Goal: Contribute content: Contribute content

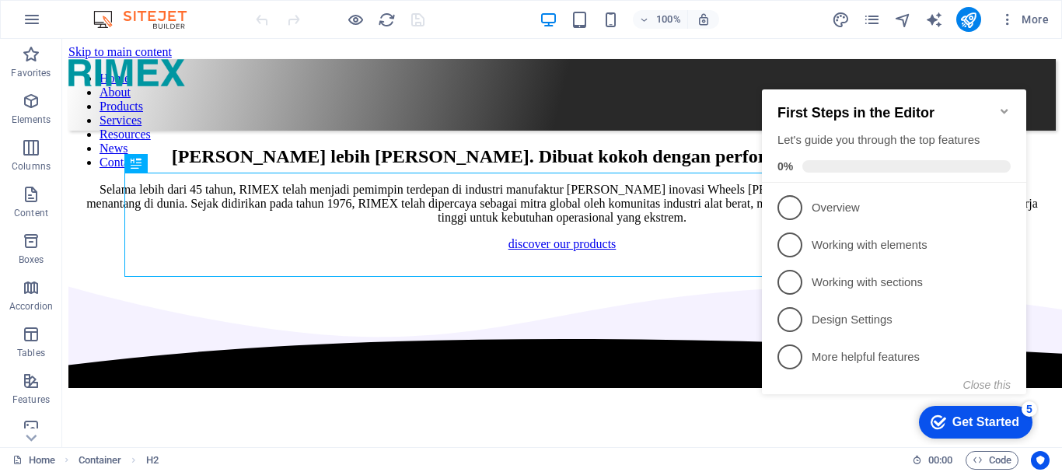
click at [1006, 107] on icon "Minimize checklist" at bounding box center [1004, 111] width 12 height 12
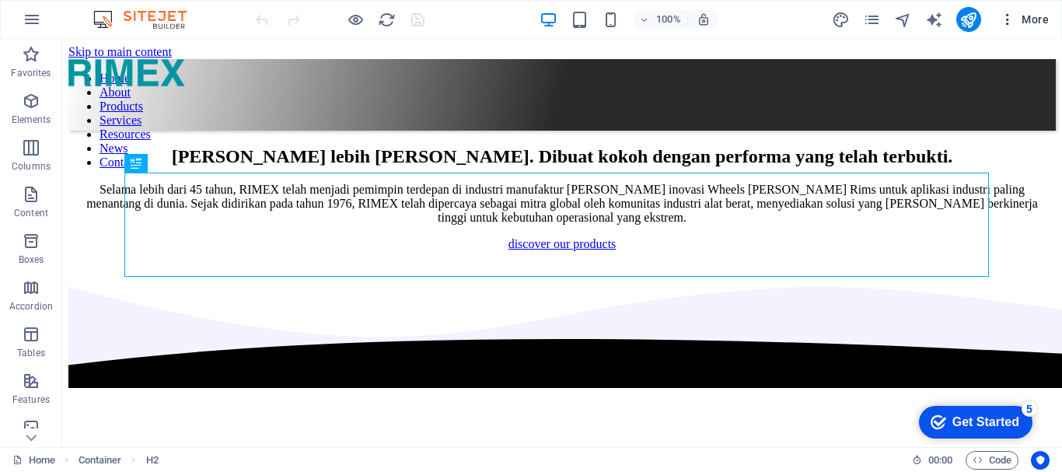
click at [1024, 14] on span "More" at bounding box center [1024, 20] width 49 height 16
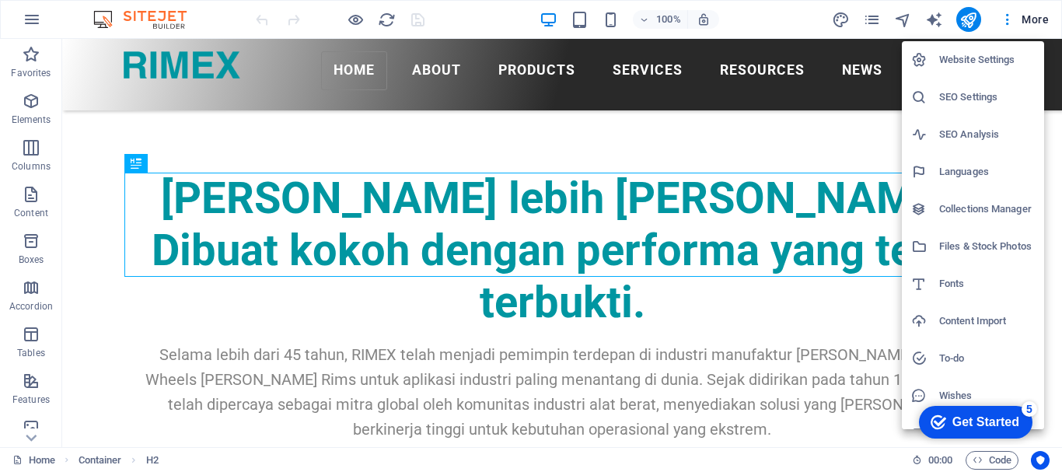
click at [996, 206] on h6 "Collections Manager" at bounding box center [987, 209] width 96 height 19
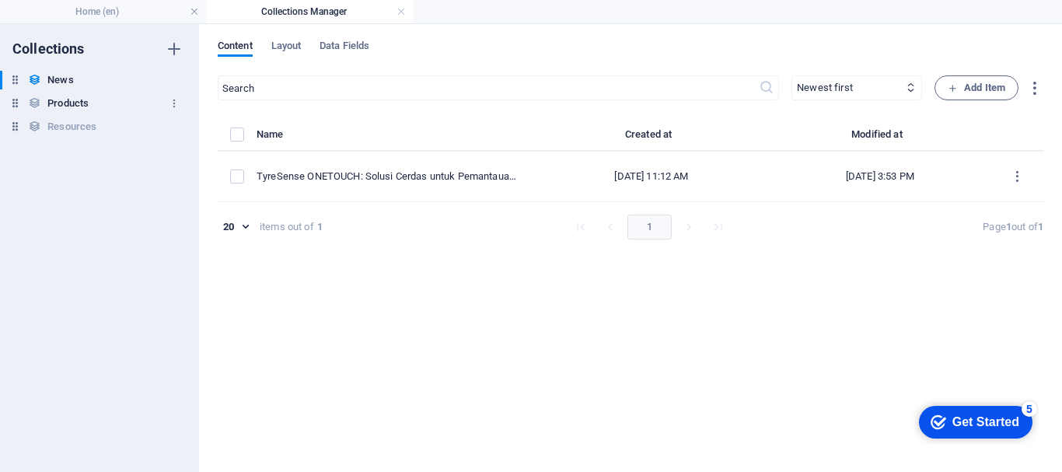
click at [74, 111] on h6 "Products" at bounding box center [67, 103] width 41 height 19
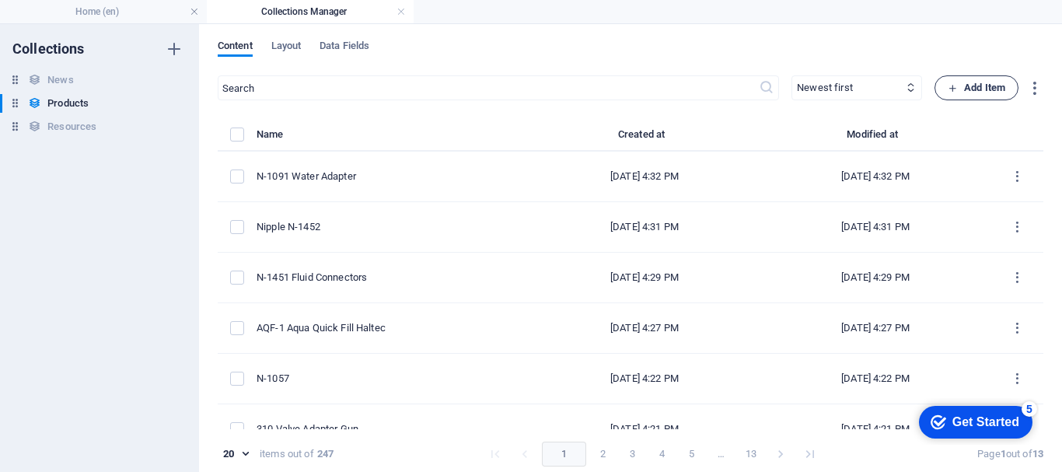
click at [972, 91] on span "Add Item" at bounding box center [976, 88] width 58 height 19
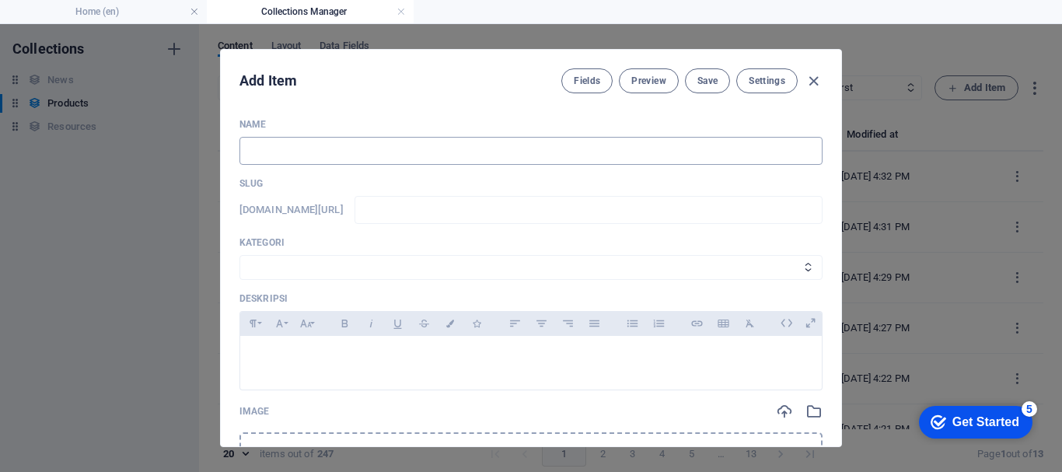
click at [336, 153] on input "text" at bounding box center [530, 151] width 583 height 28
type input "3"
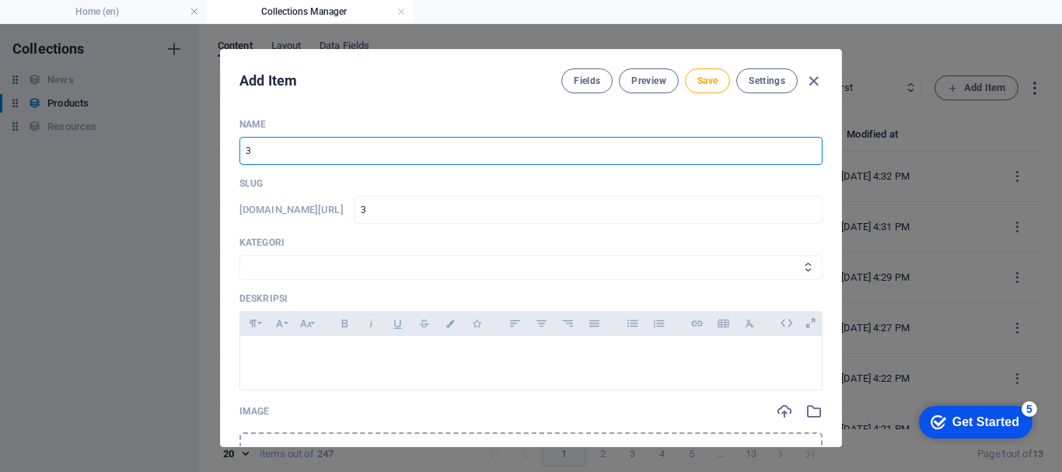
type input "30"
type input "307"
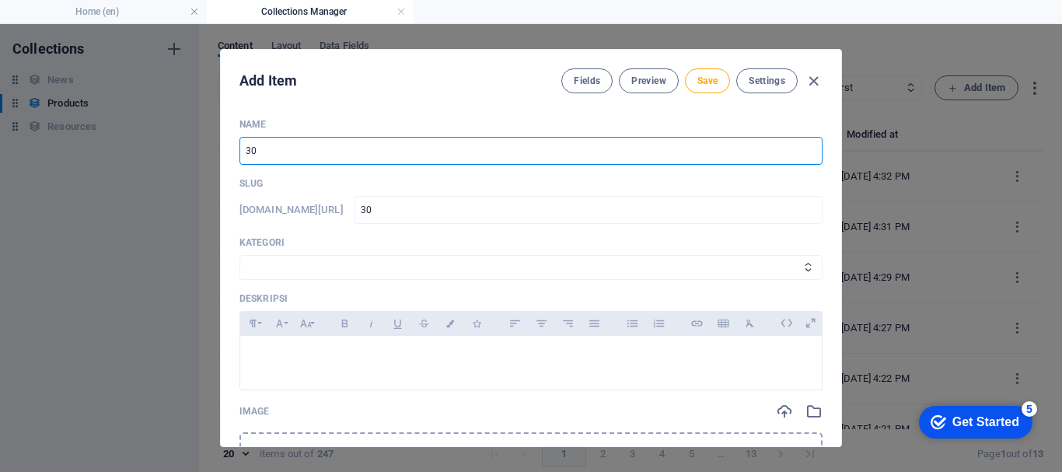
type input "307"
type input "307 U"
type input "307-u"
type input "307 Ur"
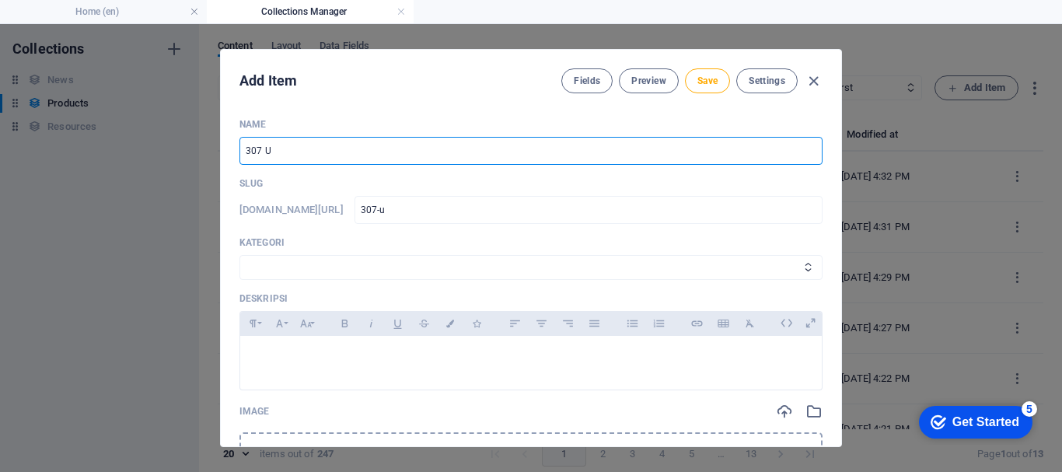
type input "307-ur"
type input "307 Ure"
type input "307-ure"
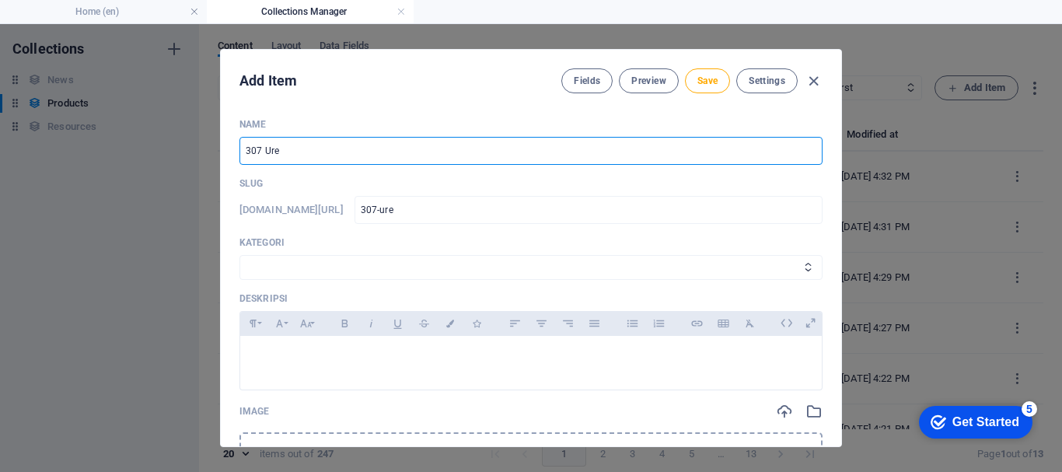
type input "307 Uret"
type input "307-uret"
type input "307 Ureth"
type input "307-ureth"
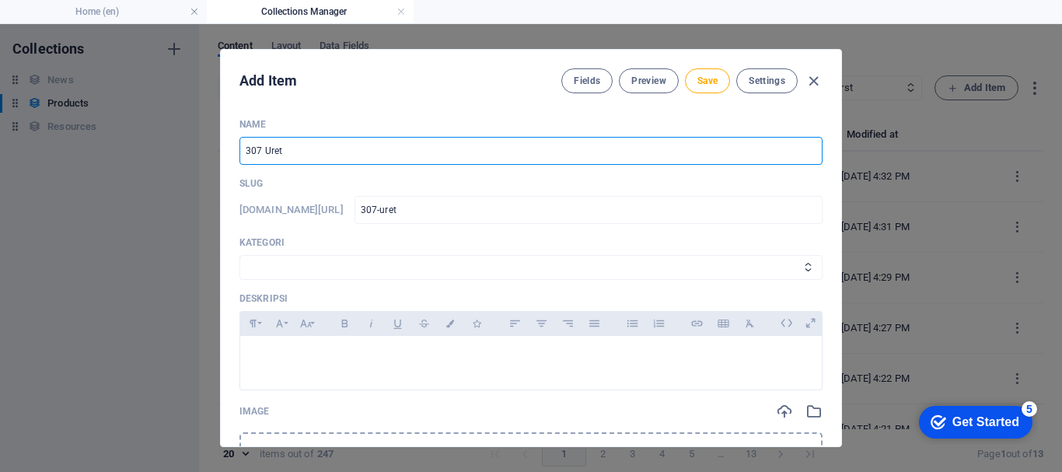
type input "307-ureth"
type input "307 Uretha"
type input "307-uretha"
type input "307 Urethan"
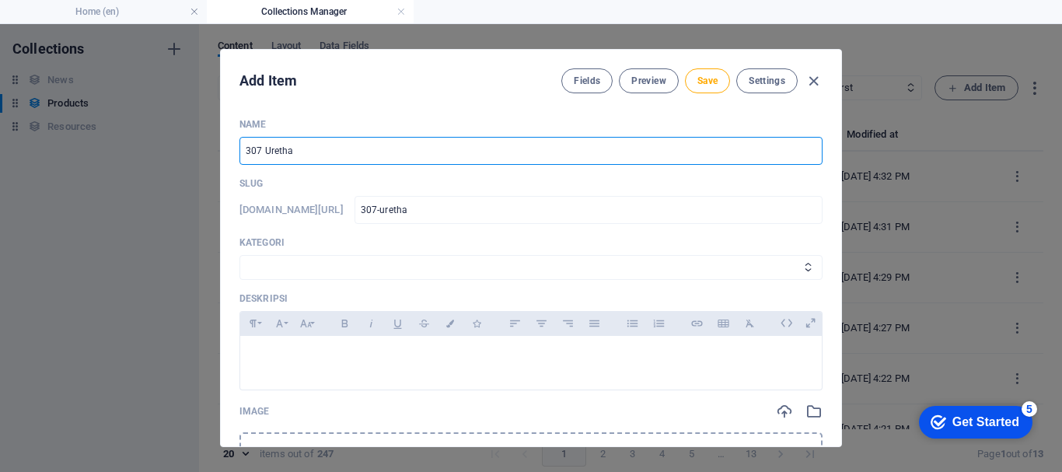
type input "307-urethan"
type input "307 Urethane"
type input "307-urethane"
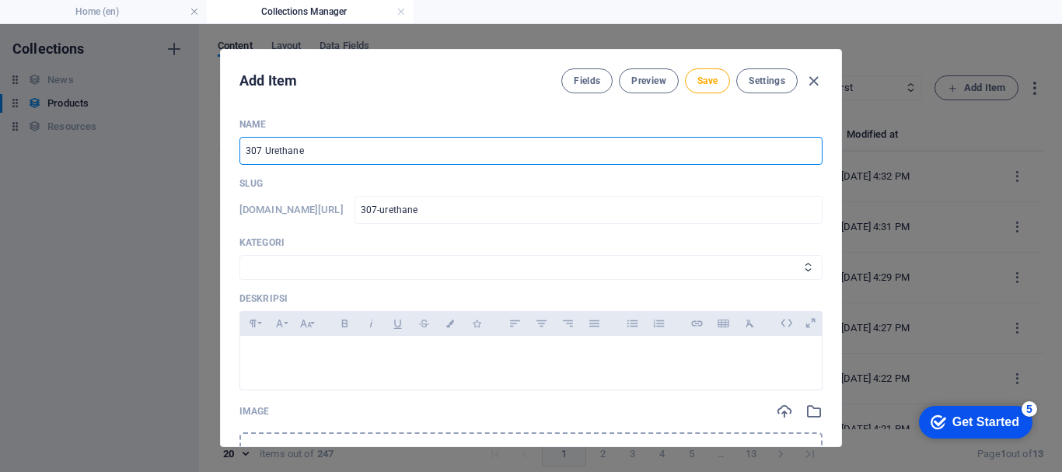
type input "307 Urethane F"
type input "307-urethane-f"
type input "307 Urethane Fi"
type input "307-urethane-fi"
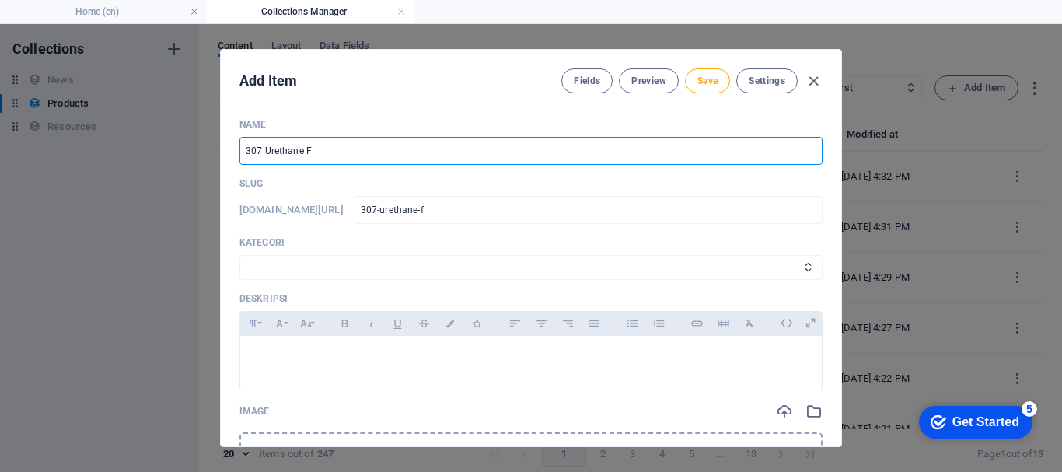
type input "307-urethane-fi"
type input "307 Urethane Fil"
type input "307-urethane-fil"
type input "307 Urethane Fill"
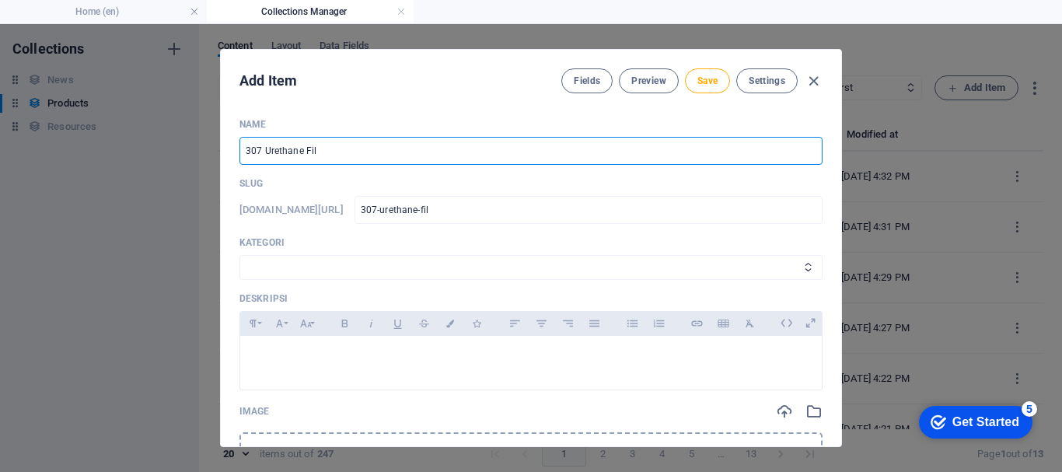
type input "307-urethane-fill"
type input "307 Urethane Fill A"
type input "307-urethane-fill-a"
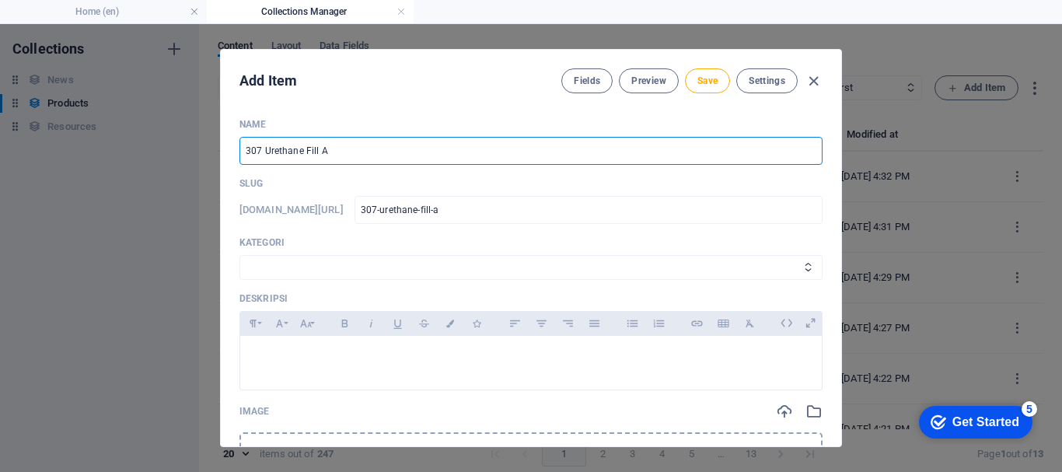
type input "307 Urethane Fill Ad"
type input "307-urethane-fill-ad"
type input "307 Urethane Fill Ada"
type input "307-urethane-fill-[PERSON_NAME]"
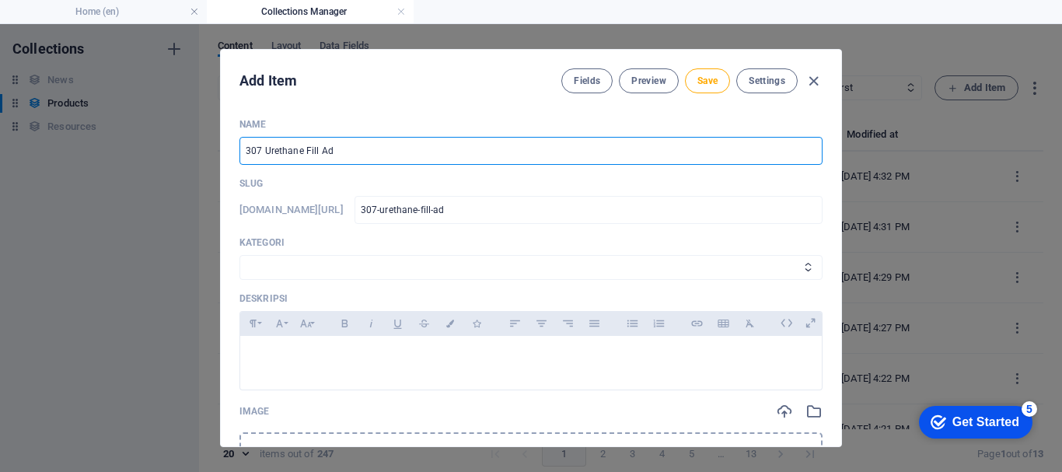
type input "307-urethane-fill-[PERSON_NAME]"
type input "307 Urethane Fill Adap"
type input "307-urethane-fill-[PERSON_NAME]"
type input "307 Urethane Fill Adapt"
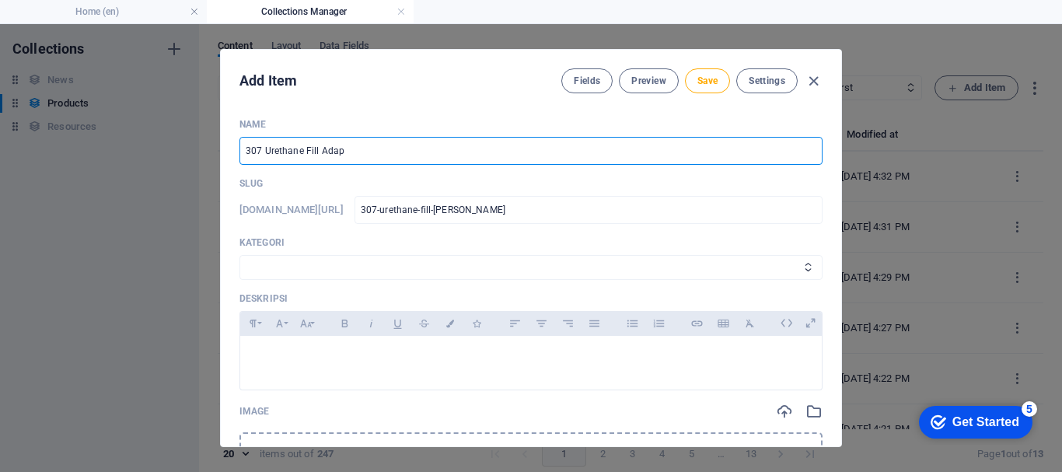
type input "307-urethane-fill-[PERSON_NAME]"
type input "307 Urethane Fill Adapte"
type input "307-urethane-fill-[PERSON_NAME]"
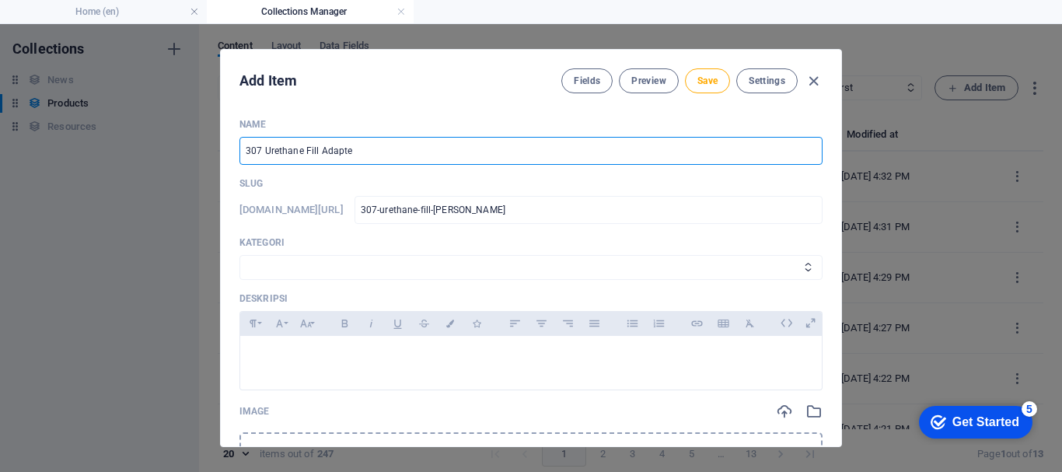
type input "307 Urethane Fill Adapter"
type input "307-urethane-fill-adapter"
type input "307 Urethane Fill Adapter"
click at [295, 261] on select "Wheels & Rims RIMEX Complementary Products TyreSense Haltec RAD Checkers [PERSO…" at bounding box center [530, 267] width 583 height 25
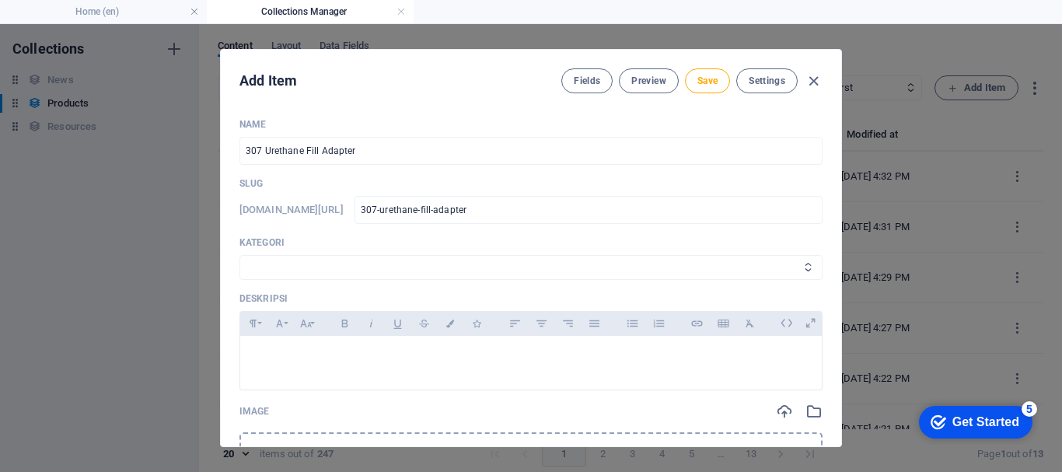
select select "Haltec"
click at [239, 255] on select "Wheels & Rims RIMEX Complementary Products TyreSense Haltec RAD Checkers [PERSO…" at bounding box center [530, 267] width 583 height 25
click at [286, 347] on div at bounding box center [530, 359] width 581 height 47
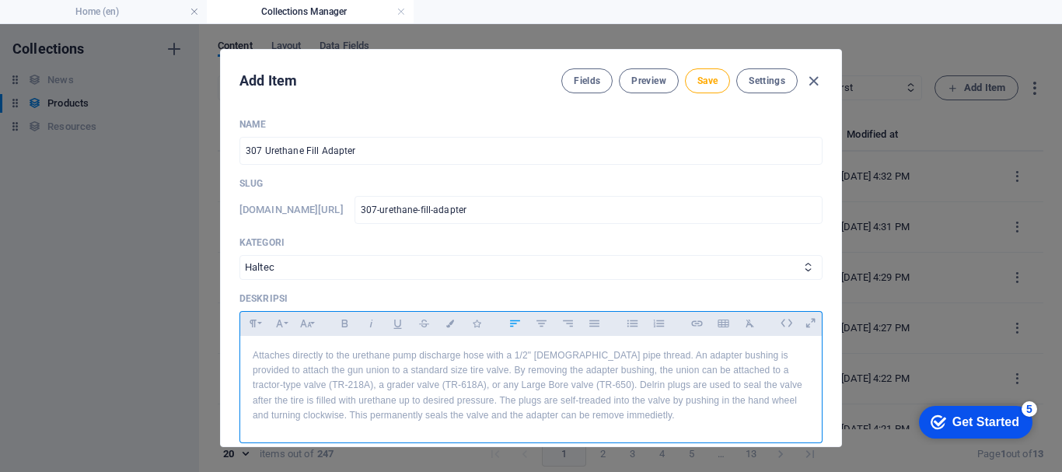
click at [609, 404] on p "Attaches directly to the urethane pump discharge hose with a 1/2" [DEMOGRAPHIC_…" at bounding box center [531, 385] width 557 height 75
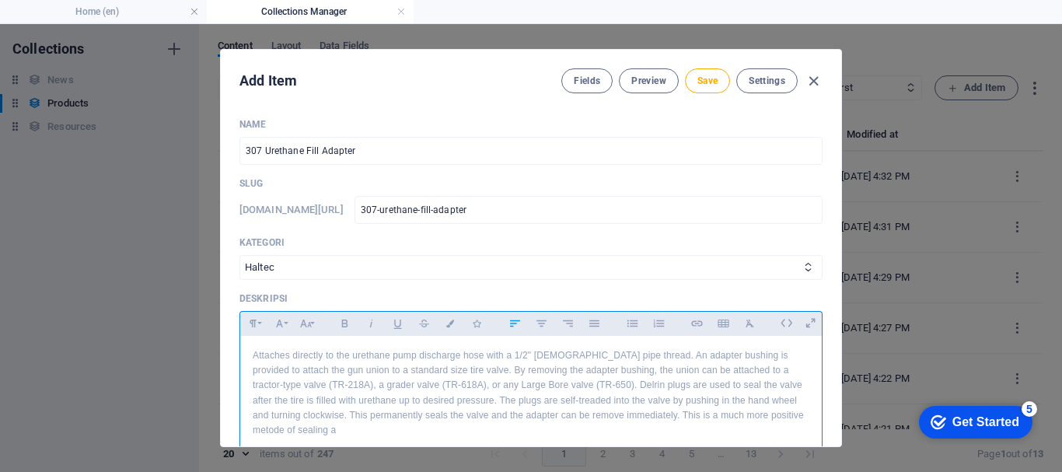
click at [786, 409] on p "Attaches directly to the urethane pump discharge hose with a 1/2" [DEMOGRAPHIC_…" at bounding box center [531, 392] width 557 height 89
click at [379, 432] on p "Attaches directly to the urethane pump discharge hose with a 1/2" [DEMOGRAPHIC_…" at bounding box center [531, 392] width 557 height 89
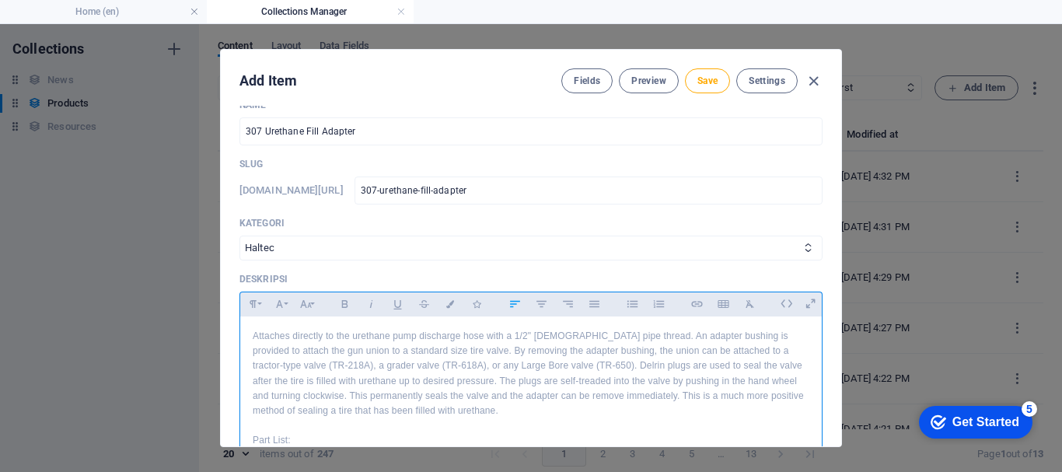
scroll to position [175, 0]
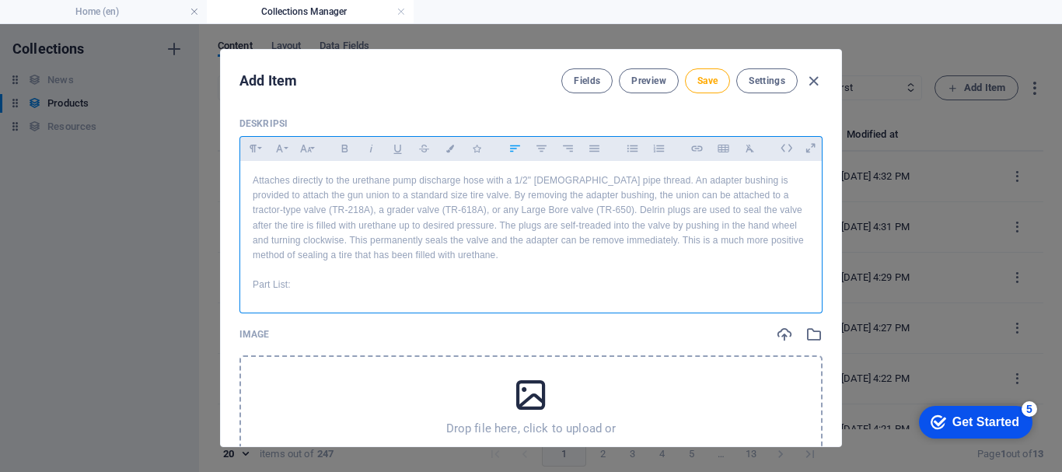
click at [270, 280] on p "Part List:" at bounding box center [531, 284] width 557 height 15
click at [311, 284] on p "Parts List:" at bounding box center [531, 284] width 557 height 15
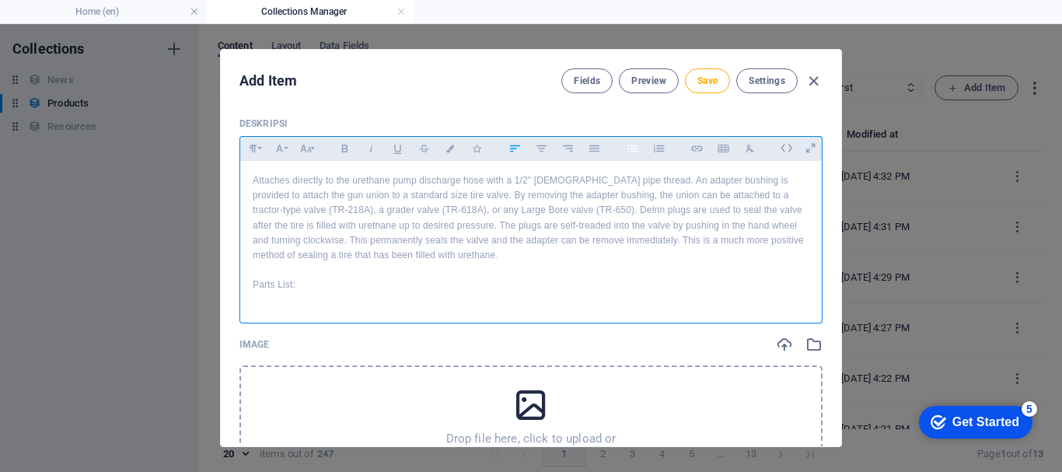
click at [629, 151] on icon "button" at bounding box center [631, 148] width 10 height 7
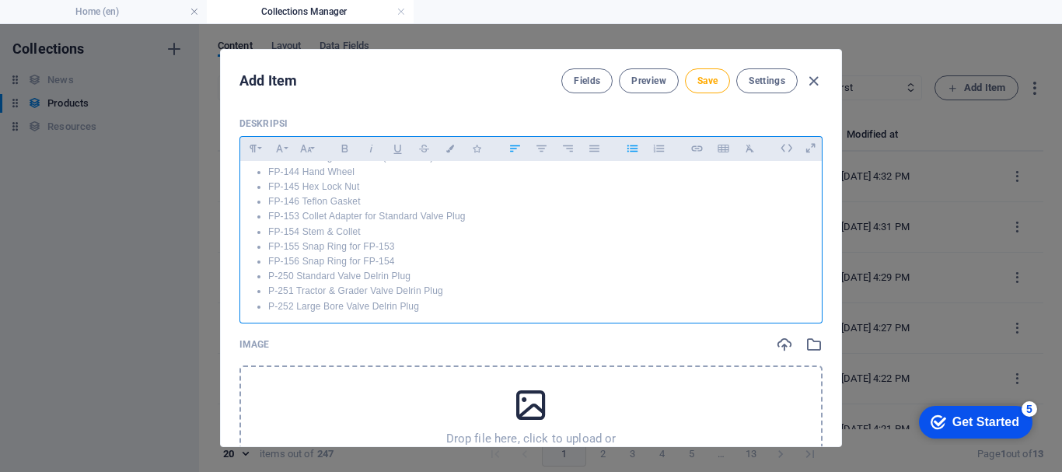
scroll to position [243, 0]
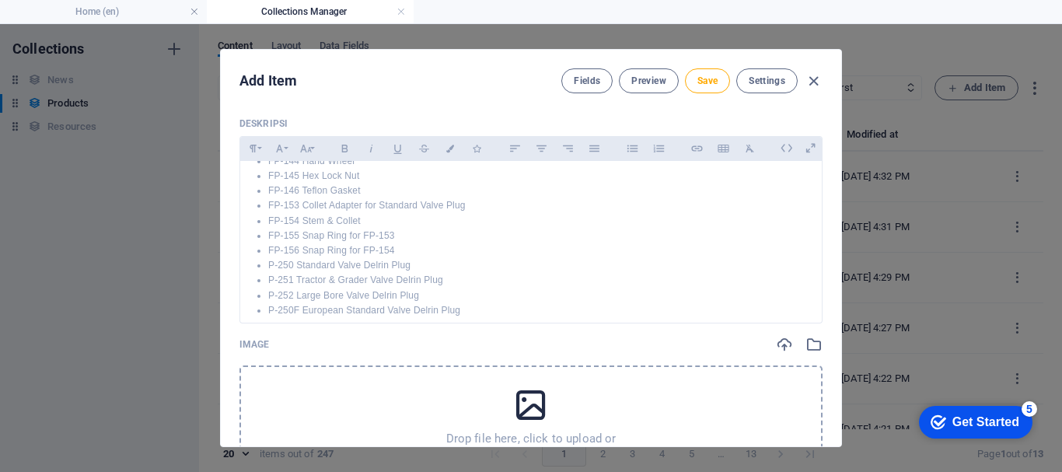
click at [344, 386] on div "Drop file here, click to upload or Select file from Files or our free stock pho…" at bounding box center [530, 431] width 583 height 132
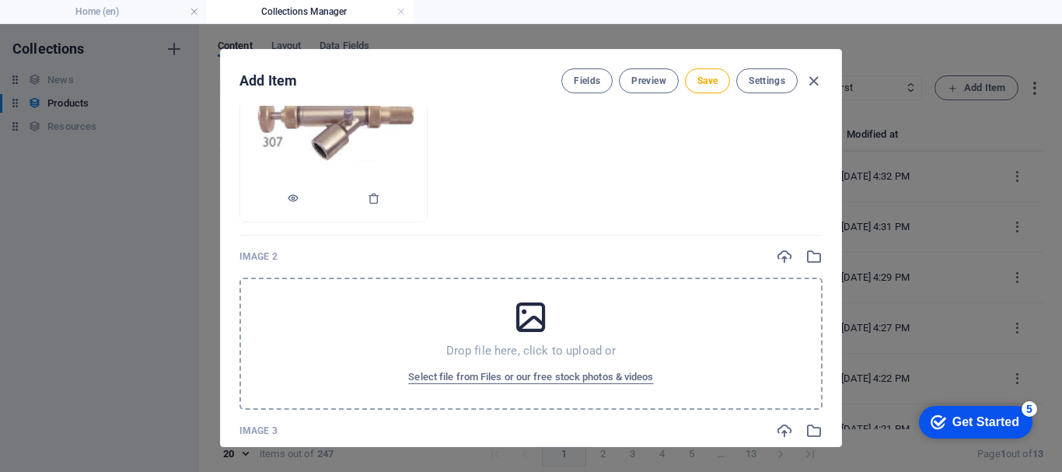
scroll to position [564, 0]
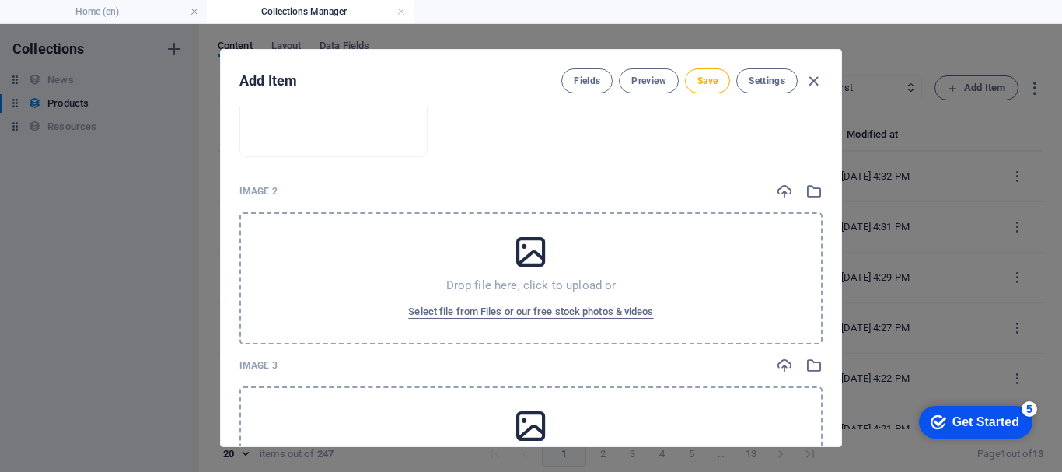
click at [359, 254] on div "Drop file here, click to upload or Select file from Files or our free stock pho…" at bounding box center [530, 278] width 583 height 132
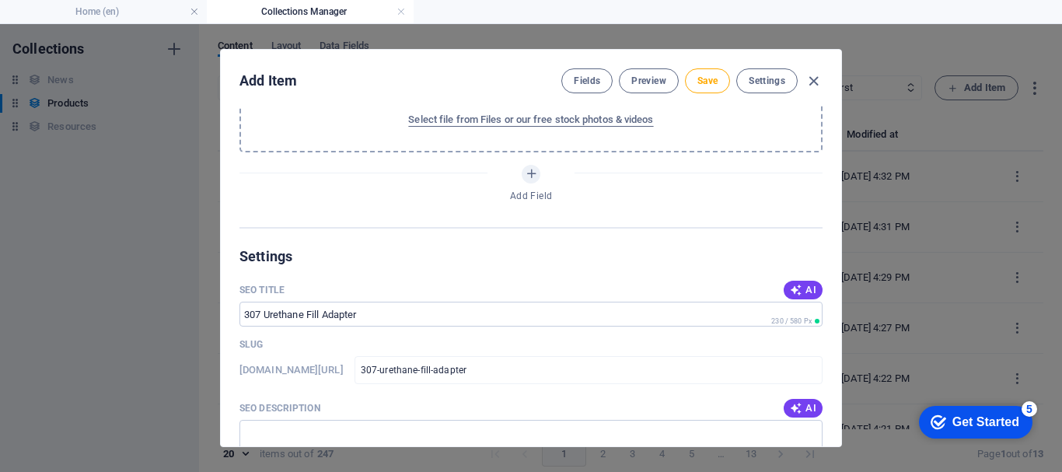
scroll to position [1263, 0]
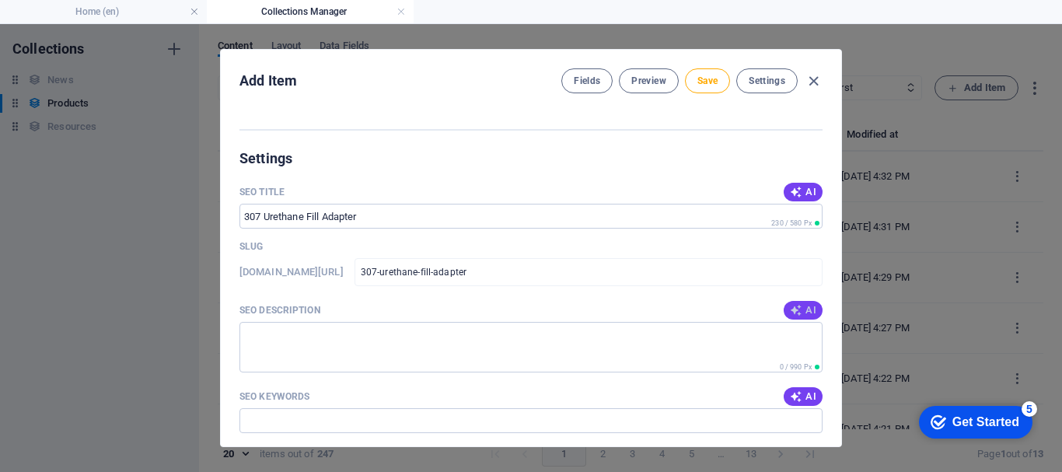
click at [790, 309] on icon "button" at bounding box center [796, 310] width 12 height 12
type textarea "Discover the 307 Urethane Fill Adapter for easy tire sealing and compatibility …"
click at [798, 397] on span "AI" at bounding box center [803, 396] width 26 height 12
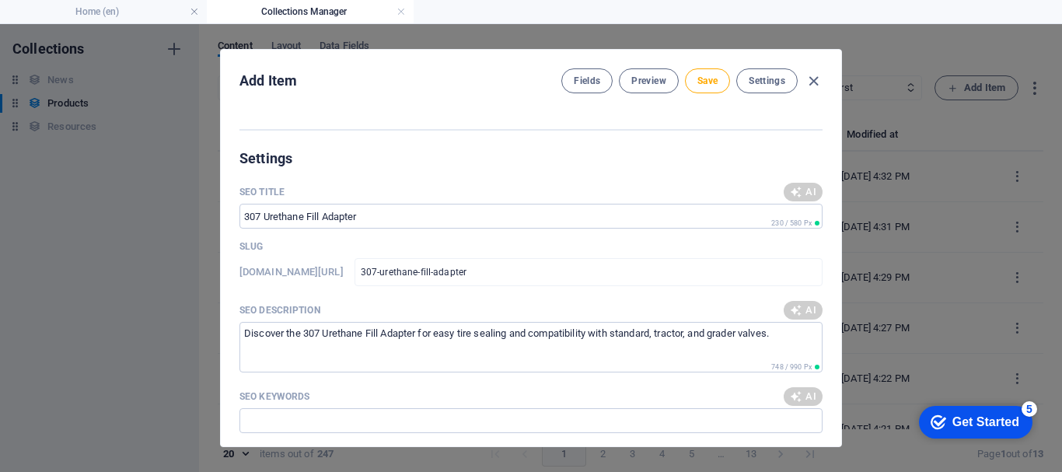
type input "Urethane fill adapter, Haltec adapter bushing, tire valve sealing, urethane pum…"
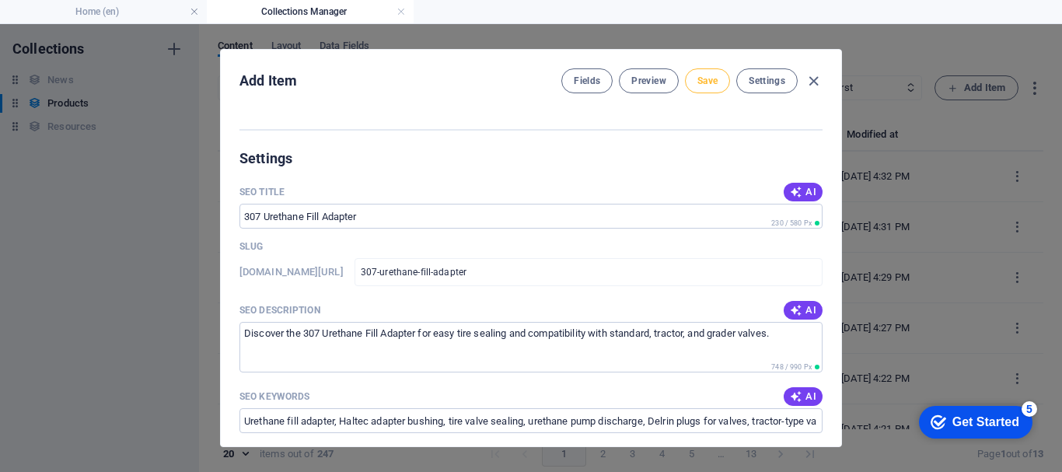
click at [699, 84] on span "Save" at bounding box center [707, 81] width 20 height 12
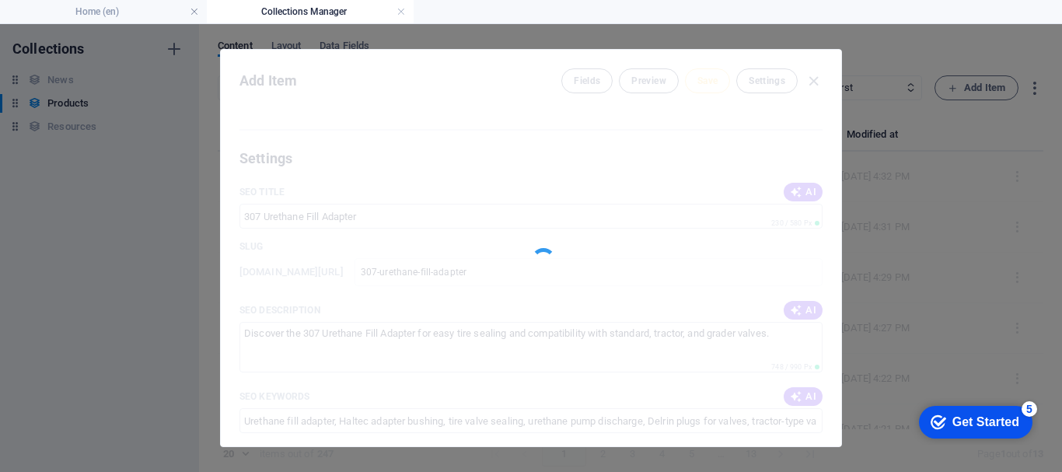
type input "307-urethane-fill-adapter"
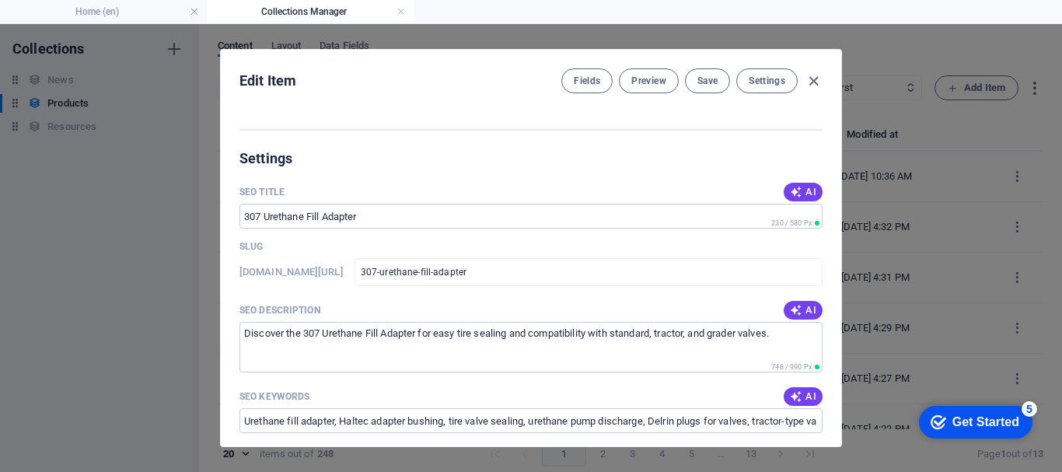
click at [813, 80] on icon "button" at bounding box center [813, 81] width 18 height 18
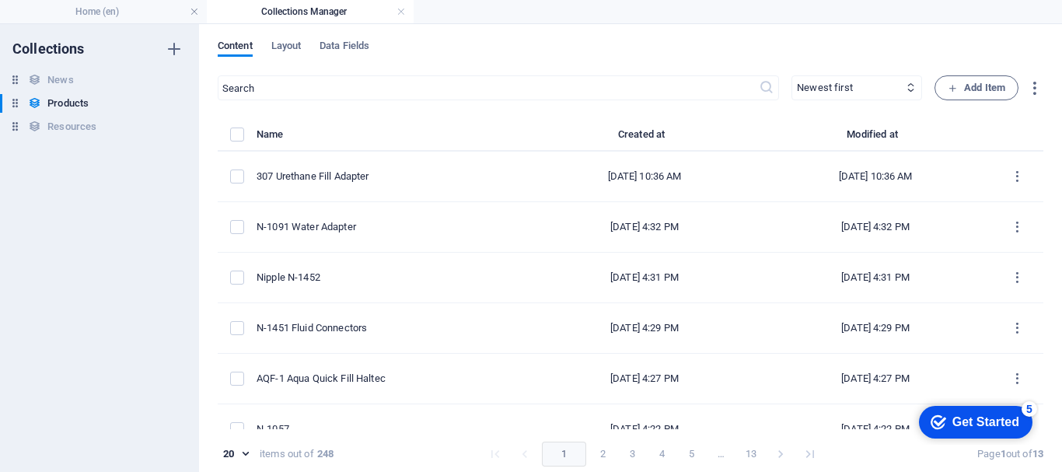
scroll to position [0, 0]
click at [968, 79] on span "Add Item" at bounding box center [976, 88] width 58 height 19
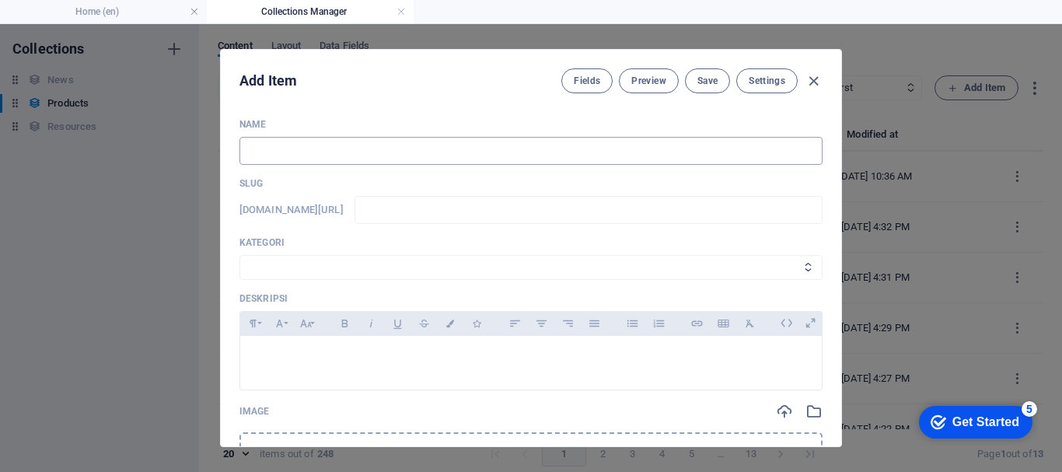
click at [499, 164] on input "text" at bounding box center [530, 151] width 583 height 28
type input "v"
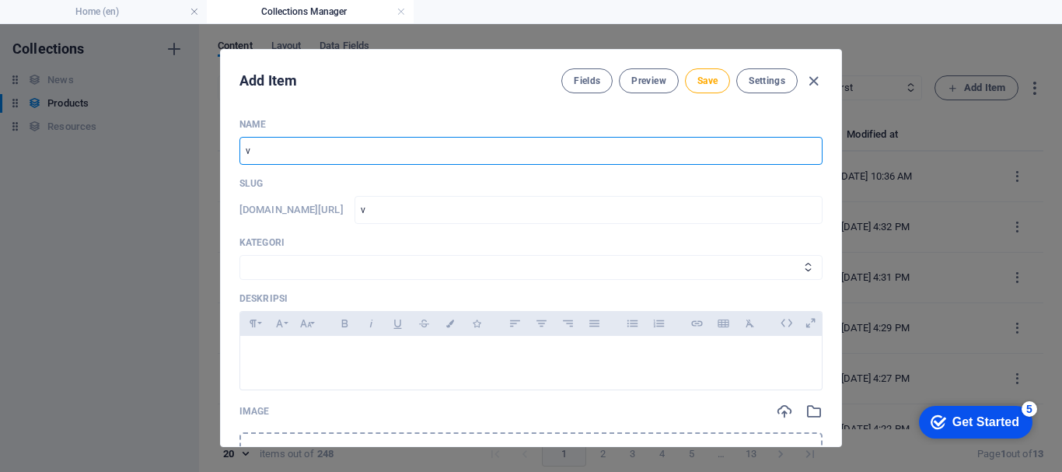
type input "vA"
type input "va"
type input "v"
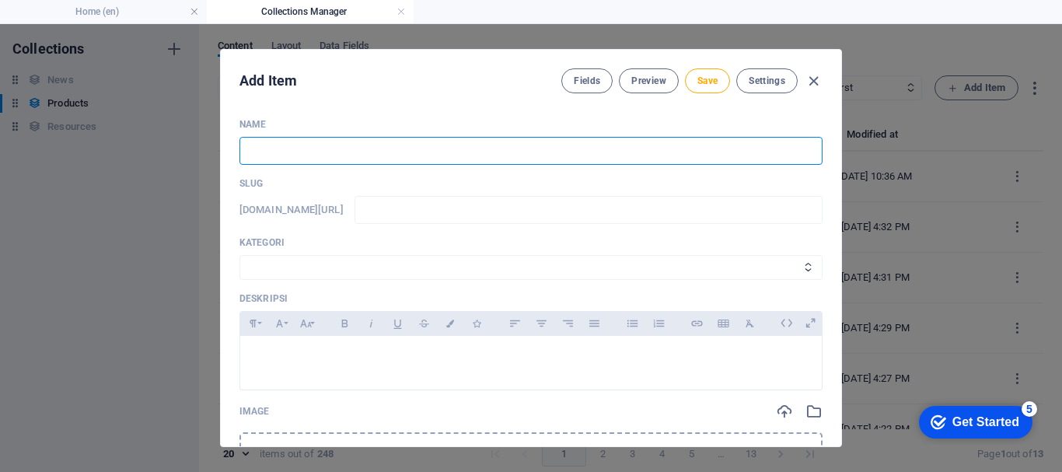
type input "v"
type input "va"
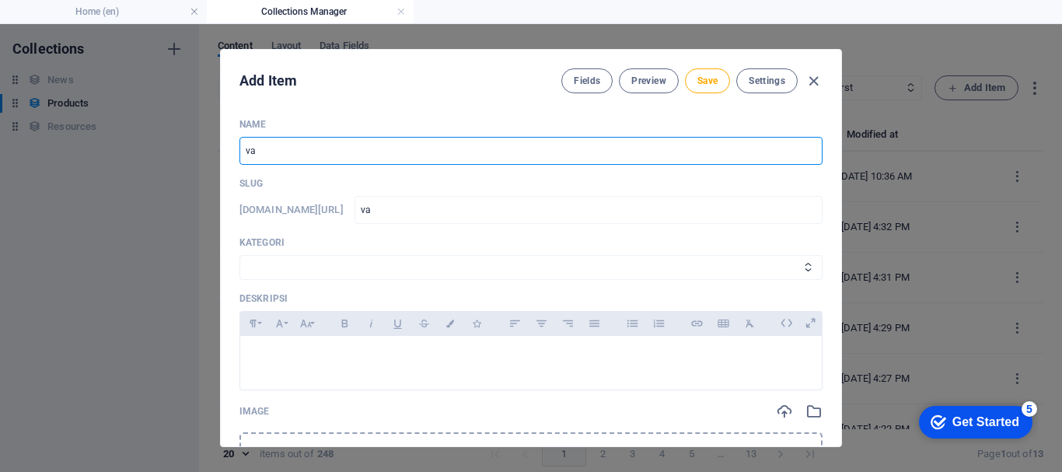
type input "v"
type input "V"
type input "v"
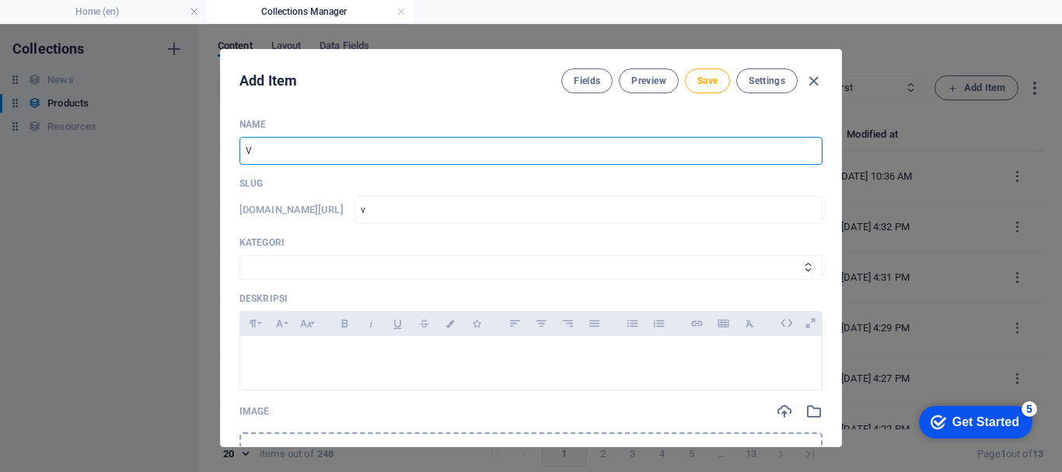
type input "v"
type input "Va"
type input "va"
type input "Val"
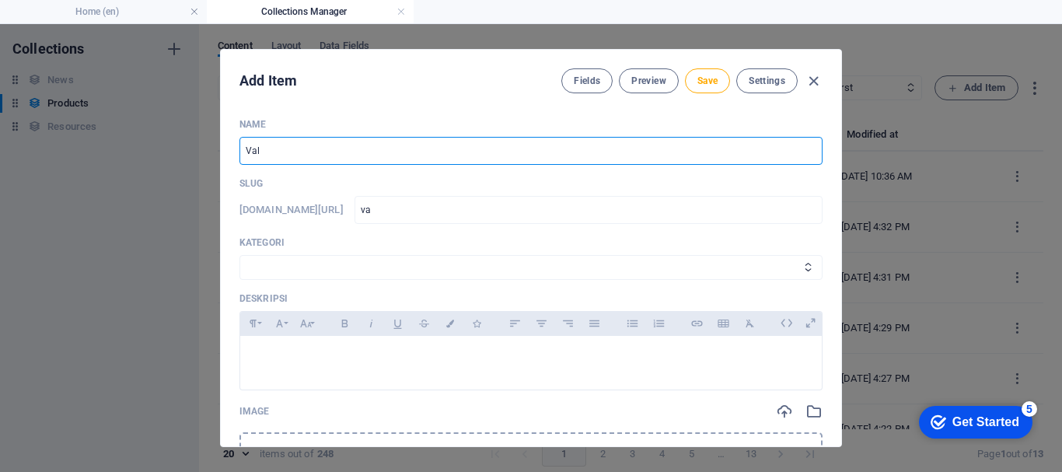
type input "val"
type input "Valv"
type input "valv"
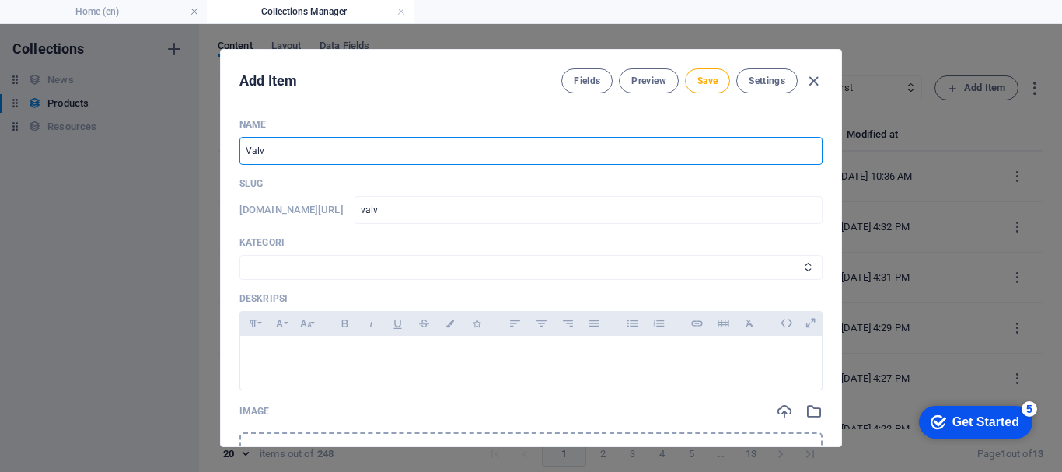
type input "Valve"
type input "valve"
type input "Valve C"
type input "valve-c"
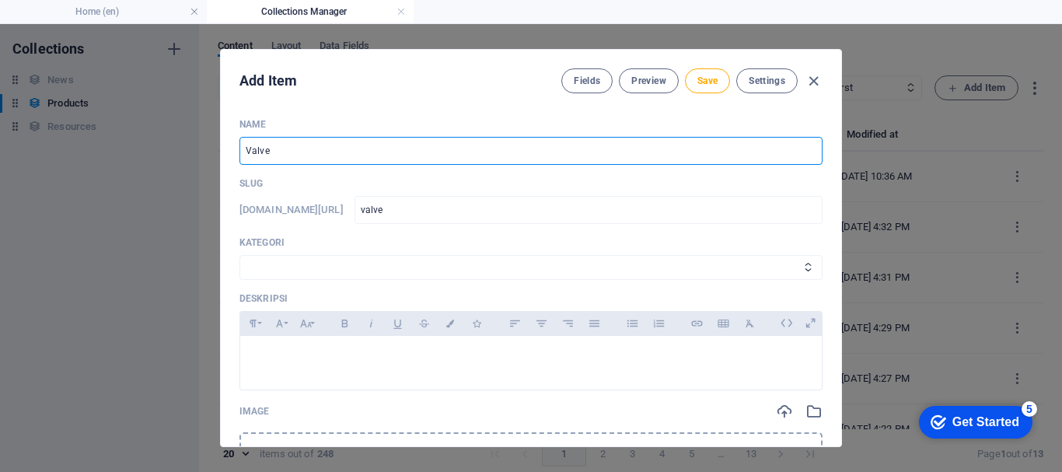
type input "valve-c"
type input "Valve Co"
type input "valve-co"
type input "Valve Cor"
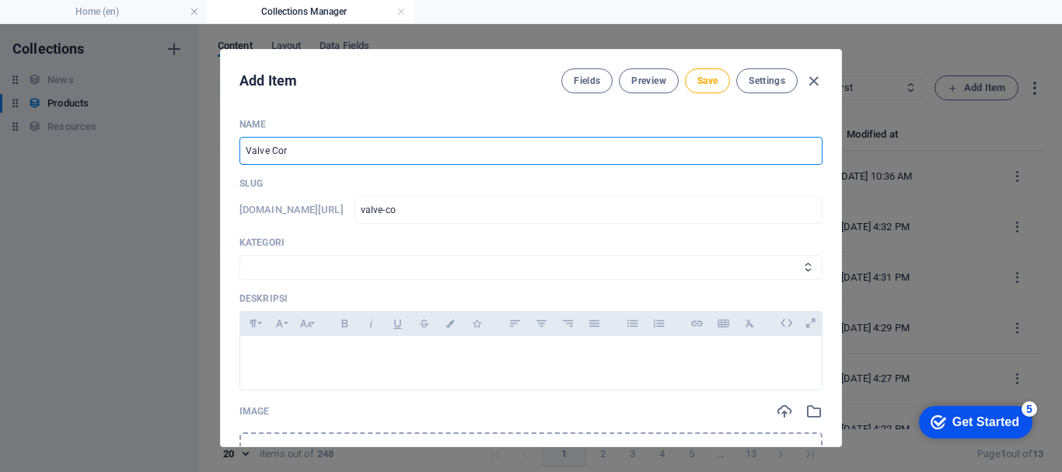
type input "valve-cor"
type input "Valve Core"
type input "valve-core"
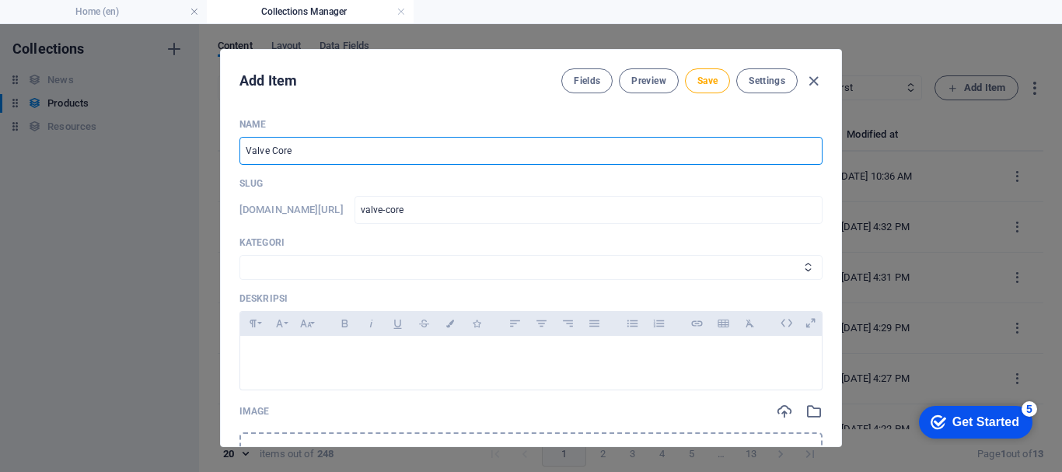
type input "Valve Cores"
type input "valve-cores"
type input "Valve Cores"
click at [373, 274] on select "Wheels & Rims RIMEX Complementary Products TyreSense Haltec RAD Checkers [PERSO…" at bounding box center [530, 267] width 583 height 25
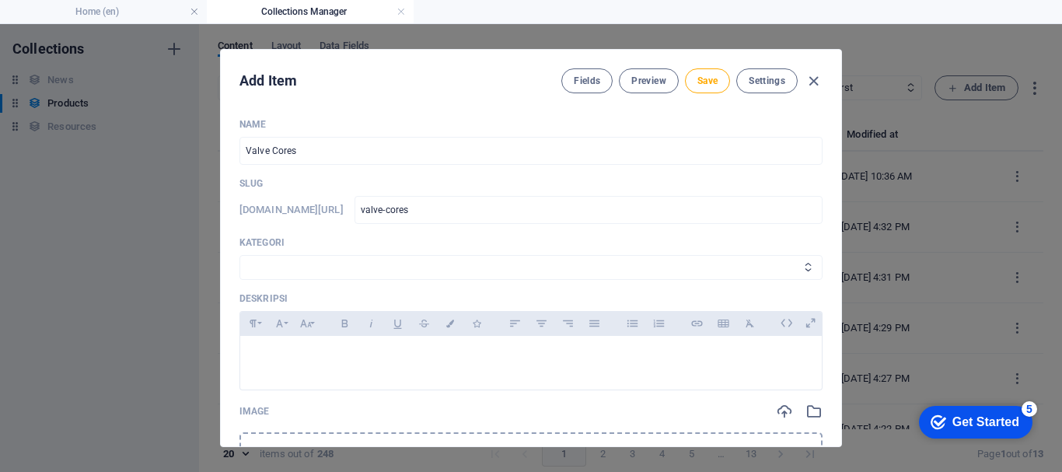
select select "Haltec"
click at [239, 255] on select "Wheels & Rims RIMEX Complementary Products TyreSense Haltec RAD Checkers [PERSO…" at bounding box center [530, 267] width 583 height 25
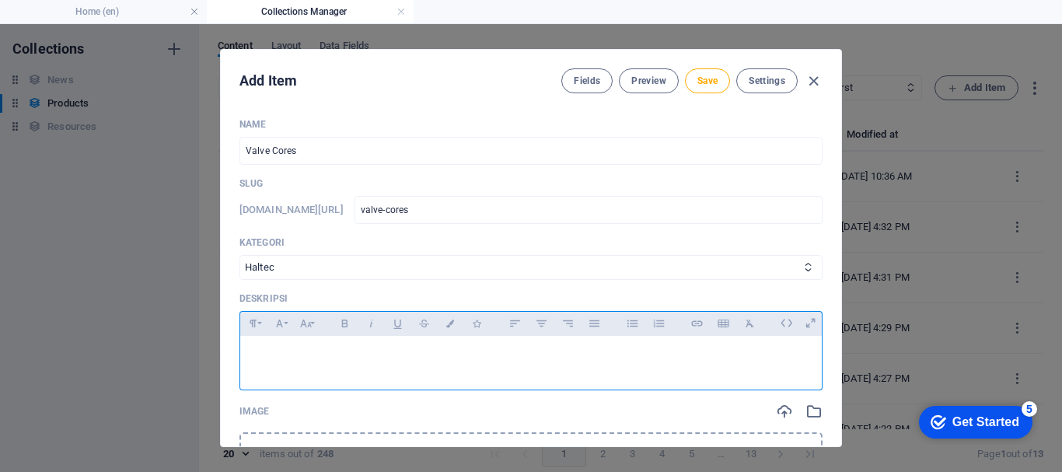
click at [301, 342] on div at bounding box center [530, 359] width 581 height 47
click at [717, 326] on icon "button" at bounding box center [722, 323] width 11 height 8
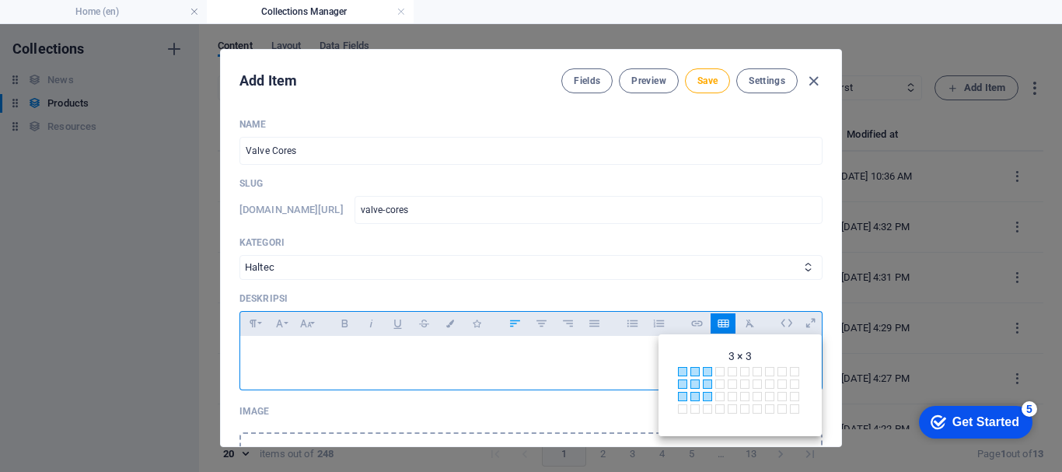
click at [706, 392] on span at bounding box center [707, 396] width 9 height 9
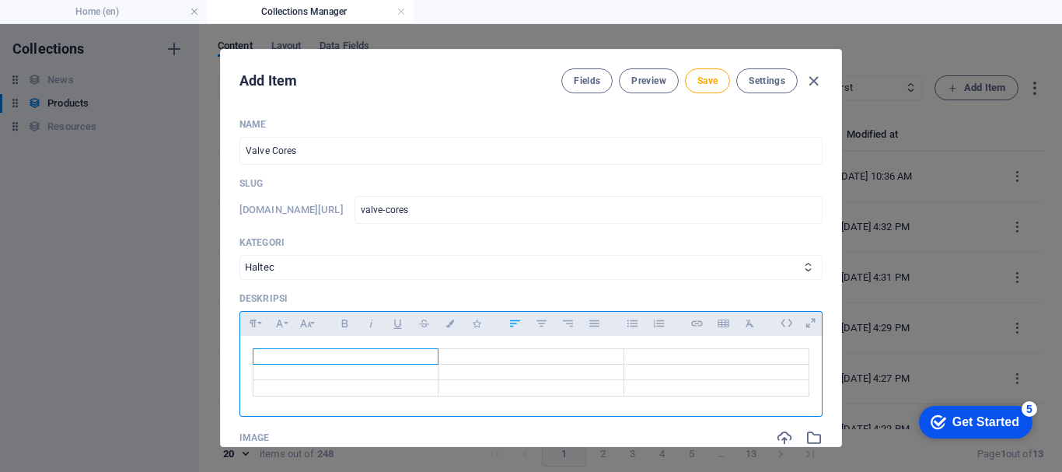
click at [344, 358] on td at bounding box center [345, 357] width 185 height 16
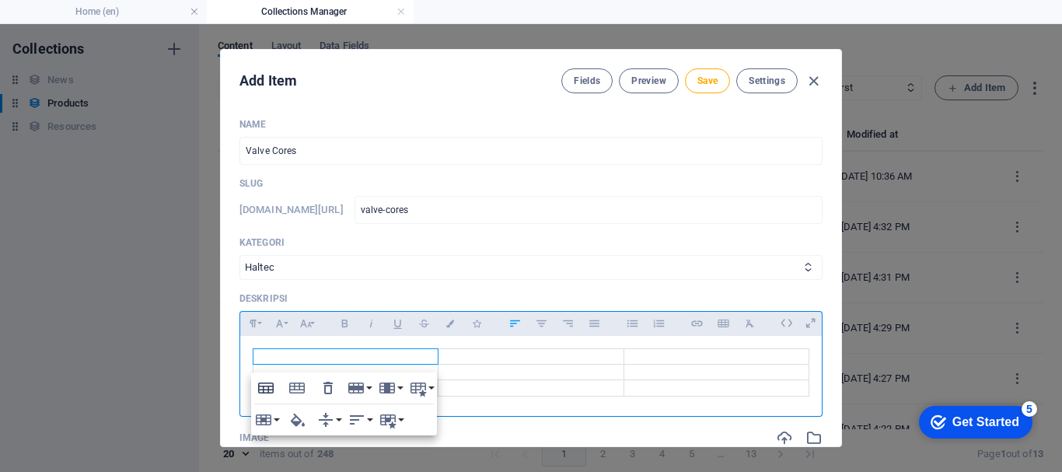
click at [272, 396] on icon "button" at bounding box center [265, 388] width 19 height 19
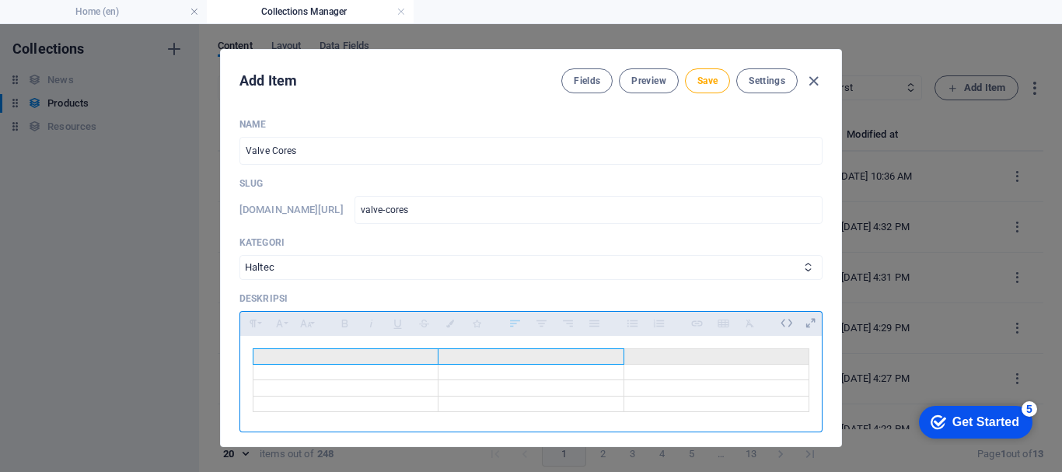
drag, startPoint x: 281, startPoint y: 349, endPoint x: 679, endPoint y: 355, distance: 398.8
click at [679, 355] on tr at bounding box center [531, 357] width 556 height 16
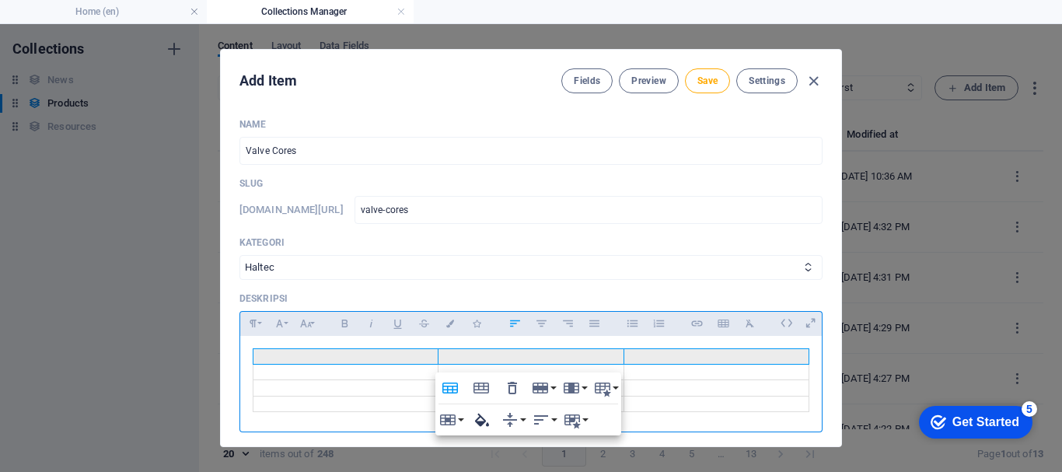
click at [476, 422] on icon "button" at bounding box center [481, 419] width 14 height 13
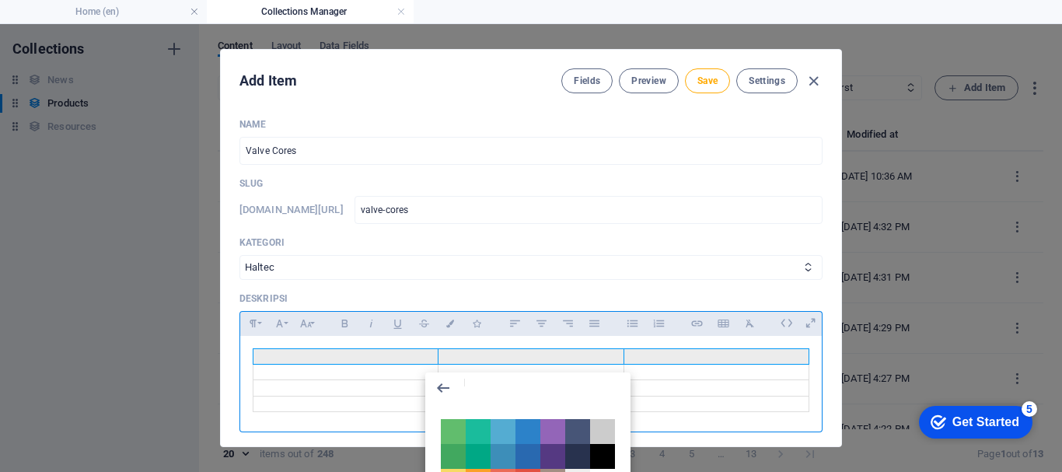
type input "#0096a1"
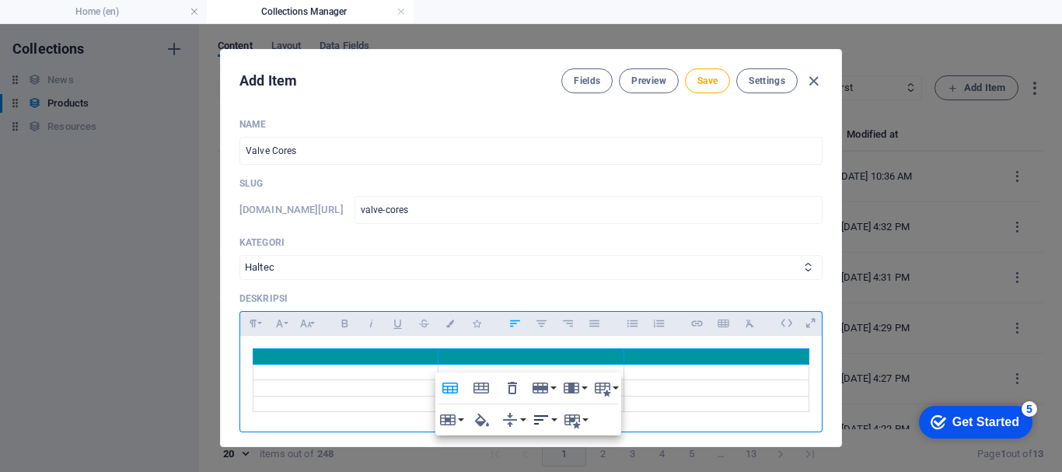
click at [550, 424] on button "Horizontal Align" at bounding box center [544, 419] width 30 height 31
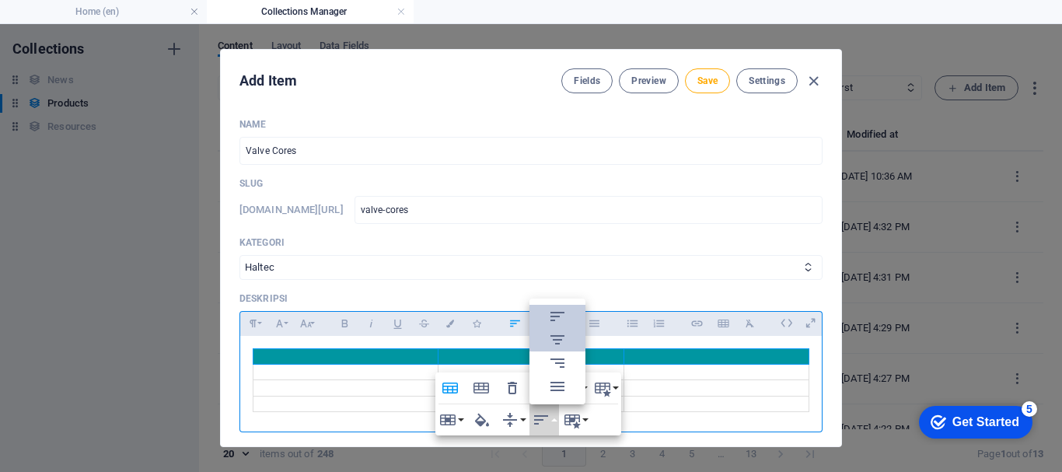
click at [557, 341] on icon at bounding box center [557, 339] width 19 height 19
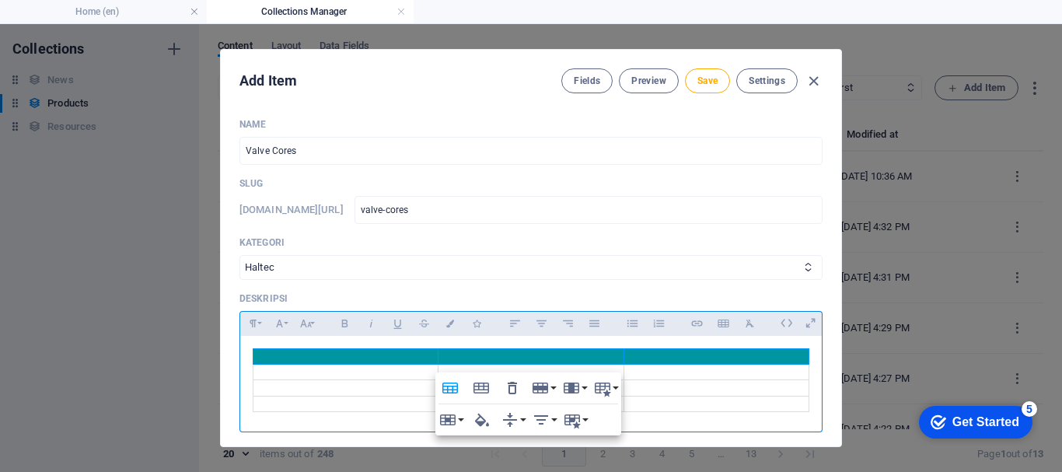
click at [396, 357] on th at bounding box center [345, 357] width 185 height 16
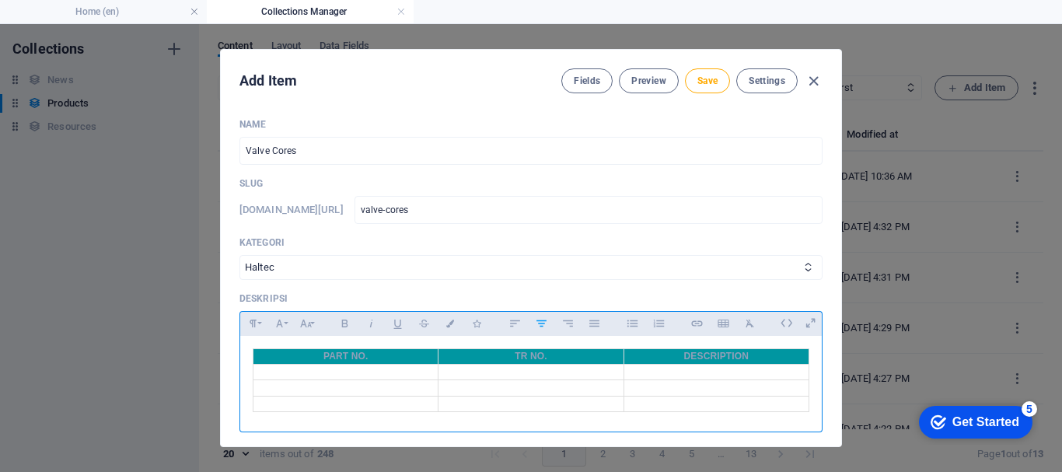
click at [409, 375] on td at bounding box center [345, 373] width 185 height 16
drag, startPoint x: 316, startPoint y: 354, endPoint x: 383, endPoint y: 358, distance: 67.8
click at [383, 358] on th "PART NO." at bounding box center [345, 357] width 185 height 16
click at [452, 325] on icon "button" at bounding box center [450, 323] width 13 height 8
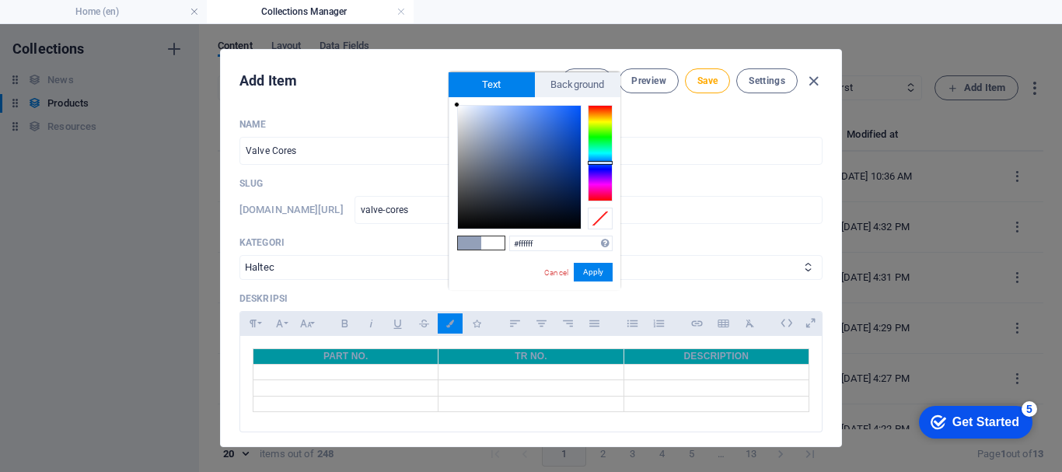
drag, startPoint x: 480, startPoint y: 134, endPoint x: 456, endPoint y: 105, distance: 37.6
click at [458, 106] on div at bounding box center [519, 167] width 123 height 123
click at [584, 272] on button "Apply" at bounding box center [593, 272] width 39 height 19
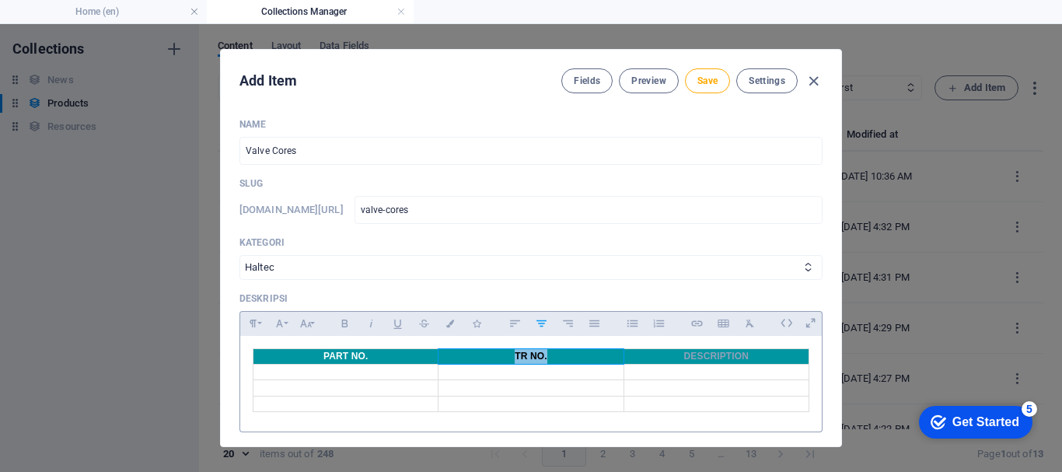
drag, startPoint x: 509, startPoint y: 357, endPoint x: 573, endPoint y: 357, distance: 63.7
click at [573, 357] on th "TR NO." at bounding box center [530, 357] width 185 height 16
click at [446, 323] on icon "button" at bounding box center [450, 323] width 13 height 8
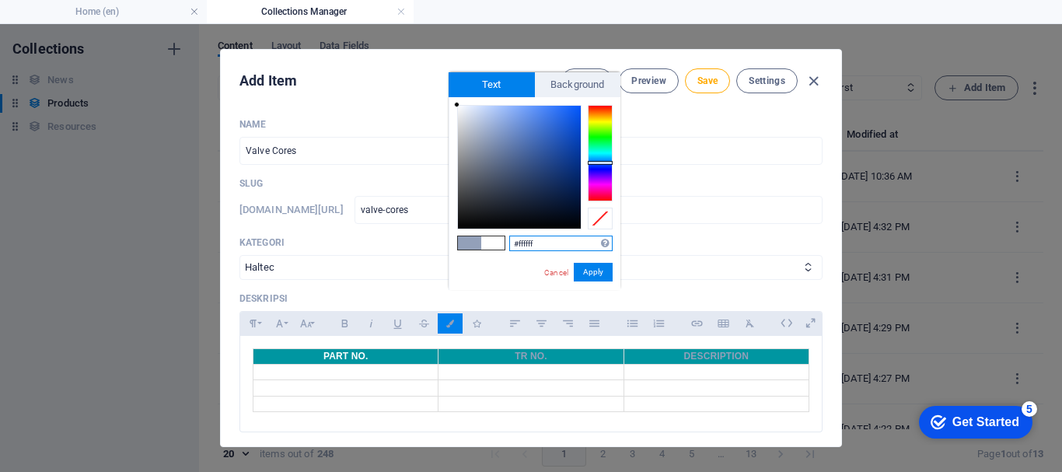
drag, startPoint x: 480, startPoint y: 139, endPoint x: 454, endPoint y: 104, distance: 43.8
click at [454, 104] on div at bounding box center [456, 104] width 5 height 5
drag, startPoint x: 595, startPoint y: 276, endPoint x: 637, endPoint y: 298, distance: 47.0
click at [595, 275] on button "Apply" at bounding box center [593, 272] width 39 height 19
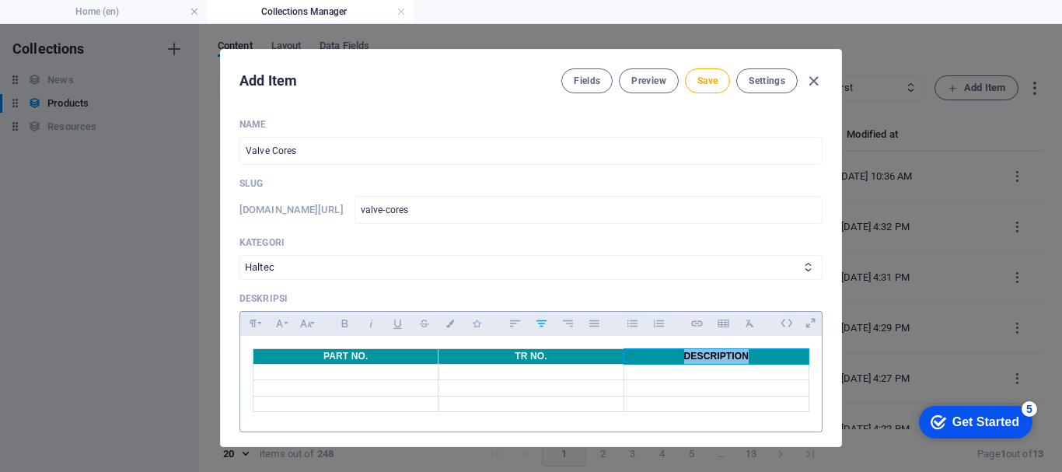
drag, startPoint x: 680, startPoint y: 348, endPoint x: 776, endPoint y: 350, distance: 96.4
click at [776, 350] on th "DESCRIPTION" at bounding box center [715, 357] width 185 height 16
click at [452, 318] on button "Colors" at bounding box center [450, 323] width 25 height 20
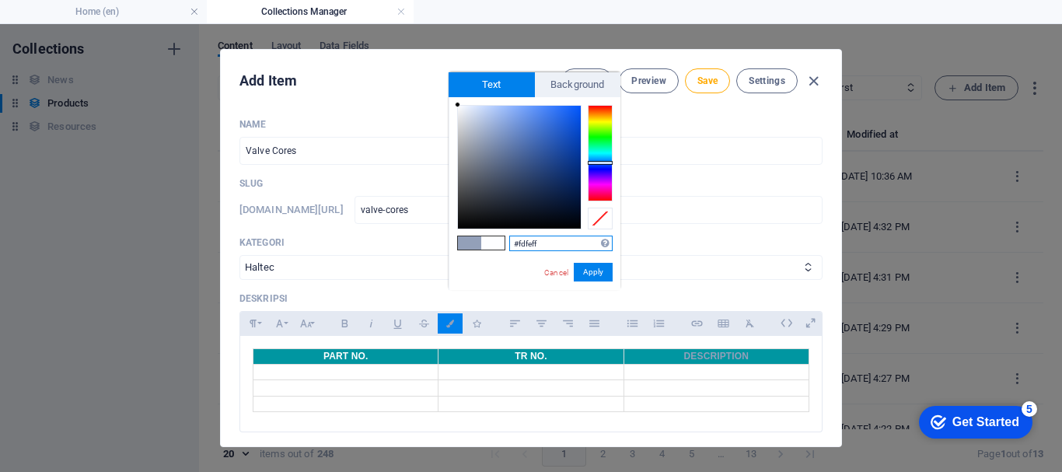
type input "#ffffff"
drag, startPoint x: 480, startPoint y: 138, endPoint x: 456, endPoint y: 103, distance: 42.5
click at [456, 103] on div at bounding box center [456, 104] width 5 height 5
click at [593, 272] on button "Apply" at bounding box center [593, 272] width 39 height 19
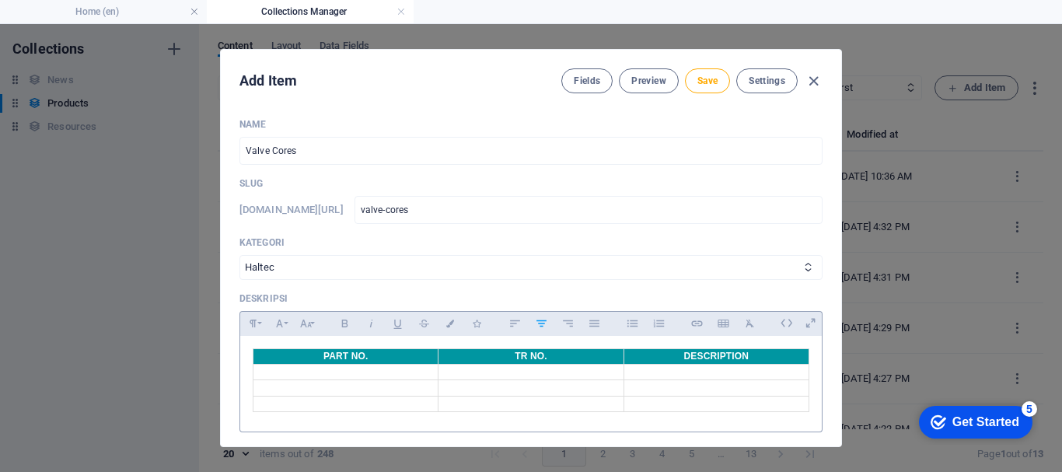
click at [356, 375] on td at bounding box center [345, 373] width 185 height 16
click at [297, 401] on td at bounding box center [345, 403] width 185 height 16
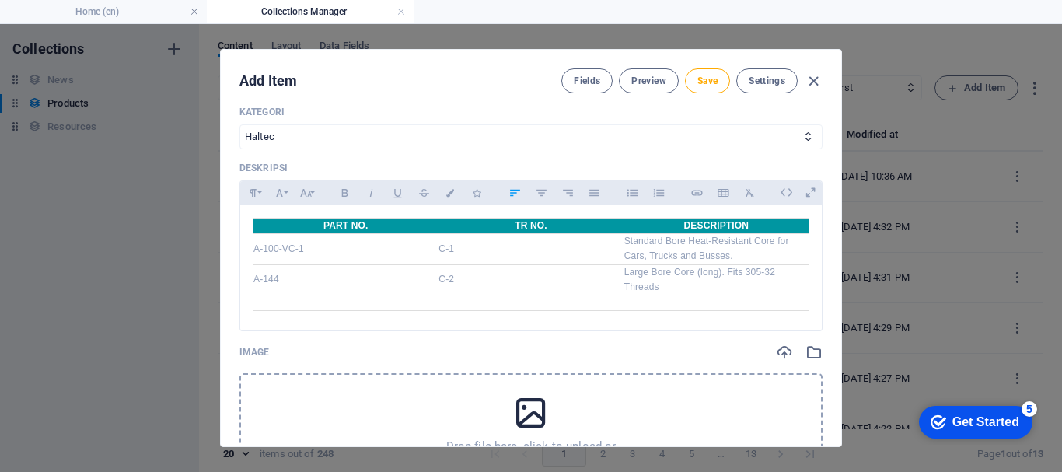
scroll to position [155, 0]
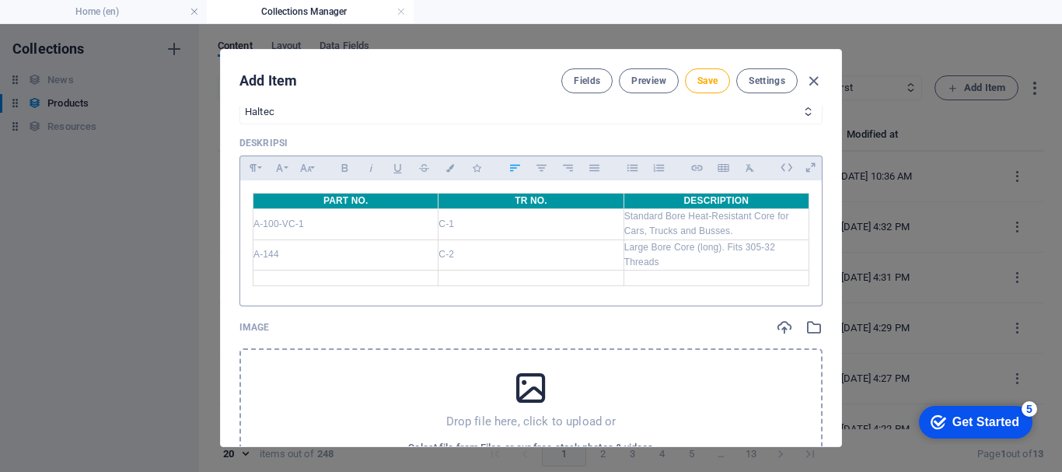
click at [323, 286] on table "PART NO. TR NO. DESCRIPTION A-100-VC-1 C-1 Standard Bore Heat-Resistant Core fo…" at bounding box center [531, 239] width 557 height 93
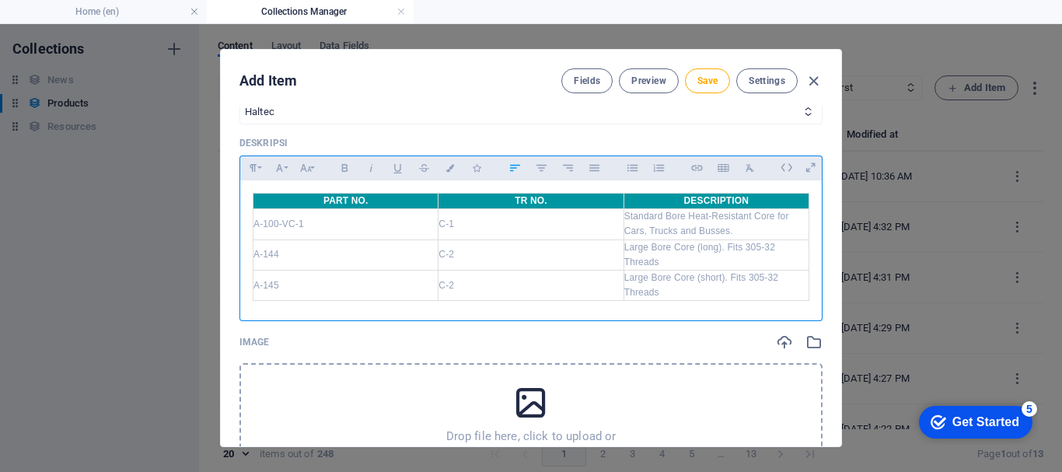
click at [375, 379] on div "Drop file here, click to upload or Select file from Files or our free stock pho…" at bounding box center [530, 429] width 583 height 132
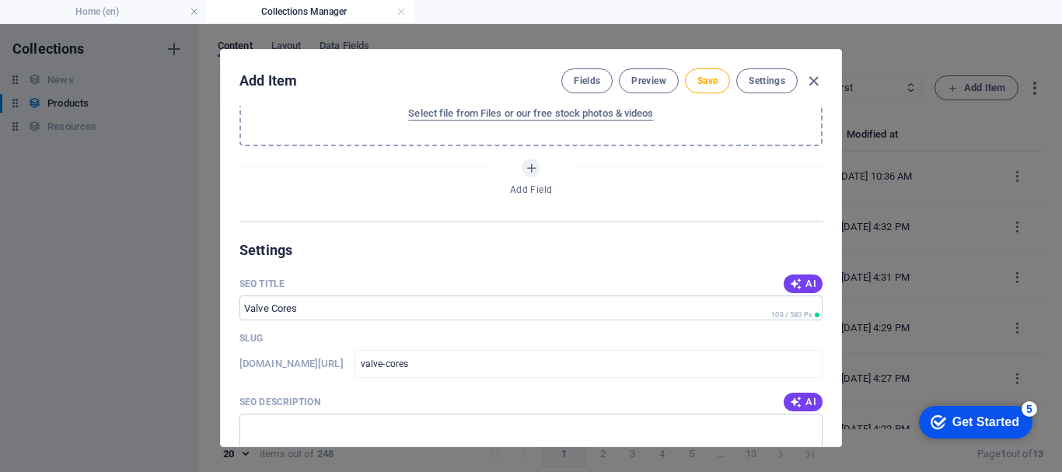
scroll to position [1166, 0]
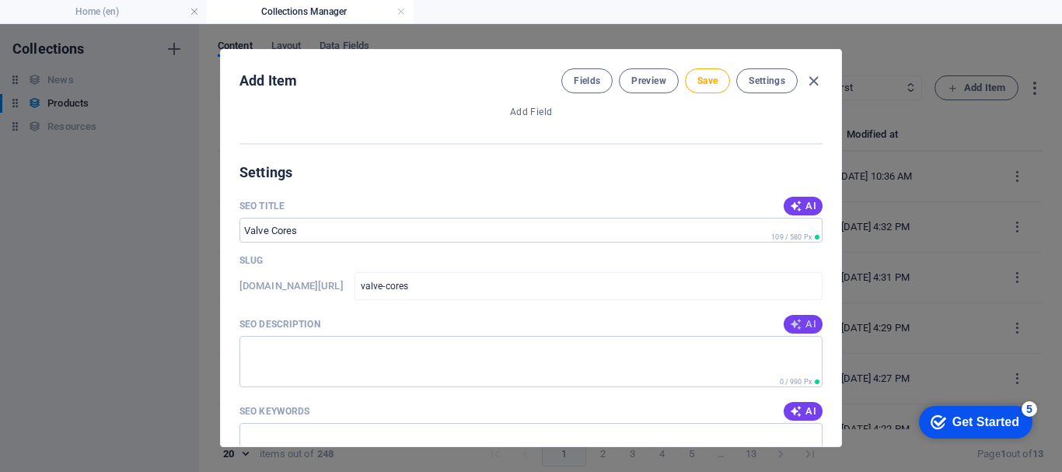
click at [812, 318] on button "AI" at bounding box center [802, 324] width 39 height 19
type textarea "Discover Haltecs valve cores: standard and large bore options for cars, trucks,…"
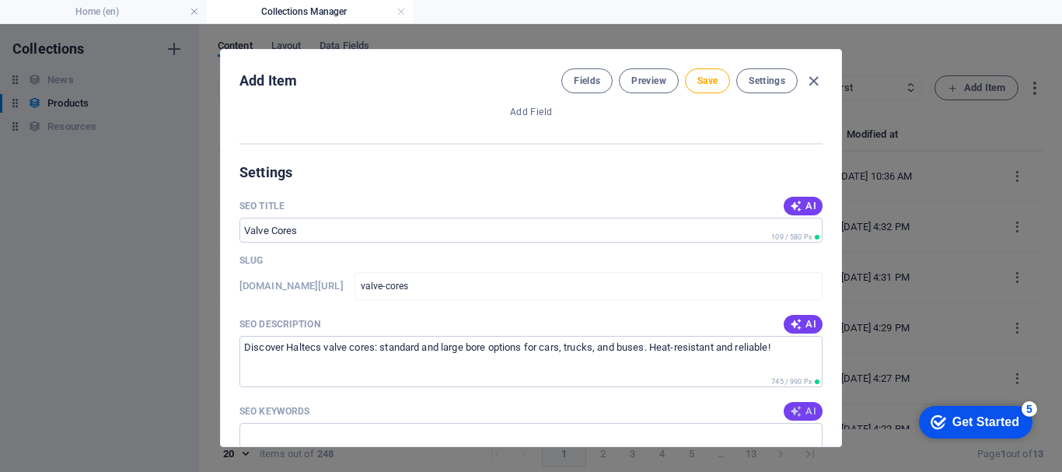
click at [807, 413] on span "AI" at bounding box center [803, 411] width 26 height 12
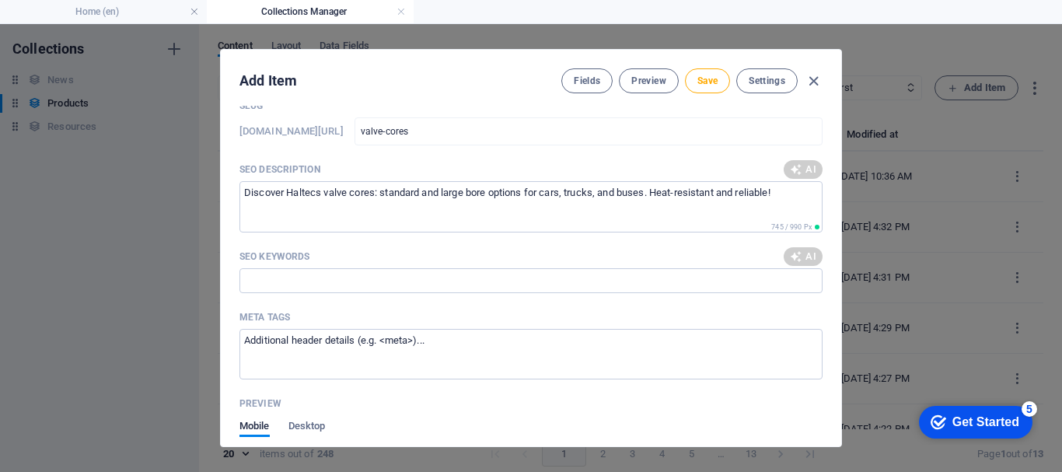
scroll to position [1321, 0]
type input "valve cores, heat-resistant valve core, large bore valve core, standard bore va…"
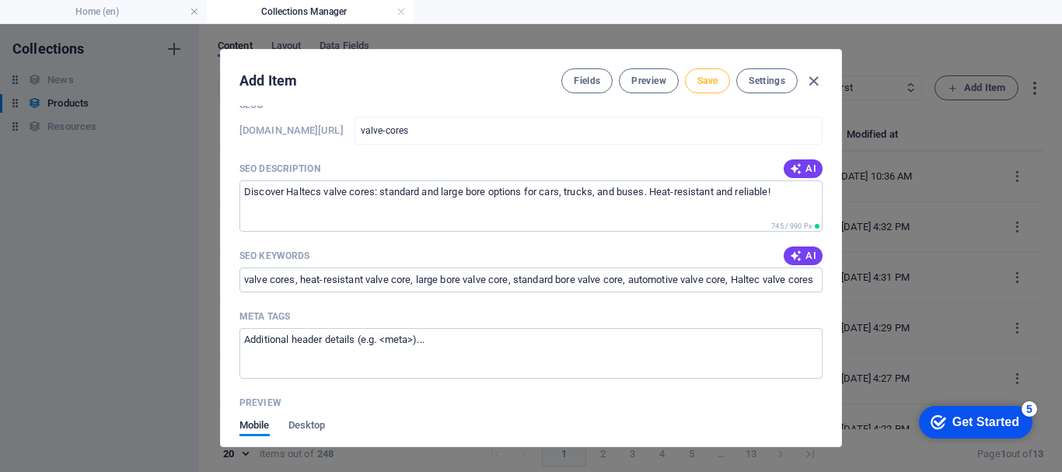
click at [705, 77] on span "Save" at bounding box center [707, 81] width 20 height 12
click at [815, 80] on icon "button" at bounding box center [813, 81] width 18 height 18
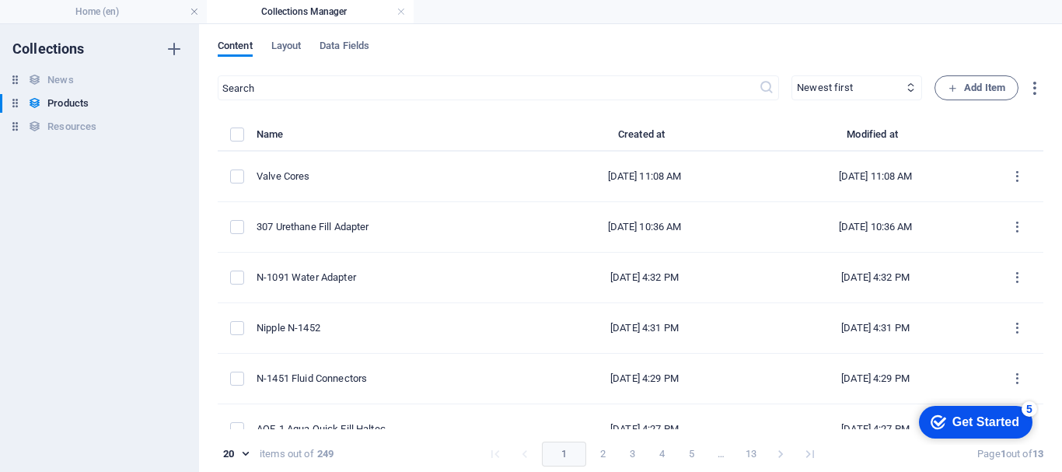
type input "valve-cores"
click at [964, 86] on span "Add Item" at bounding box center [976, 88] width 58 height 19
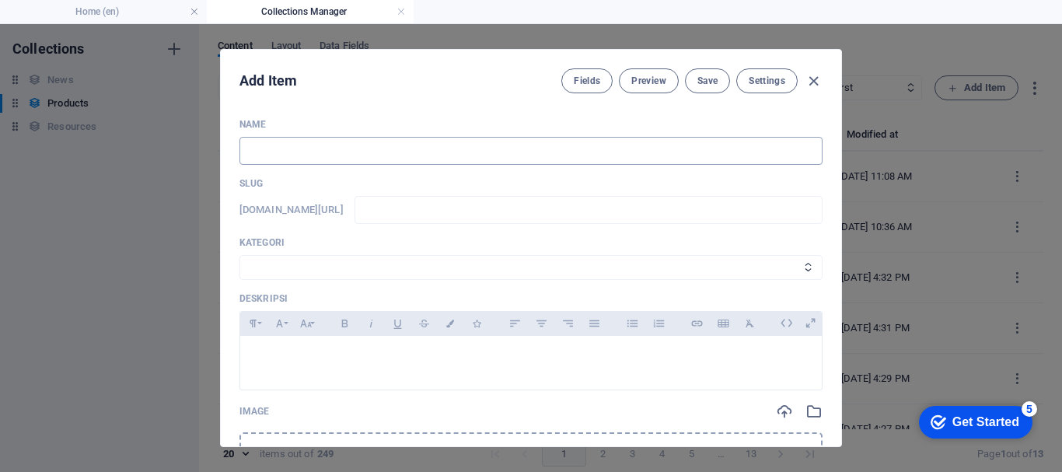
click at [442, 146] on input "text" at bounding box center [530, 151] width 583 height 28
type input "V"
type input "v"
type input "Va"
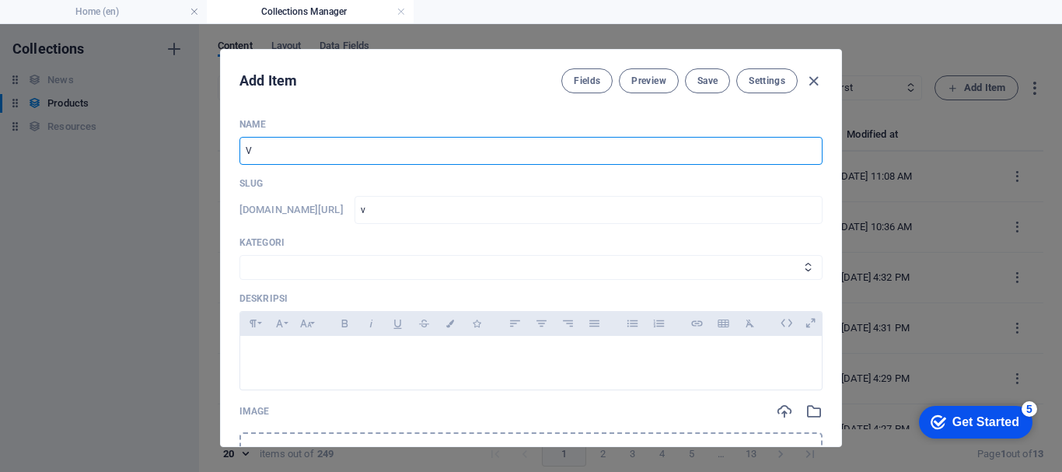
type input "va"
type input "Val"
type input "val"
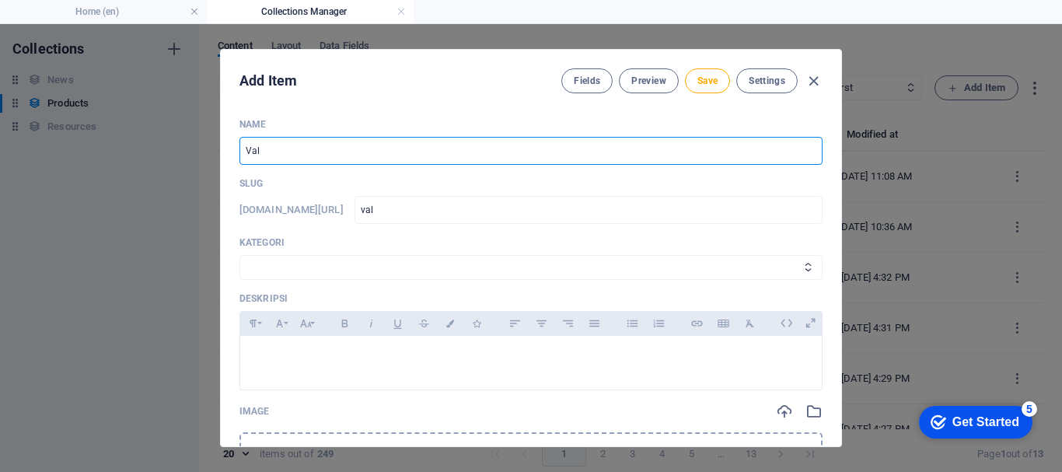
type input "Valv"
type input "valv"
type input "Valve"
type input "valve"
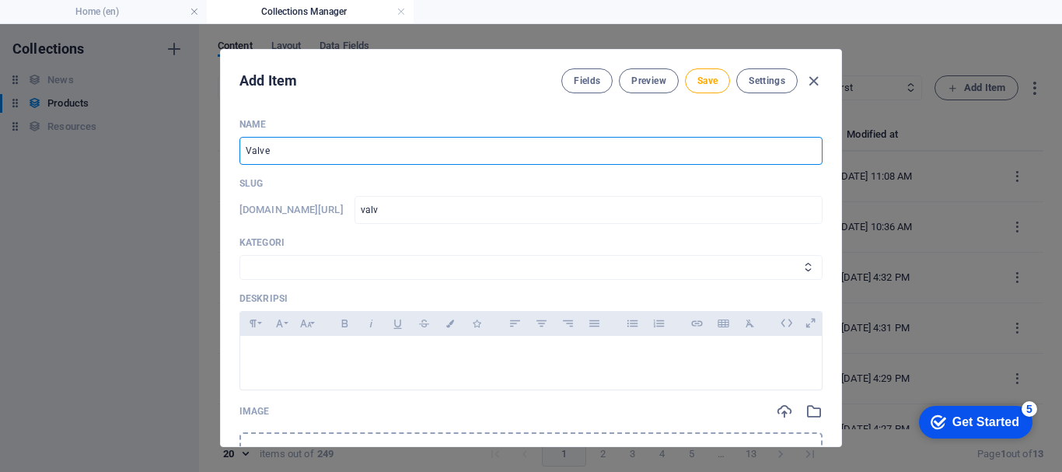
type input "valve"
type input "Valve C"
type input "valve-c"
type input "Valve Ca"
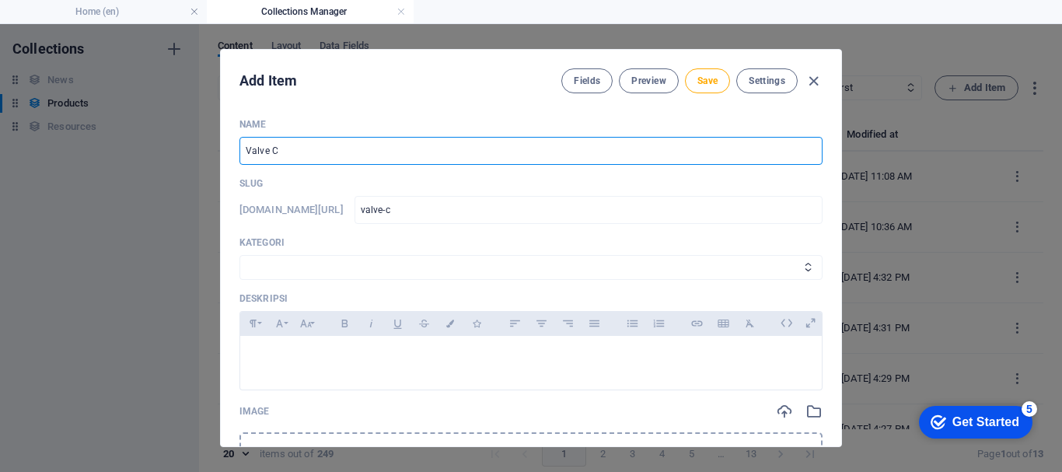
type input "valve-ca"
type input "Valve Cap"
type input "valve-cap"
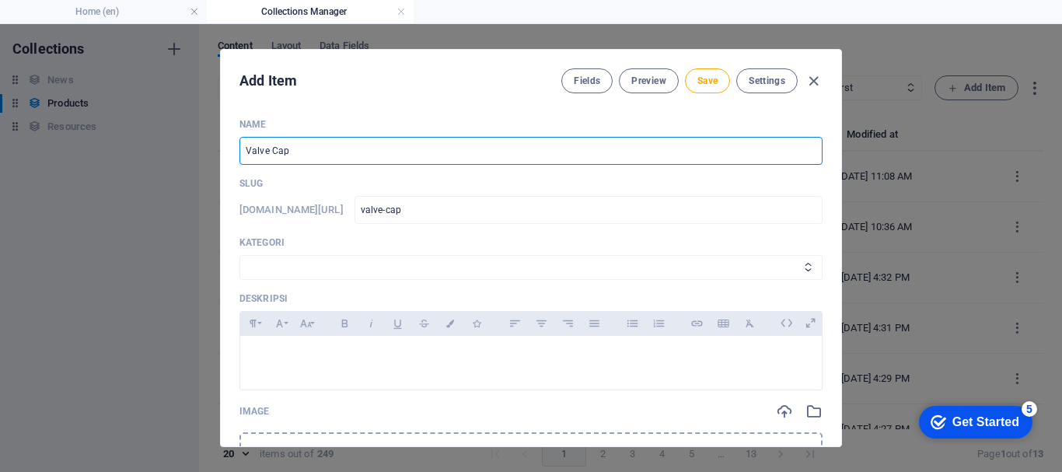
type input "Valve Caps"
type input "valve-caps"
type input "Valve Caps (S"
type input "valve-caps-s"
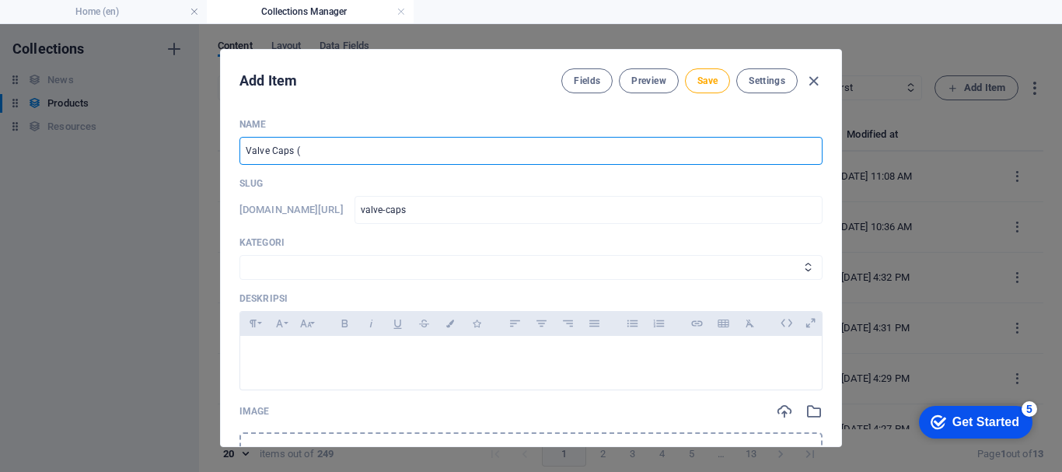
type input "valve-caps-s"
type input "Valve Caps (St"
type input "valve-caps-st"
type input "Valve Caps (Sta"
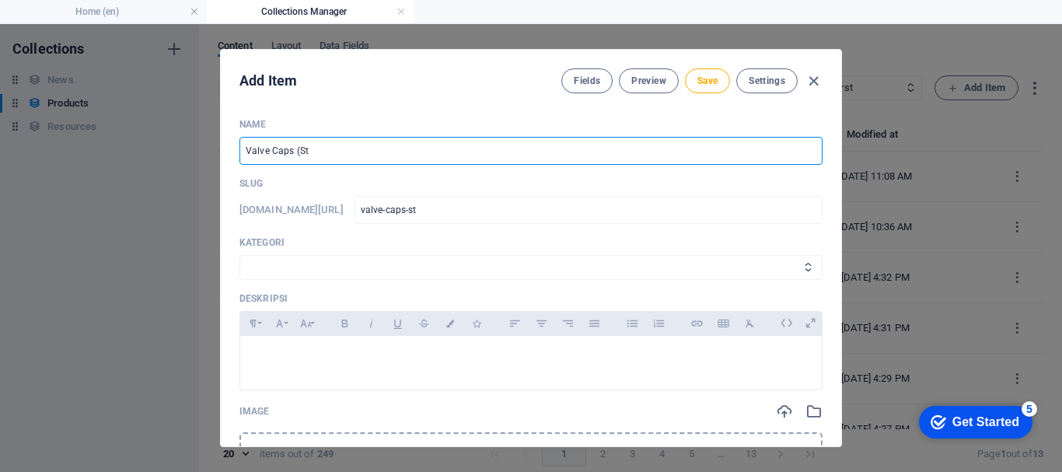
type input "valve-caps-sta"
type input "Valve Caps ([PERSON_NAME]"
type input "valve-caps-[PERSON_NAME]"
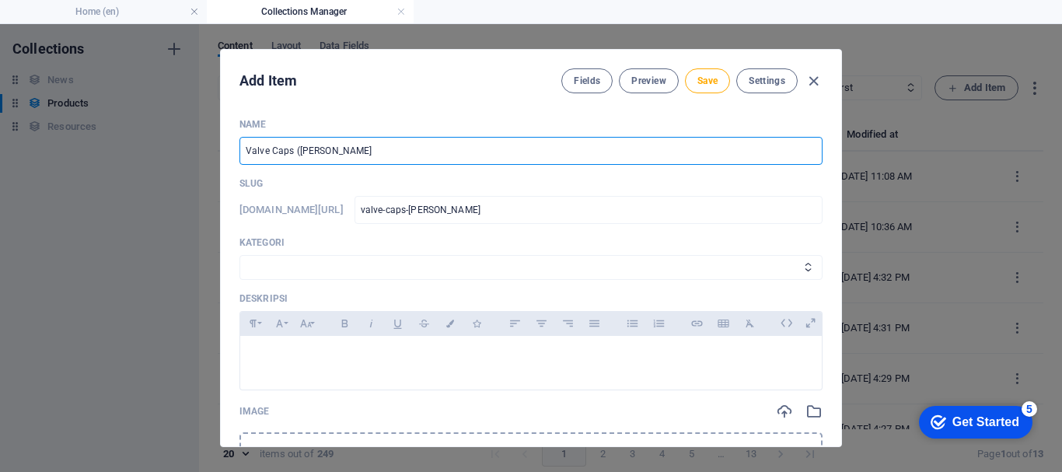
type input "Valve Caps (Stand"
type input "valve-caps-stand"
type input "Valve Caps (Standa"
type input "valve-caps-standa"
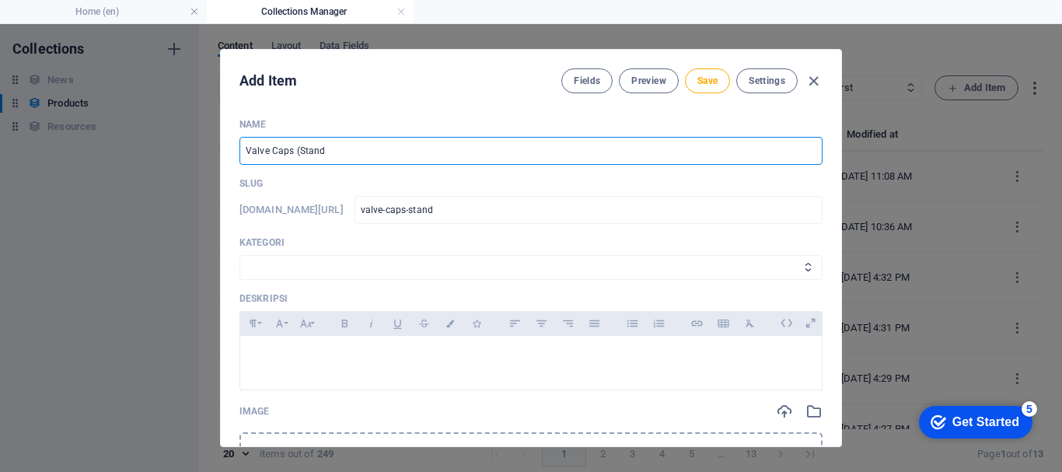
type input "valve-caps-standa"
type input "Valve Caps (Standar"
type input "valve-caps-standar"
type input "Valve Caps (Standard"
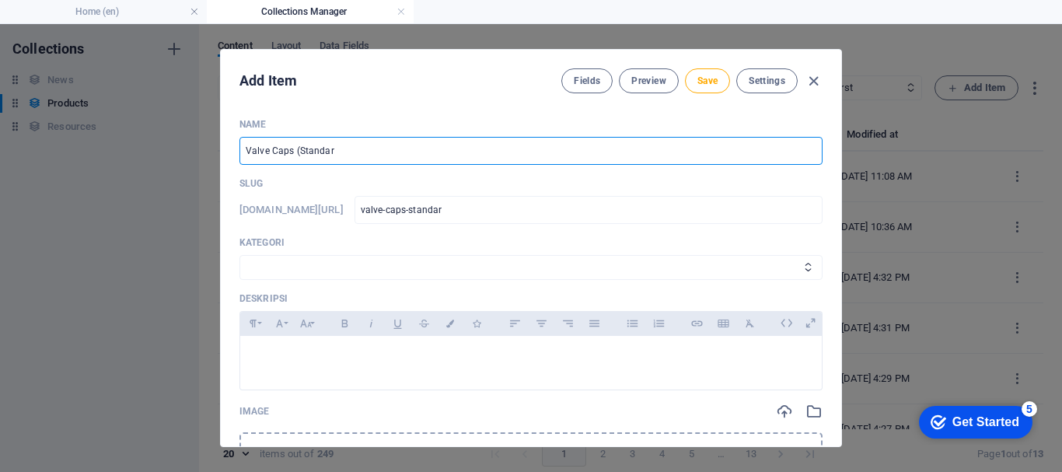
type input "valve-caps-standard"
type input "Valve Caps (Standard B"
type input "valve-caps-standard-b"
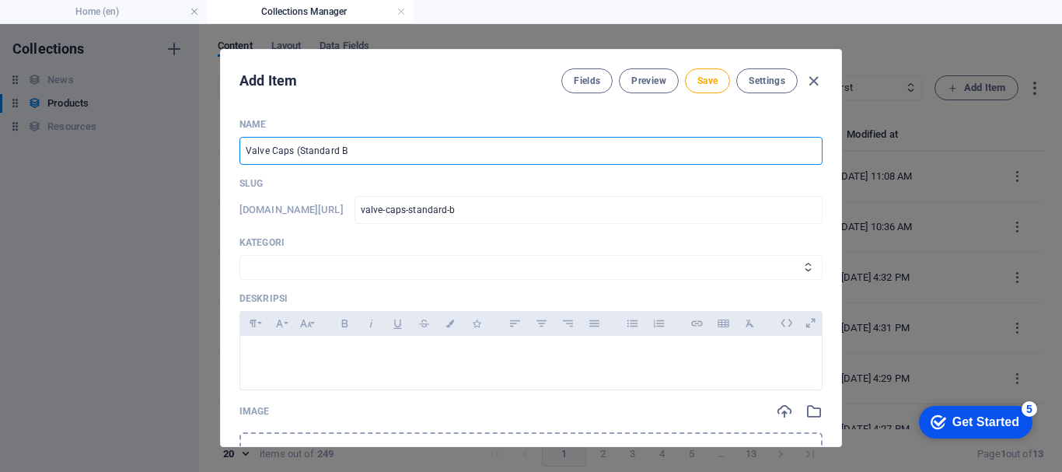
type input "Valve Caps (Standard Bo"
type input "valve-caps-standard-bo"
type input "Valve Caps (Standard Bor"
type input "valve-caps-standard-bor"
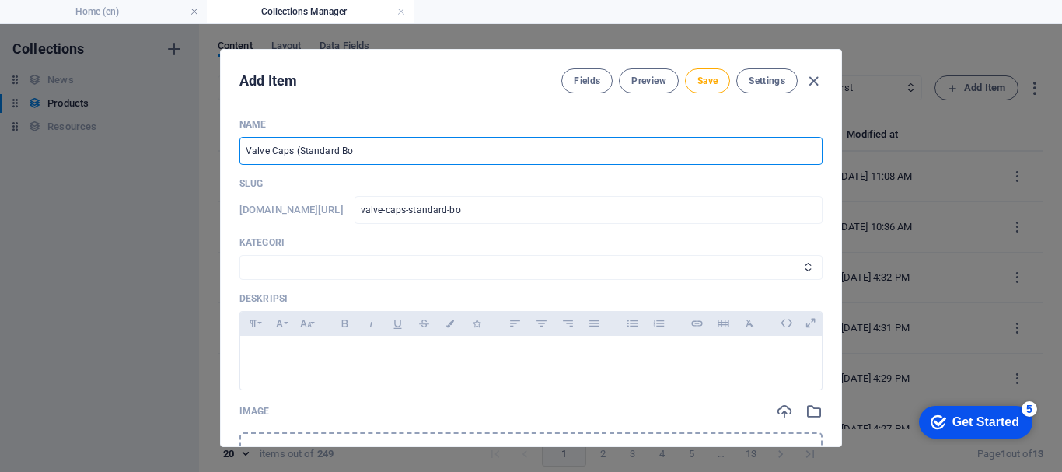
type input "valve-caps-standard-bor"
type input "Valve Caps (Standard Bore"
type input "valve-caps-standard-bore"
type input "Valve Caps (Standard Bore)"
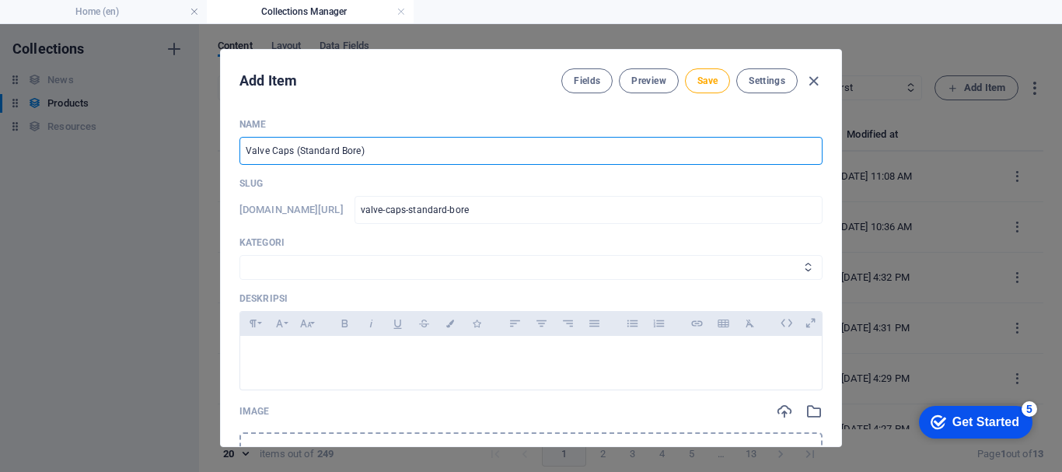
click at [434, 258] on select "Wheels & Rims RIMEX Complementary Products TyreSense Haltec RAD Checkers [PERSO…" at bounding box center [530, 267] width 583 height 25
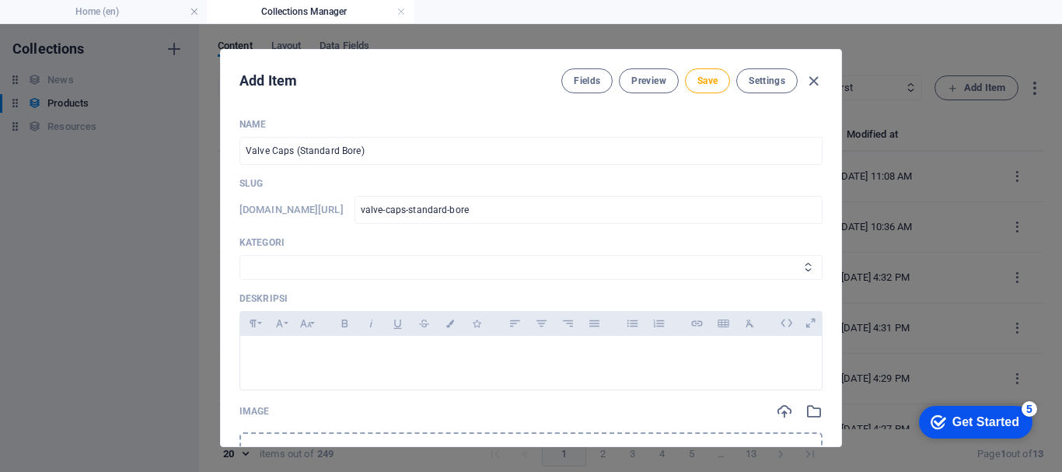
select select "Haltec"
click at [239, 255] on select "Wheels & Rims RIMEX Complementary Products TyreSense Haltec RAD Checkers [PERSO…" at bounding box center [530, 267] width 583 height 25
click at [273, 340] on div at bounding box center [530, 359] width 581 height 47
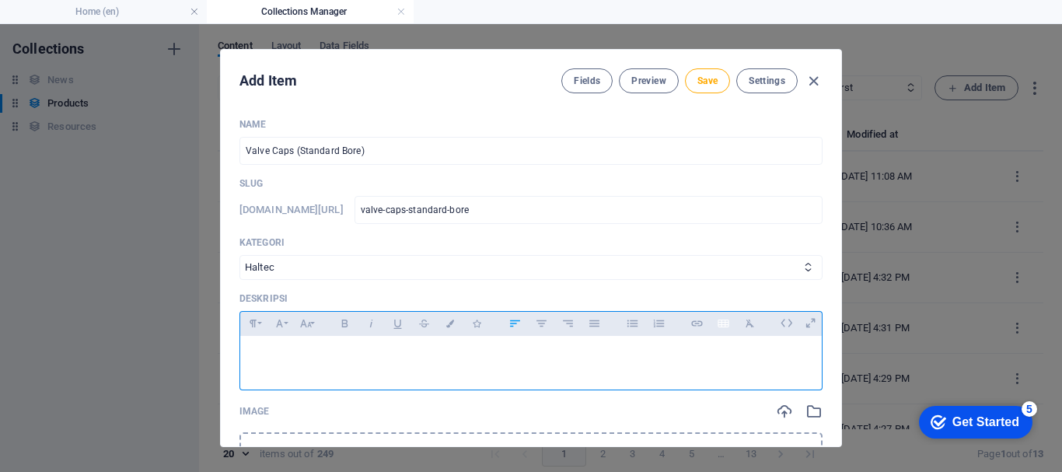
click at [725, 326] on icon "button" at bounding box center [723, 323] width 13 height 19
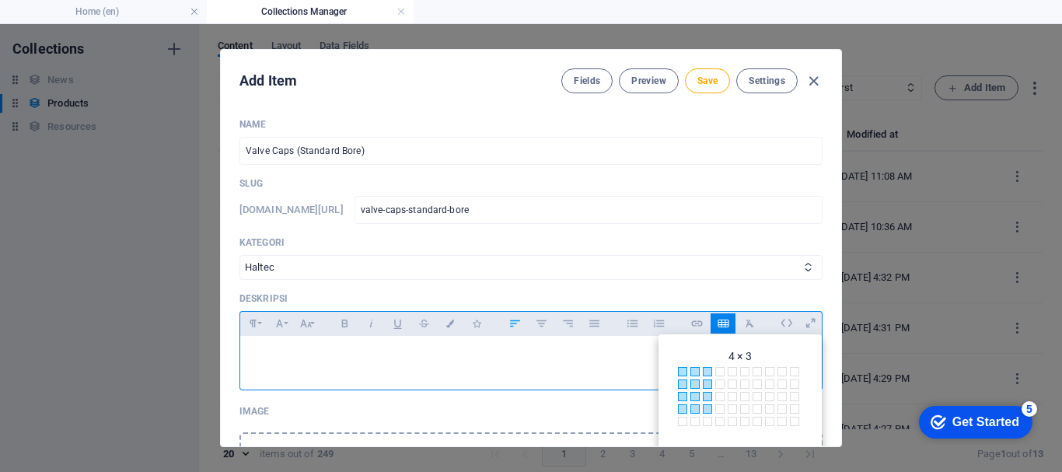
click at [704, 413] on span at bounding box center [707, 408] width 9 height 9
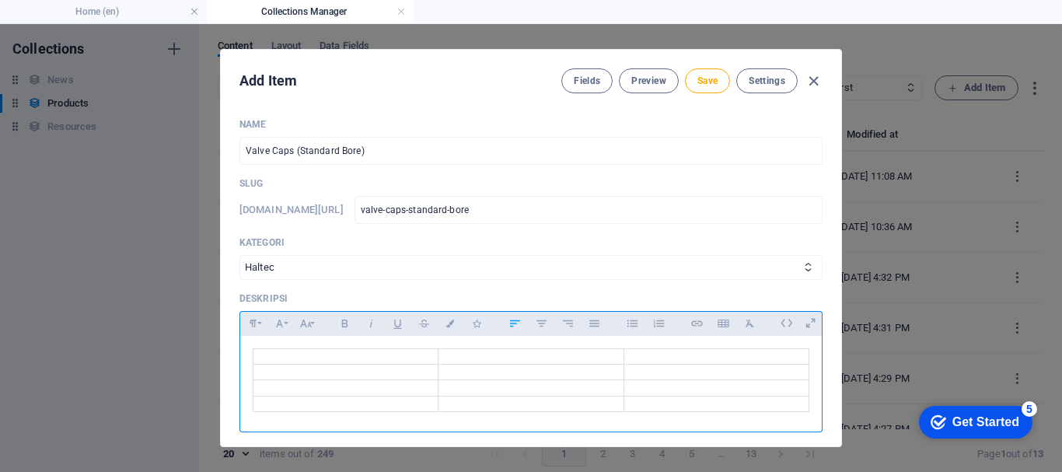
click at [404, 358] on td at bounding box center [345, 357] width 185 height 16
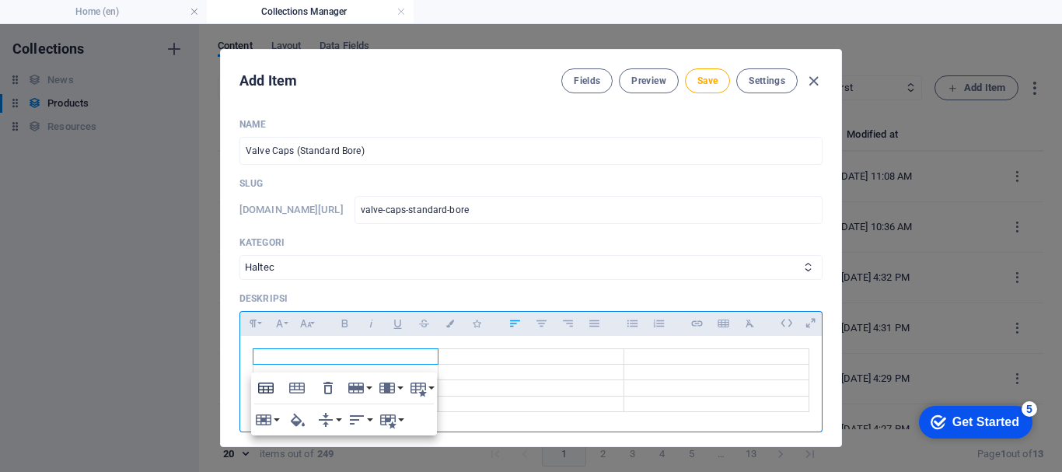
click at [275, 385] on button "Table Header" at bounding box center [266, 387] width 30 height 31
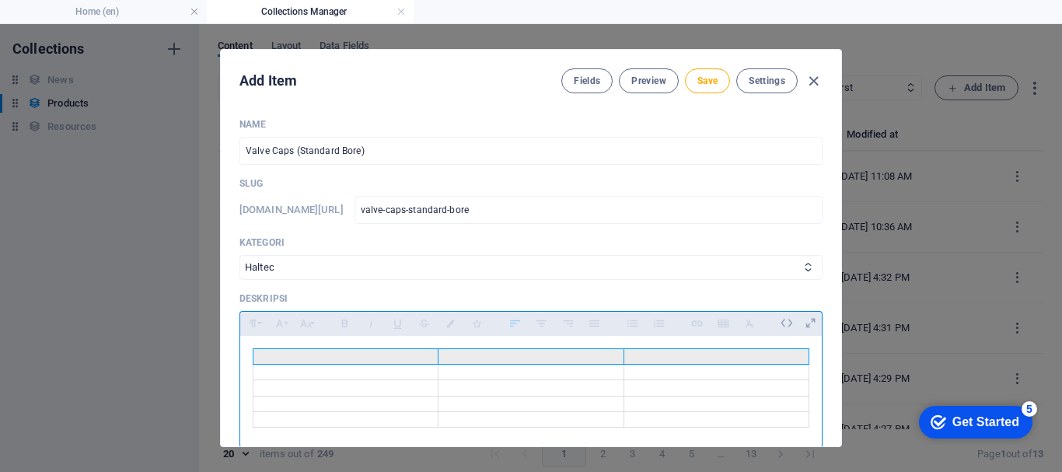
drag, startPoint x: 429, startPoint y: 358, endPoint x: 675, endPoint y: 358, distance: 246.4
click at [675, 358] on tr at bounding box center [531, 357] width 556 height 16
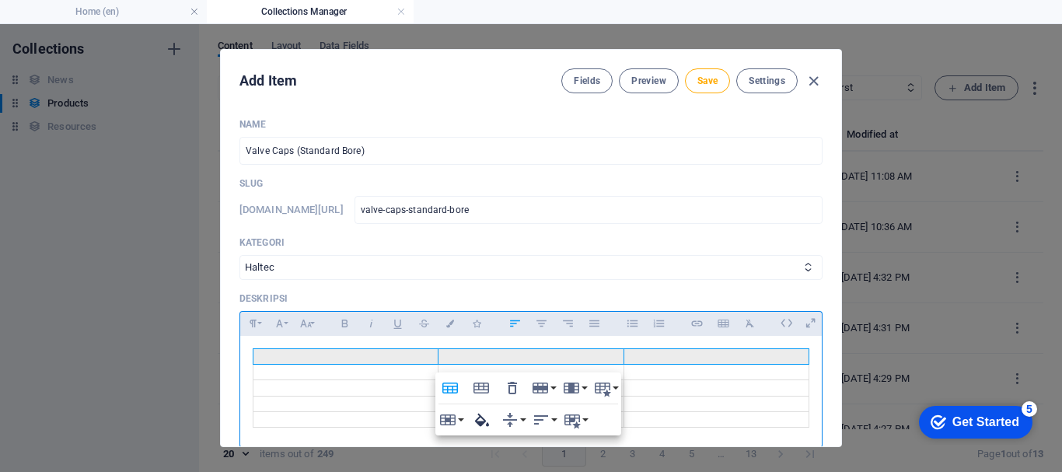
click at [480, 422] on icon "button" at bounding box center [481, 419] width 14 height 13
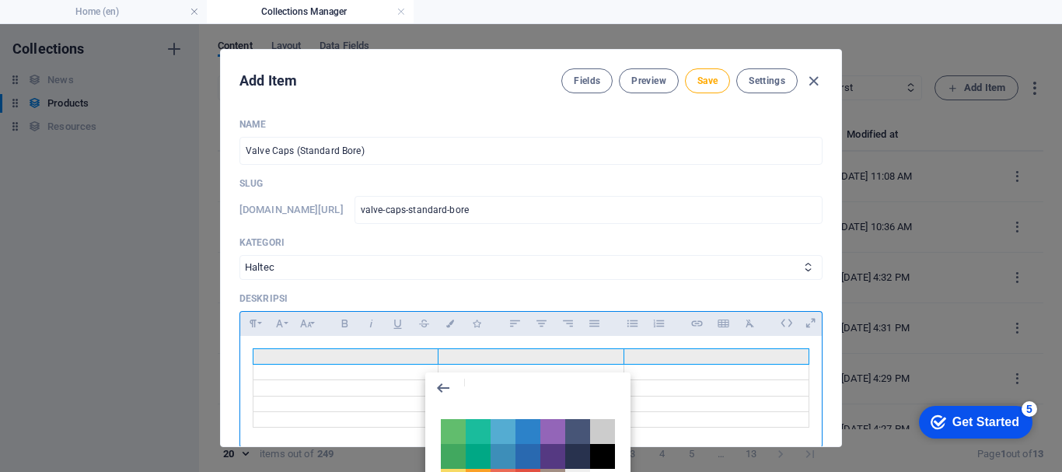
type input "#0096a1"
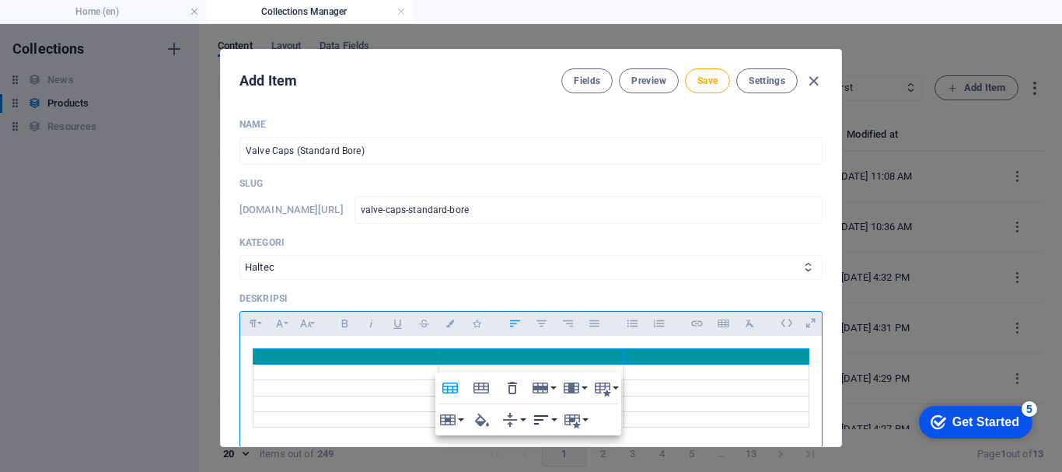
click at [536, 427] on icon "button" at bounding box center [541, 419] width 19 height 19
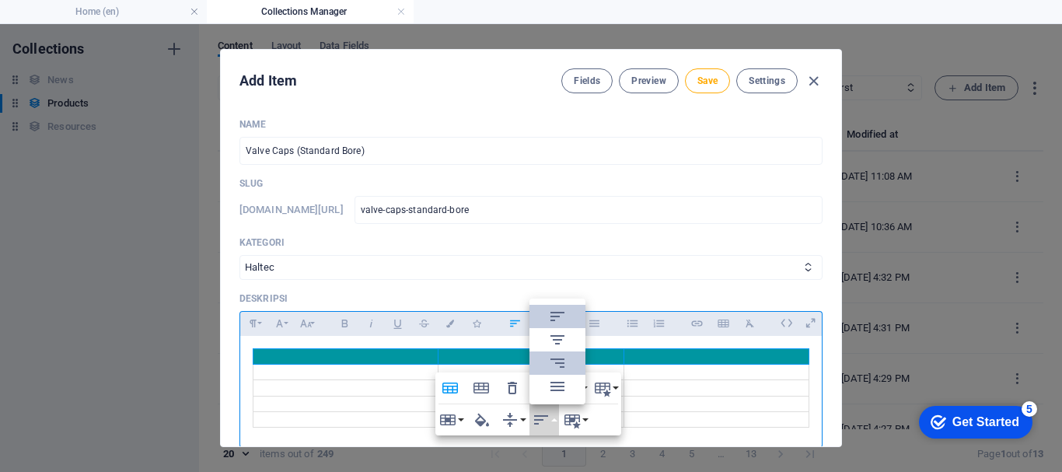
scroll to position [0, 0]
click at [557, 343] on icon at bounding box center [557, 339] width 14 height 9
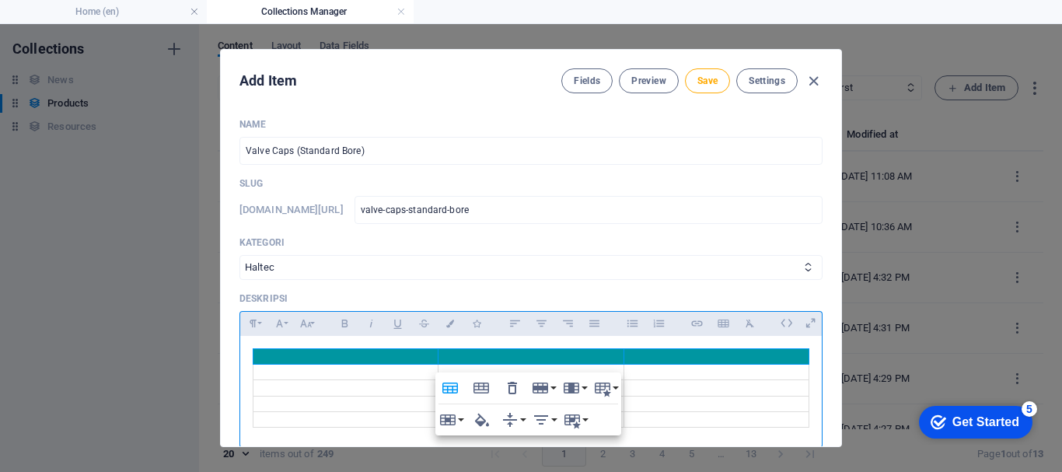
click at [399, 354] on th at bounding box center [345, 357] width 185 height 16
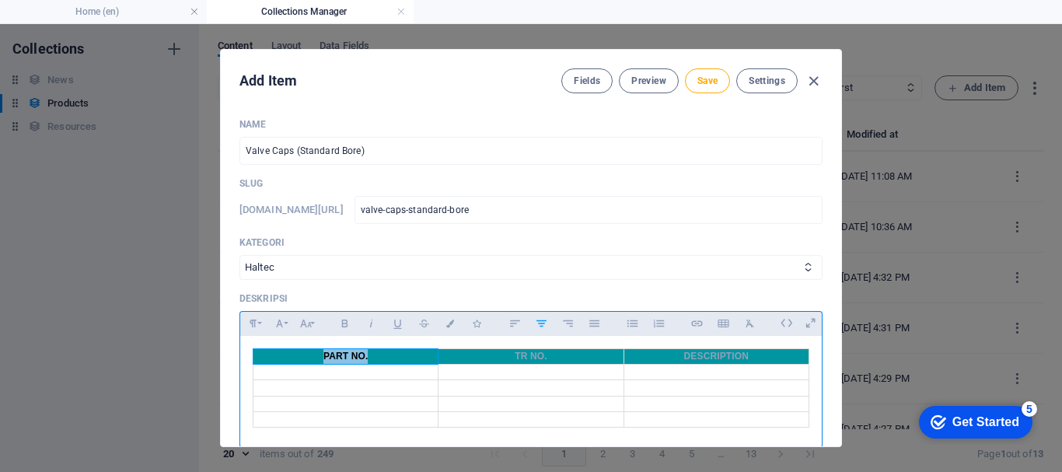
drag, startPoint x: 321, startPoint y: 351, endPoint x: 369, endPoint y: 358, distance: 48.6
click at [369, 358] on th "PART NO." at bounding box center [345, 357] width 185 height 16
click at [447, 323] on icon "button" at bounding box center [450, 323] width 13 height 8
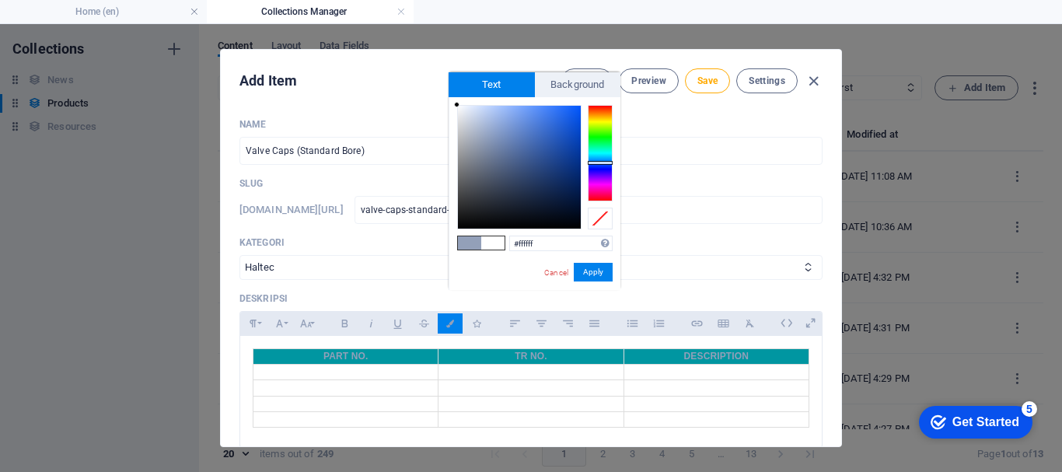
click at [593, 262] on div "#ffffff Supported formats #0852ed rgb(8, 82, 237) rgba(8, 82, 237, 90%) hsv(221…" at bounding box center [534, 306] width 172 height 418
click at [589, 269] on button "Apply" at bounding box center [593, 272] width 39 height 19
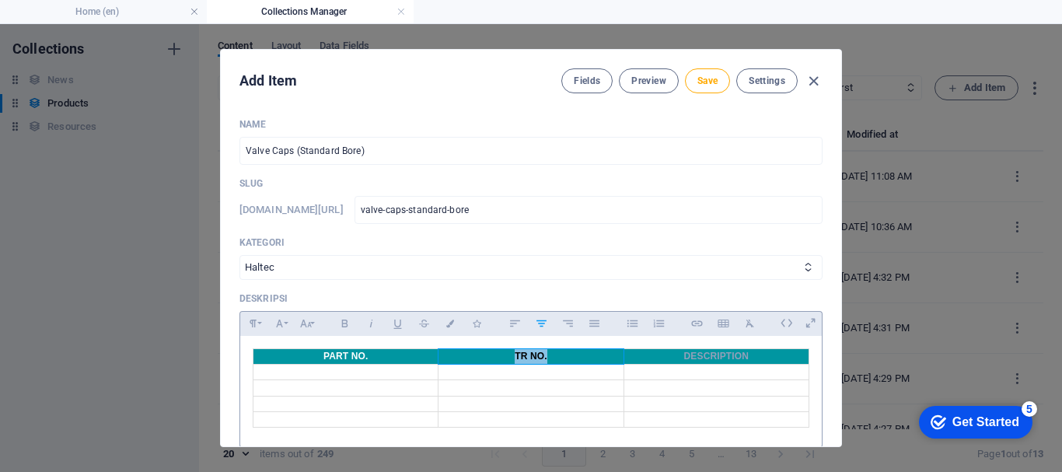
drag, startPoint x: 511, startPoint y: 355, endPoint x: 548, endPoint y: 358, distance: 37.4
click at [548, 358] on th "TR NO." at bounding box center [530, 357] width 185 height 16
click at [451, 319] on icon "button" at bounding box center [450, 323] width 13 height 8
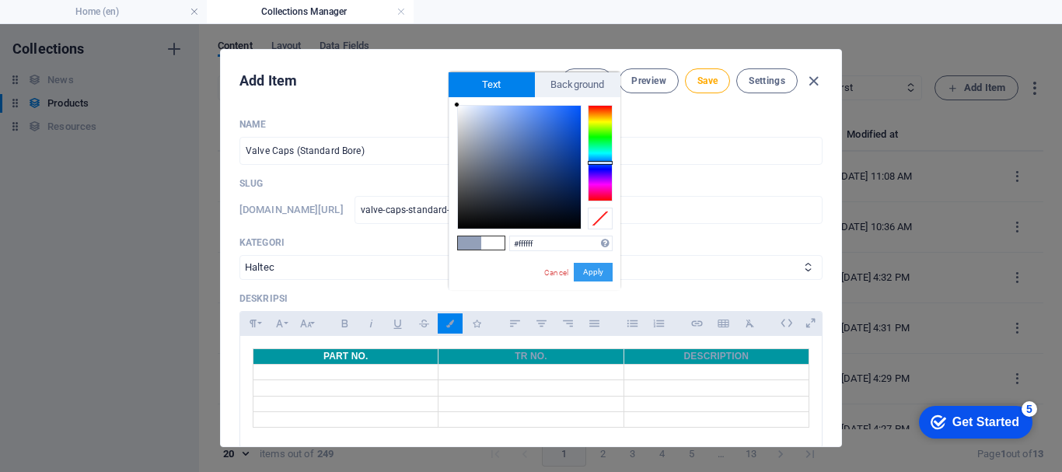
click at [602, 274] on button "Apply" at bounding box center [593, 272] width 39 height 19
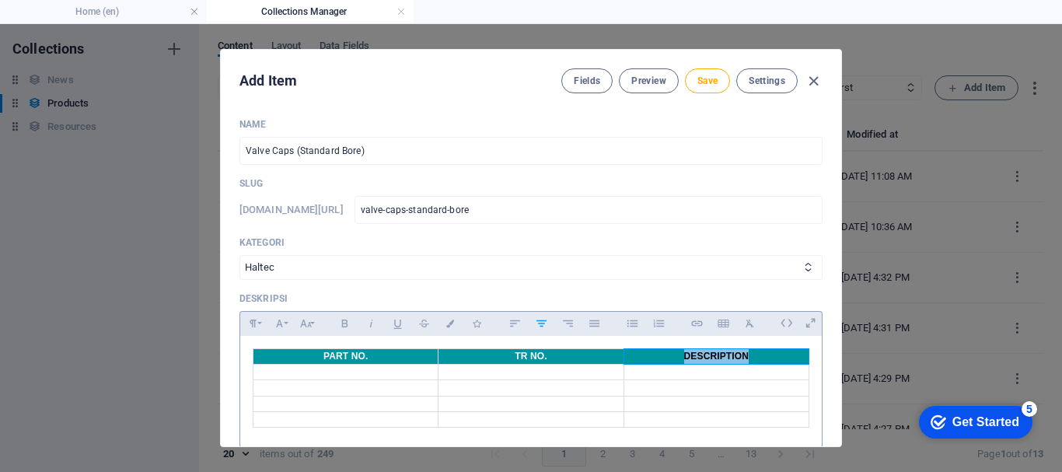
drag, startPoint x: 679, startPoint y: 354, endPoint x: 754, endPoint y: 355, distance: 74.6
click at [754, 355] on th "DESCRIPTION" at bounding box center [715, 357] width 185 height 16
click at [444, 324] on icon "button" at bounding box center [450, 323] width 13 height 8
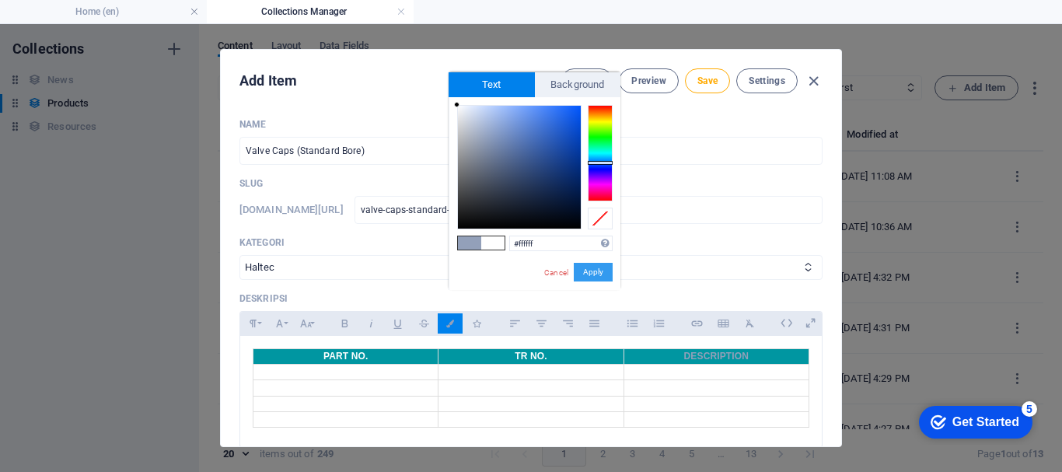
click at [595, 272] on button "Apply" at bounding box center [593, 272] width 39 height 19
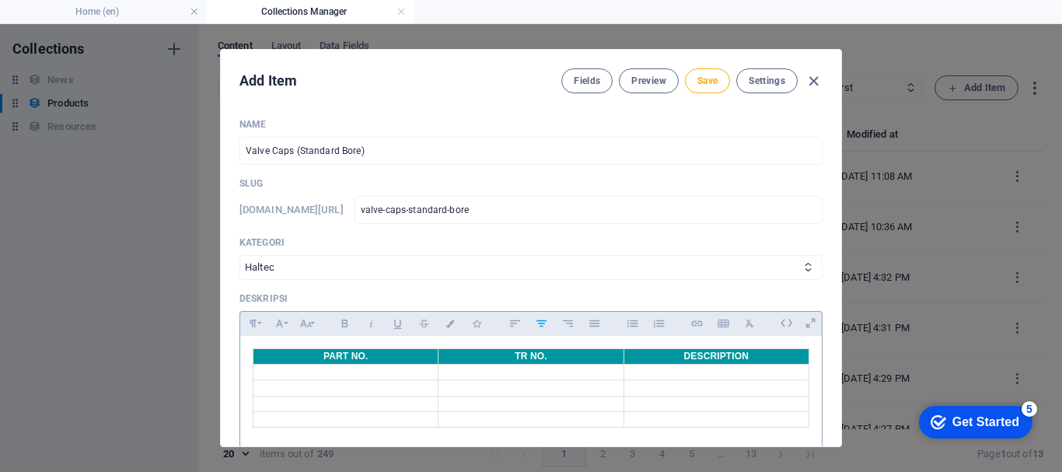
click at [403, 362] on th "PART NO." at bounding box center [345, 357] width 185 height 16
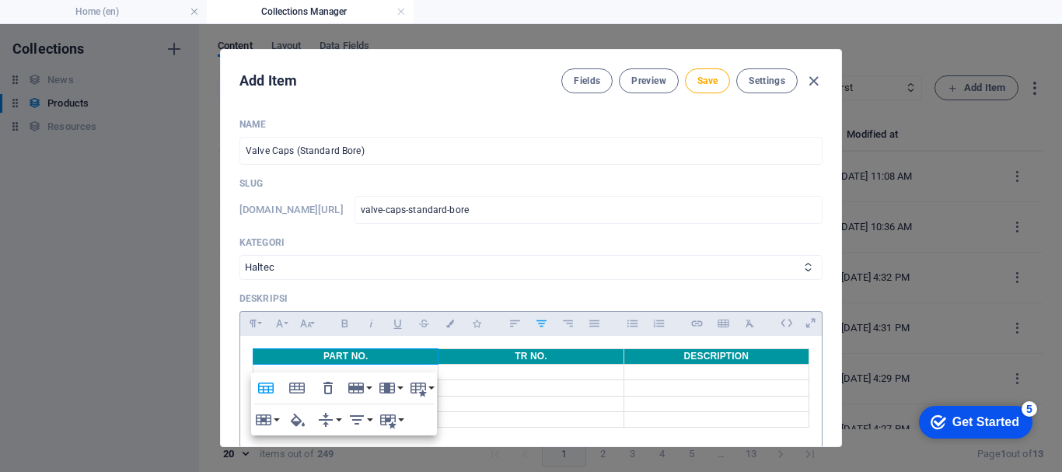
click at [405, 371] on td at bounding box center [345, 373] width 185 height 16
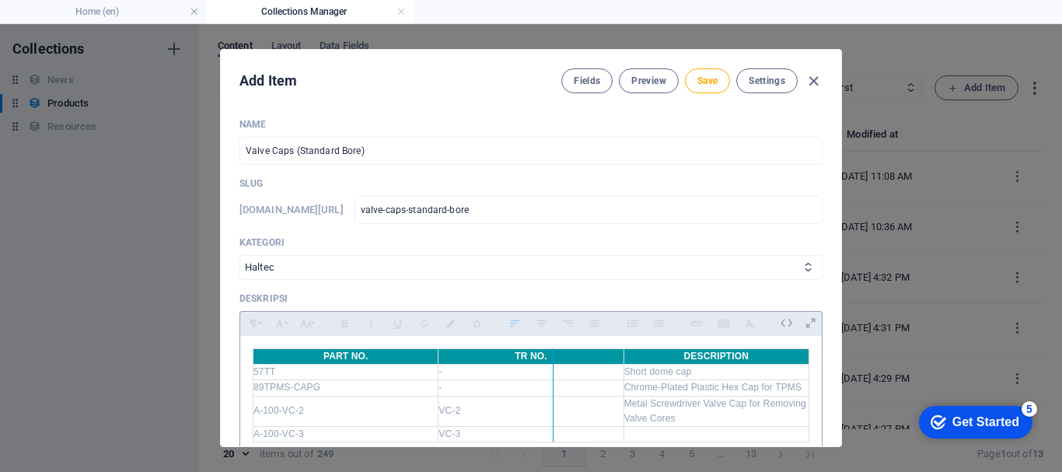
drag, startPoint x: 619, startPoint y: 358, endPoint x: 550, endPoint y: 355, distance: 69.2
click at [550, 355] on div at bounding box center [553, 394] width 9 height 93
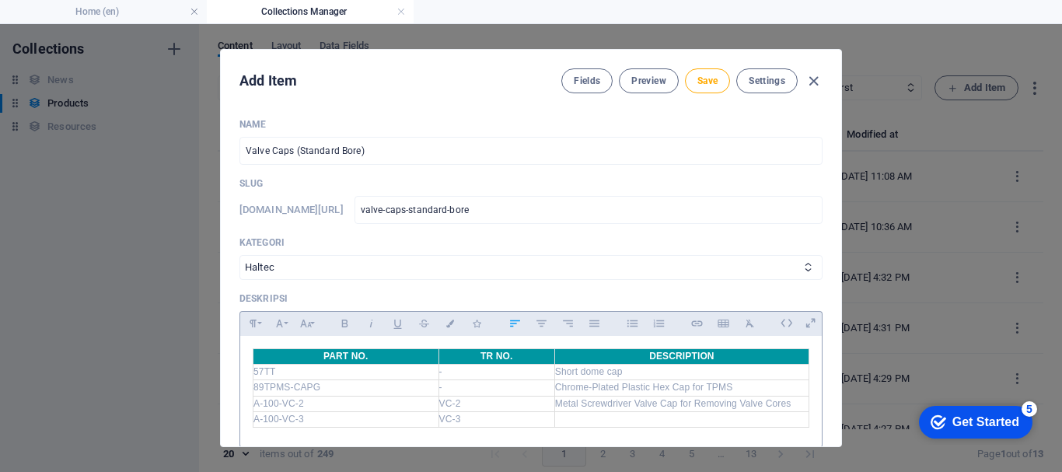
scroll to position [78, 0]
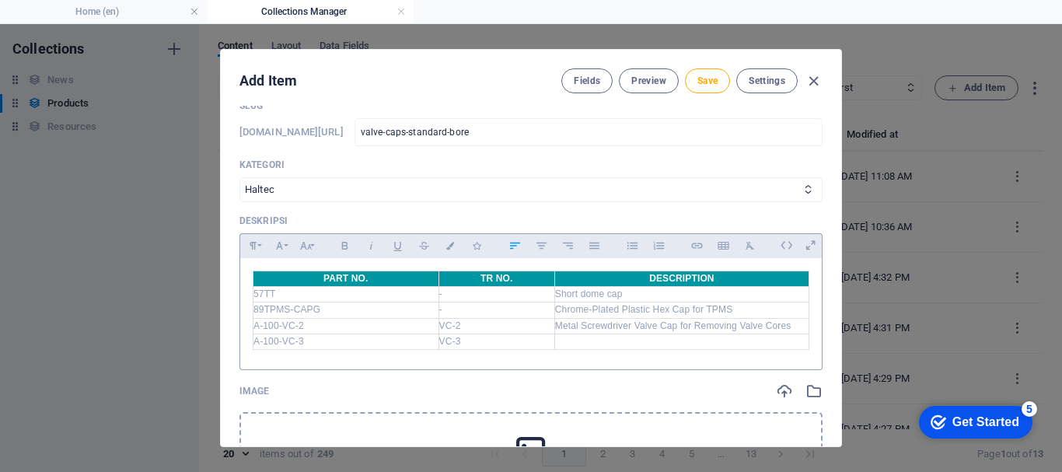
click at [580, 347] on td at bounding box center [681, 341] width 254 height 16
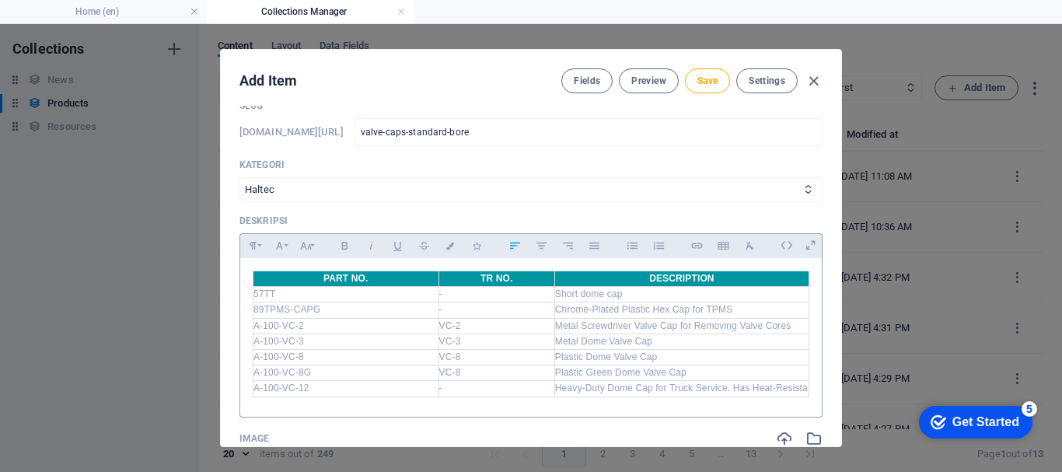
scroll to position [8, 0]
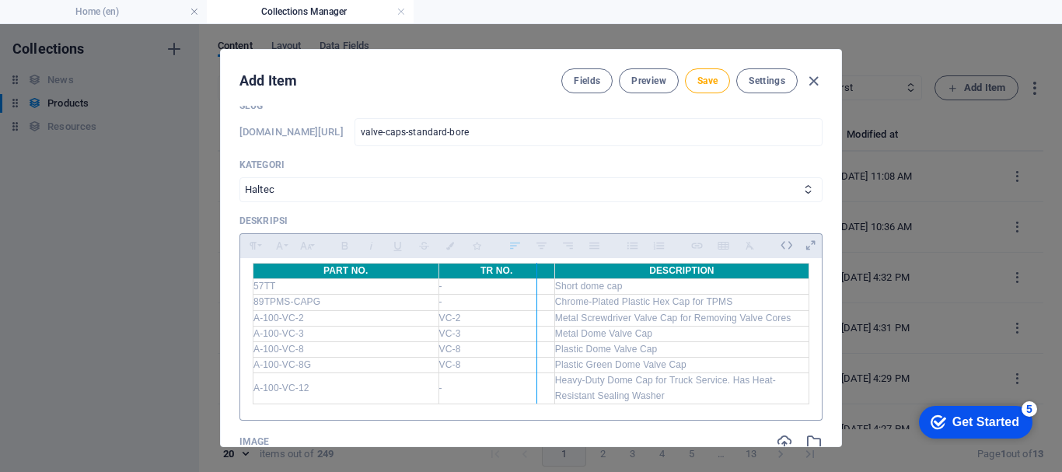
drag, startPoint x: 548, startPoint y: 269, endPoint x: 534, endPoint y: 270, distance: 14.1
click at [534, 270] on div at bounding box center [536, 333] width 9 height 141
drag, startPoint x: 435, startPoint y: 269, endPoint x: 402, endPoint y: 281, distance: 35.4
click at [402, 281] on div at bounding box center [404, 333] width 9 height 141
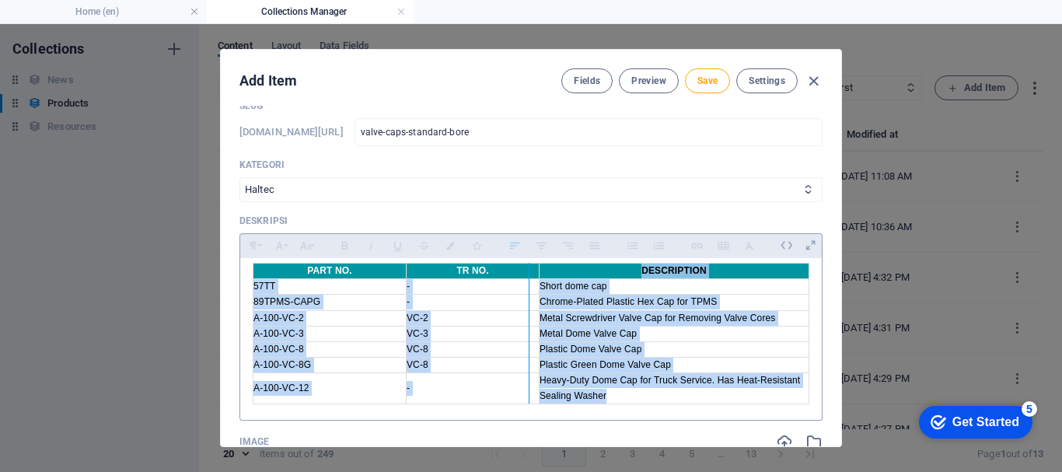
scroll to position [2, 0]
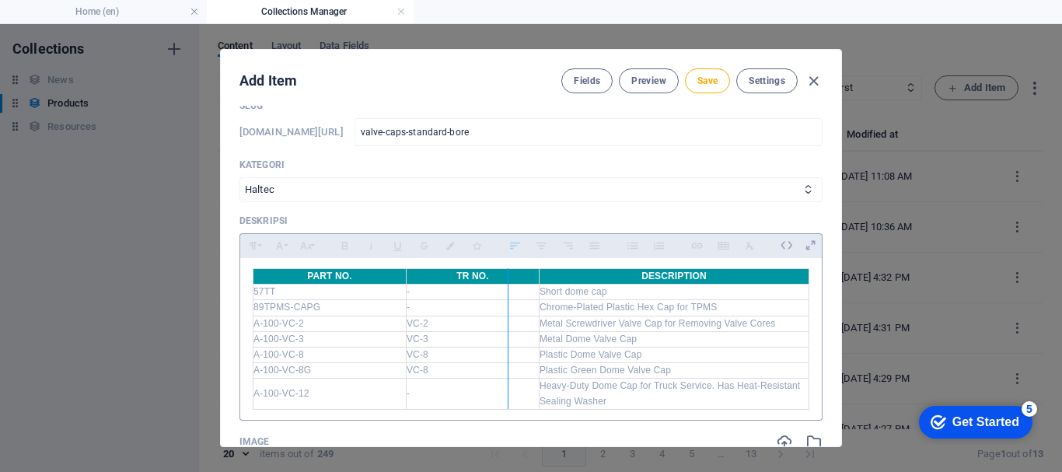
drag, startPoint x: 531, startPoint y: 273, endPoint x: 505, endPoint y: 274, distance: 25.7
click at [505, 274] on div at bounding box center [508, 338] width 9 height 141
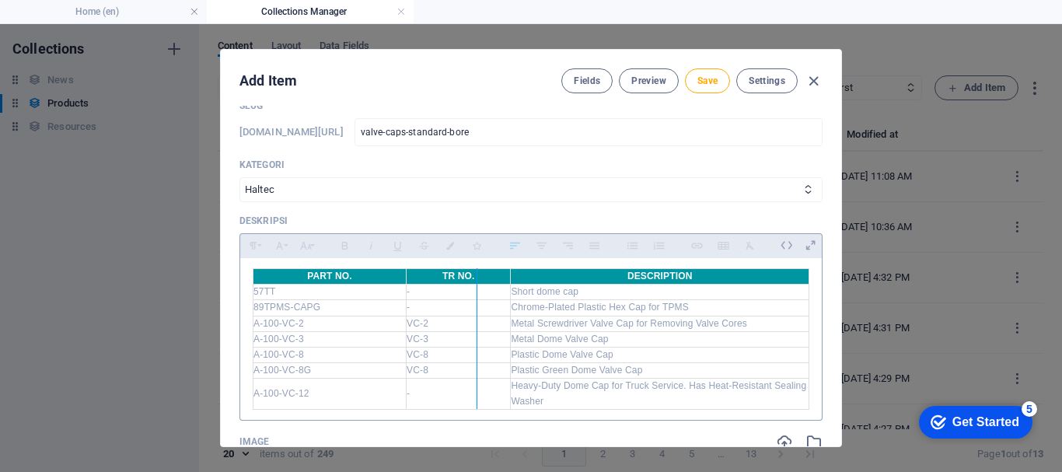
drag, startPoint x: 508, startPoint y: 277, endPoint x: 474, endPoint y: 279, distance: 33.5
click at [474, 279] on div at bounding box center [477, 338] width 9 height 141
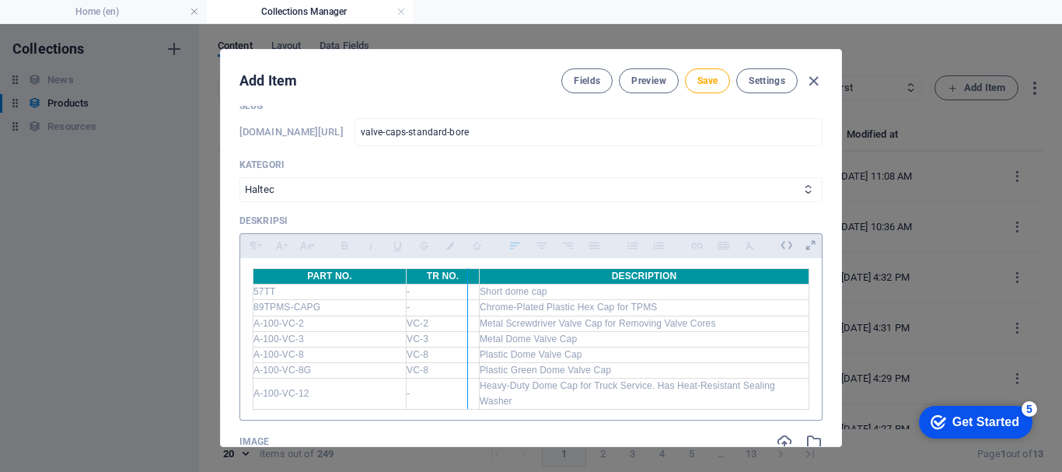
drag, startPoint x: 476, startPoint y: 280, endPoint x: 465, endPoint y: 280, distance: 10.9
click at [465, 280] on div at bounding box center [467, 338] width 9 height 141
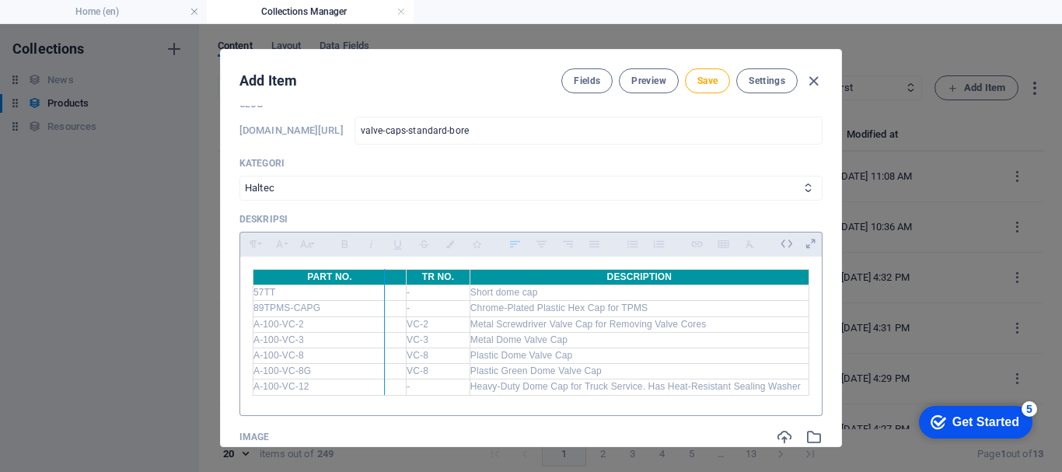
drag, startPoint x: 404, startPoint y: 279, endPoint x: 382, endPoint y: 274, distance: 23.0
click at [382, 274] on div at bounding box center [384, 332] width 9 height 126
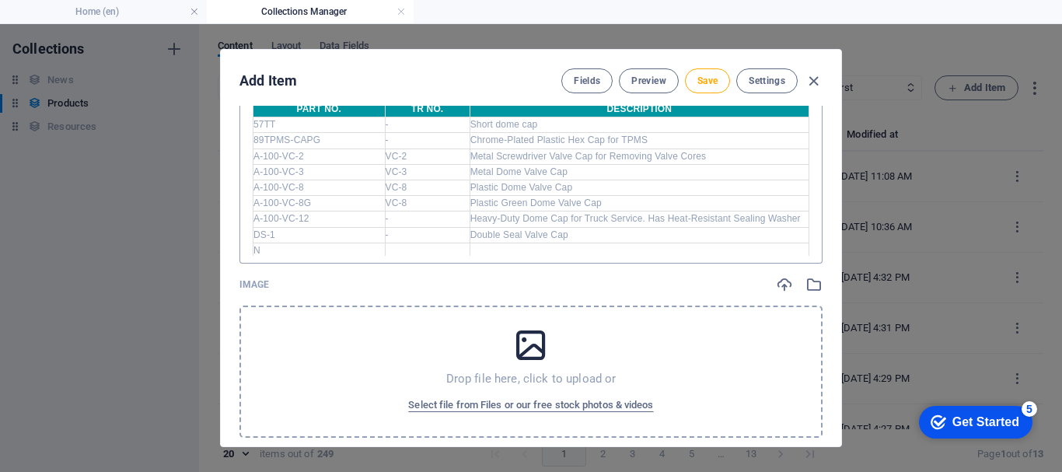
scroll to position [16, 0]
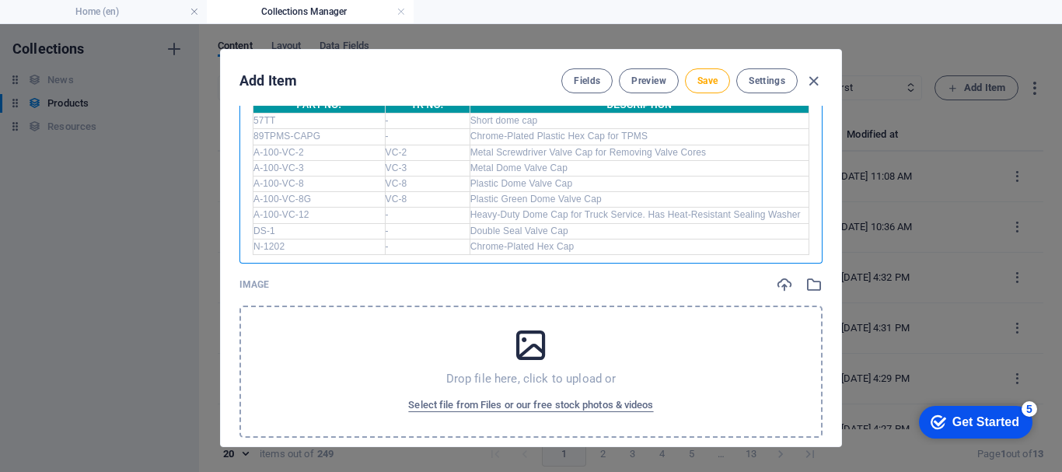
click at [298, 326] on div "Drop file here, click to upload or Select file from Files or our free stock pho…" at bounding box center [530, 371] width 583 height 132
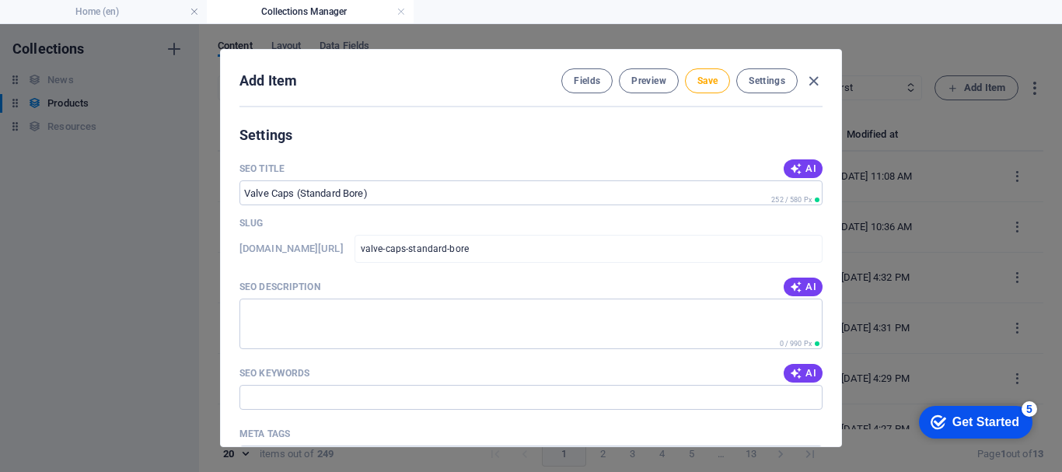
scroll to position [1323, 0]
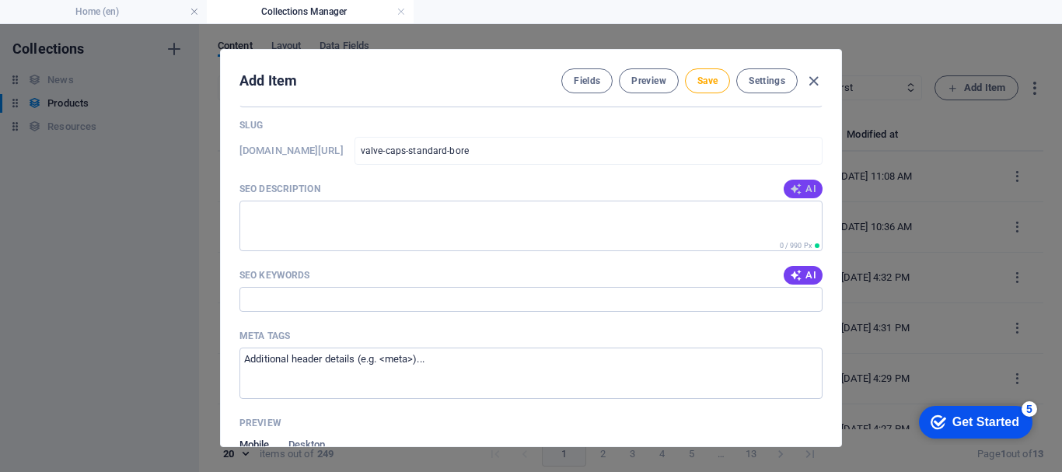
click at [801, 188] on span "AI" at bounding box center [803, 189] width 26 height 12
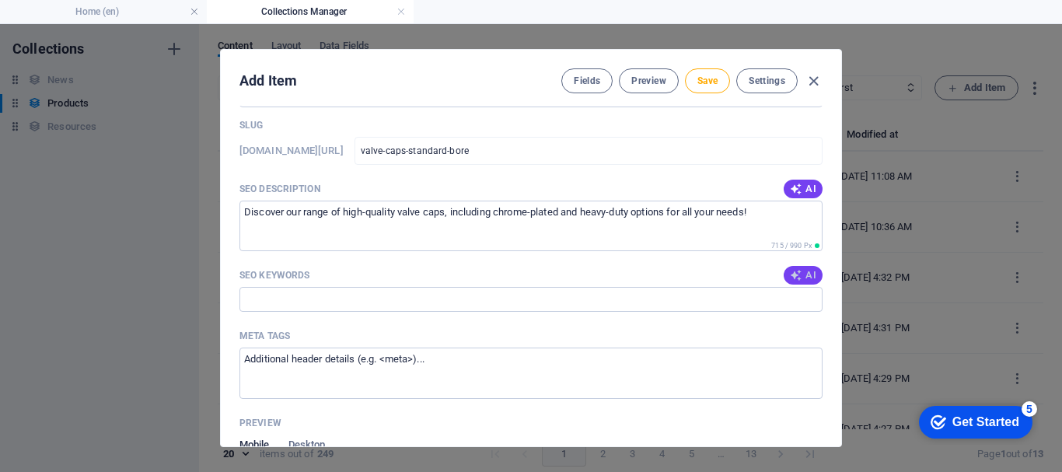
click at [807, 280] on span "AI" at bounding box center [803, 275] width 26 height 12
click at [717, 73] on button "Save" at bounding box center [707, 80] width 45 height 25
click at [810, 80] on icon "button" at bounding box center [813, 81] width 18 height 18
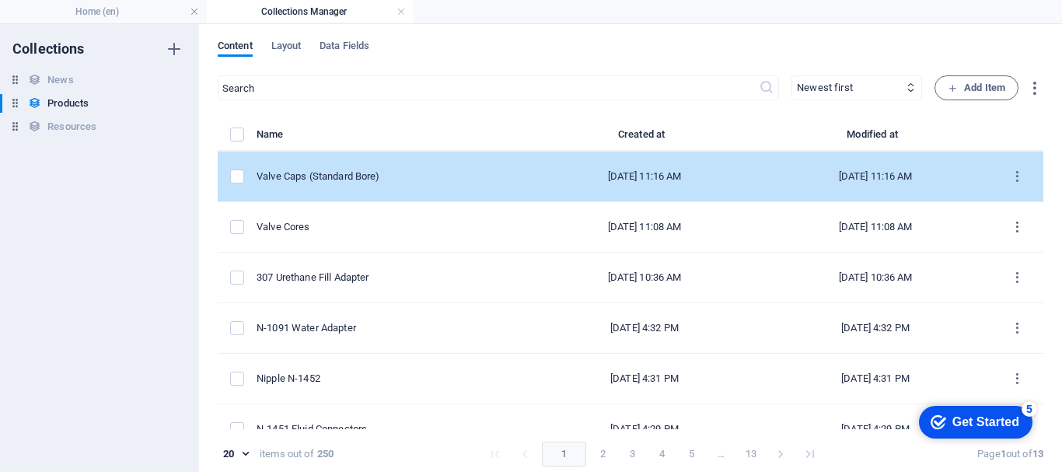
click at [477, 168] on td "Valve Caps (Standard Bore)" at bounding box center [392, 177] width 273 height 51
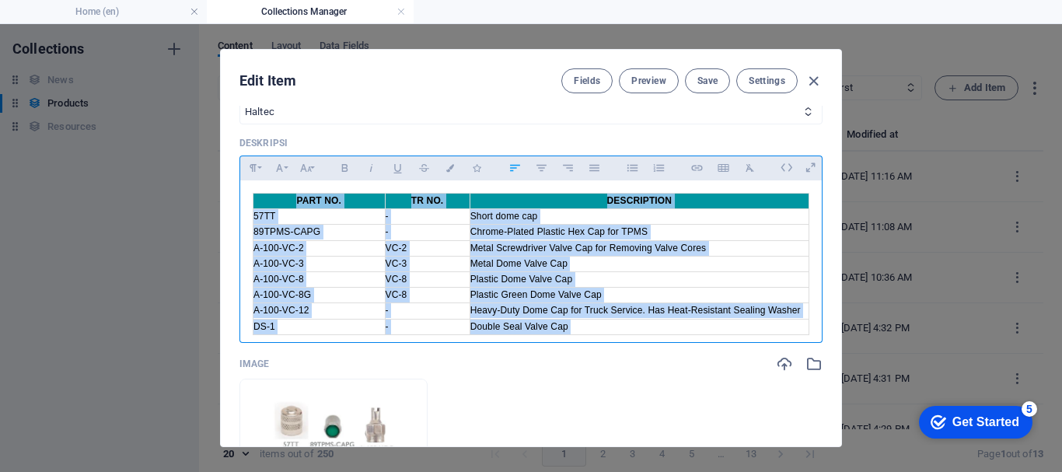
scroll to position [28, 0]
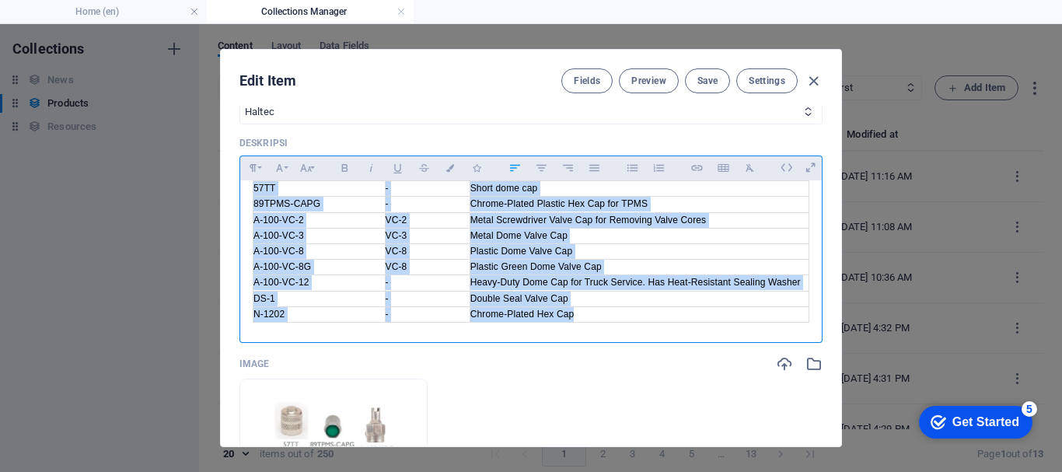
drag, startPoint x: 249, startPoint y: 204, endPoint x: 724, endPoint y: 312, distance: 487.6
click at [724, 312] on div "PART NO. TR NO. DESCRIPTION 57TT - Short dome cap 89TPMS-CAPG - Chrome-Plated P…" at bounding box center [530, 243] width 581 height 183
click at [810, 79] on icon "button" at bounding box center [813, 81] width 18 height 18
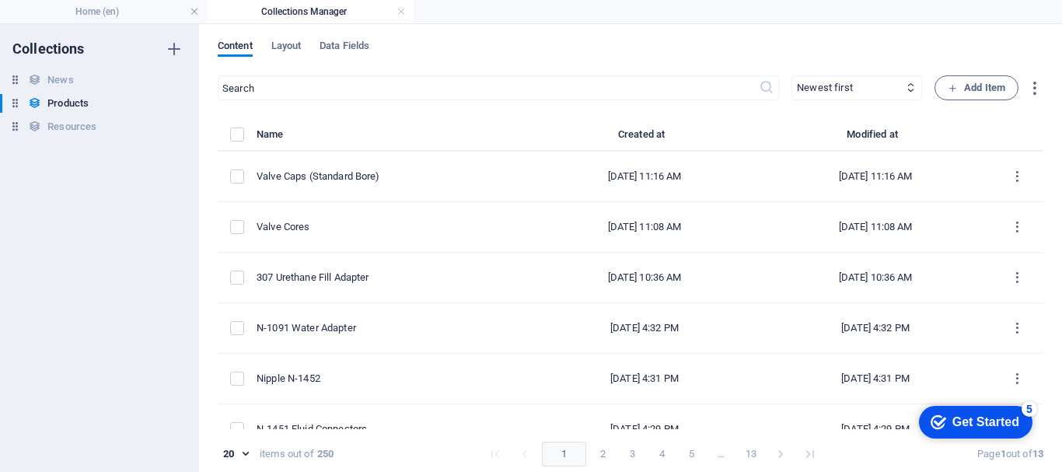
click at [975, 100] on div "​ Newest first Oldest first Last modified Name (ascending) Name (descending) Sl…" at bounding box center [630, 276] width 825 height 403
click at [967, 92] on span "Add Item" at bounding box center [976, 88] width 58 height 19
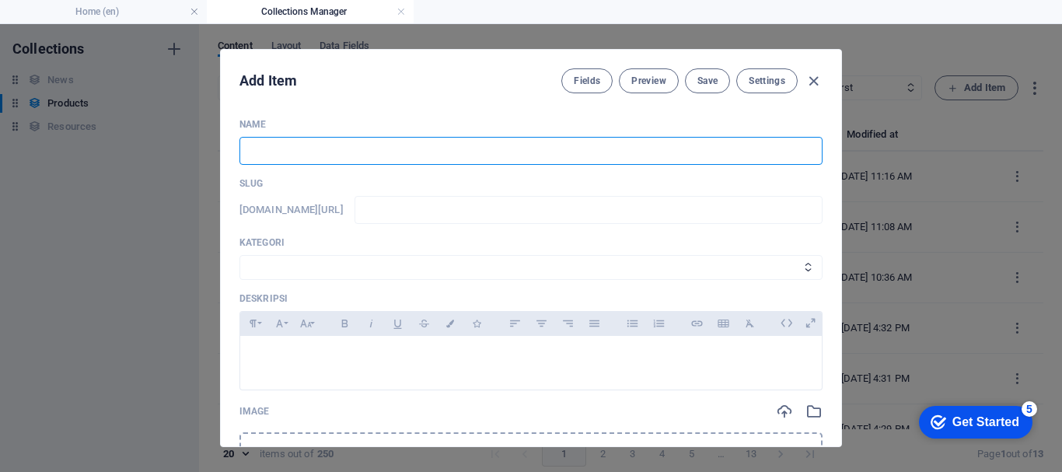
click at [420, 154] on input "text" at bounding box center [530, 151] width 583 height 28
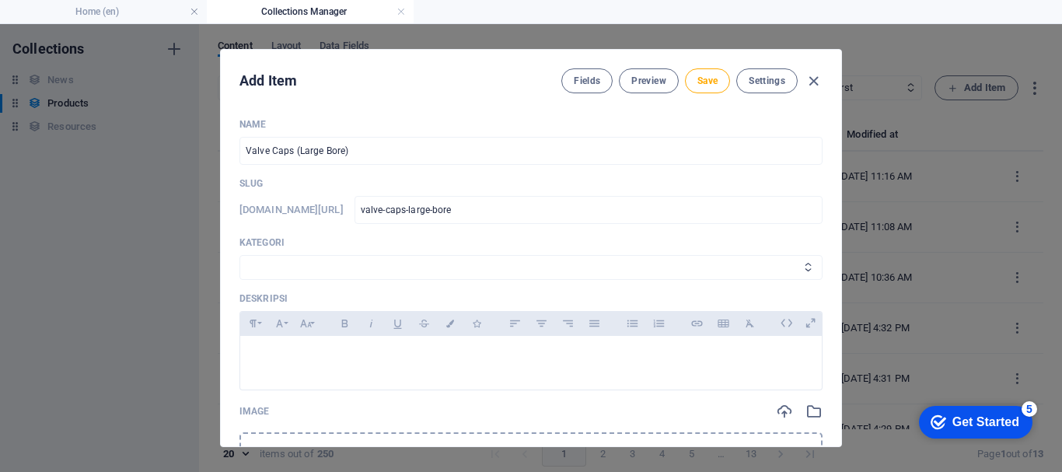
click at [324, 266] on select "Wheels & Rims RIMEX Complementary Products TyreSense Haltec RAD Checkers [PERSO…" at bounding box center [530, 267] width 583 height 25
click at [239, 255] on select "Wheels & Rims RIMEX Complementary Products TyreSense Haltec RAD Checkers [PERSO…" at bounding box center [530, 267] width 583 height 25
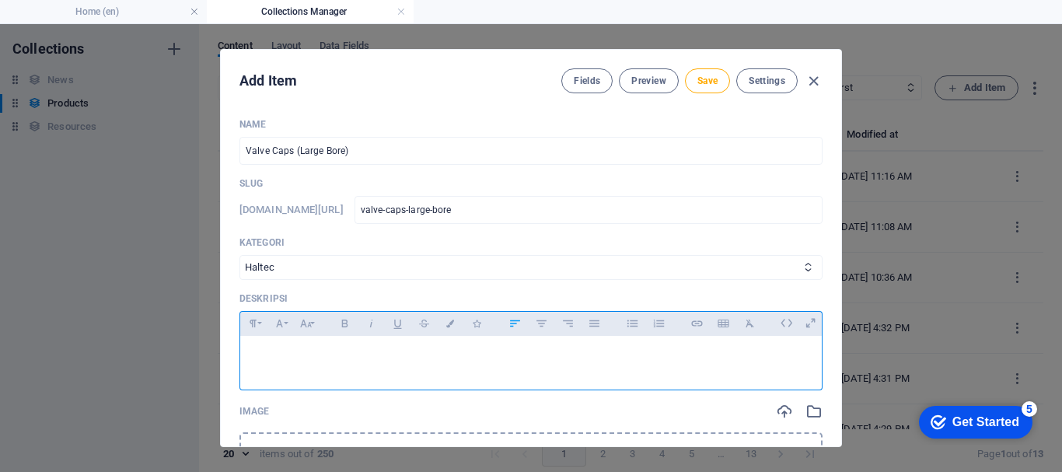
click at [287, 355] on p at bounding box center [531, 355] width 557 height 15
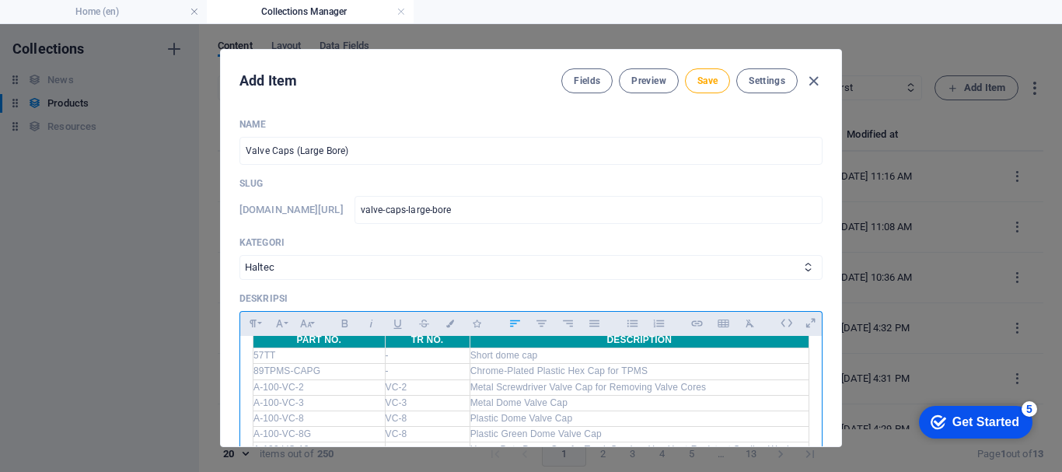
scroll to position [0, 0]
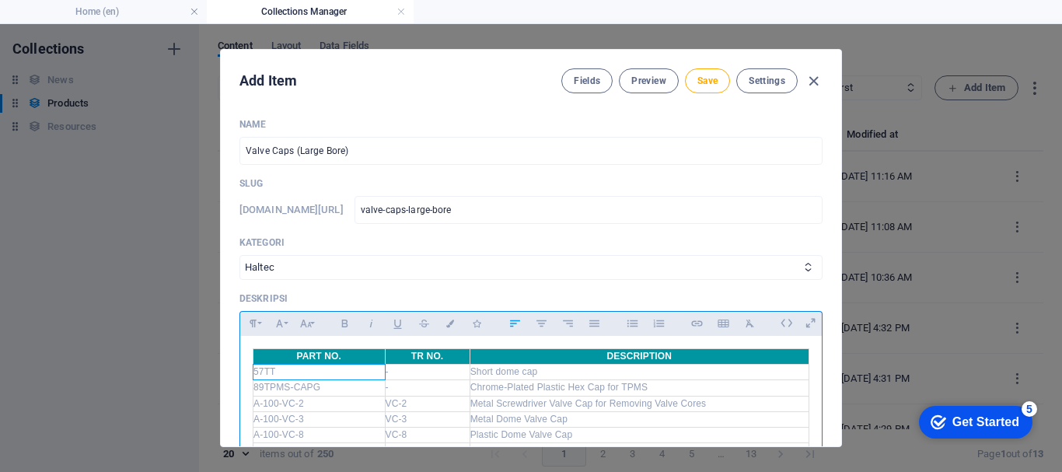
click at [337, 379] on td "57TT" at bounding box center [319, 373] width 132 height 16
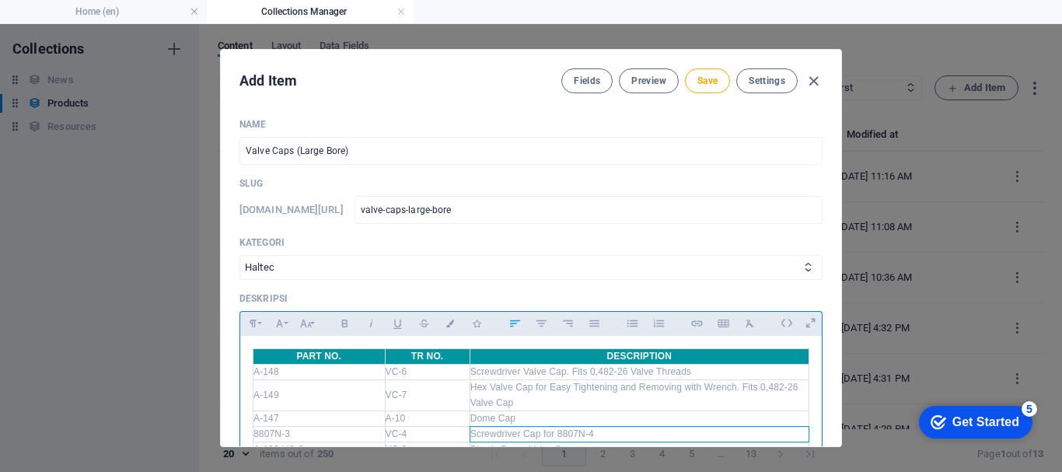
click at [609, 428] on td "Screwdriver Cap for 8807N-4" at bounding box center [638, 434] width 339 height 16
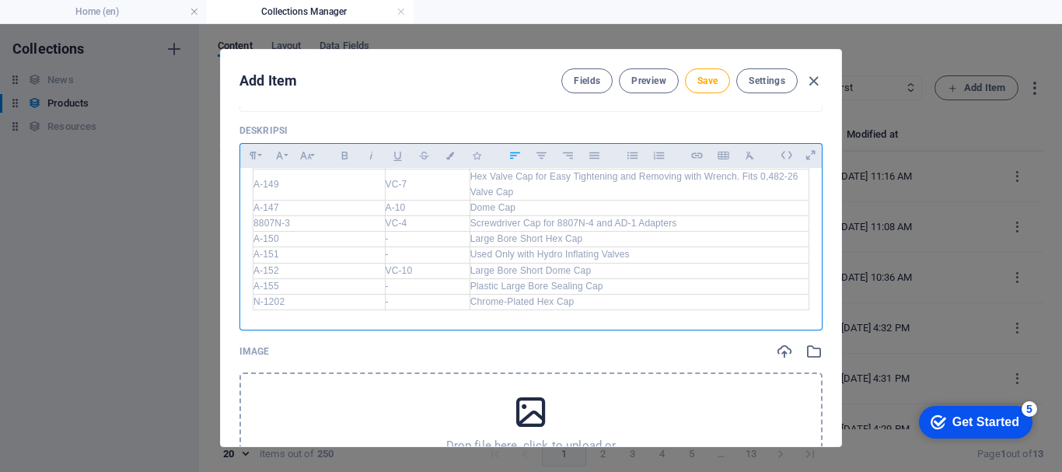
scroll to position [169, 0]
click at [302, 301] on td "N-1202" at bounding box center [319, 301] width 132 height 16
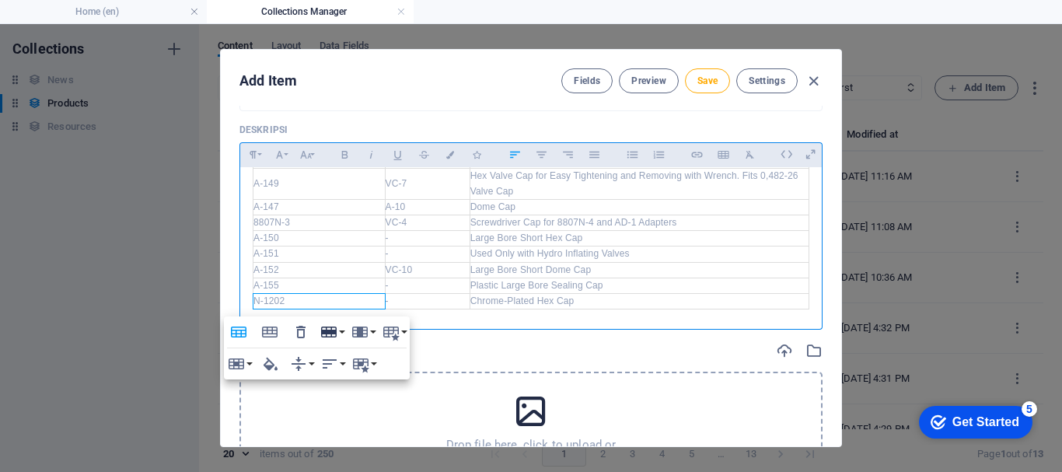
click at [337, 338] on icon "button" at bounding box center [328, 332] width 19 height 19
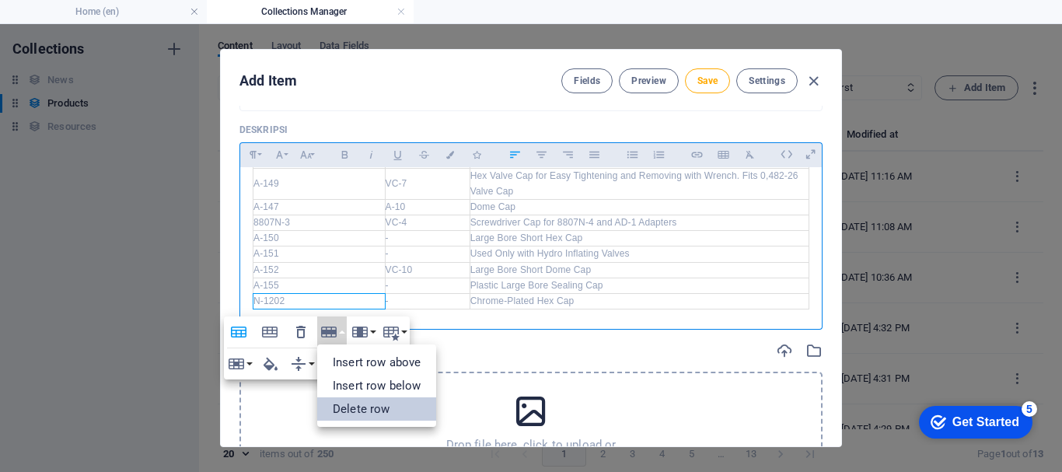
click at [362, 413] on link "Delete row" at bounding box center [376, 408] width 119 height 23
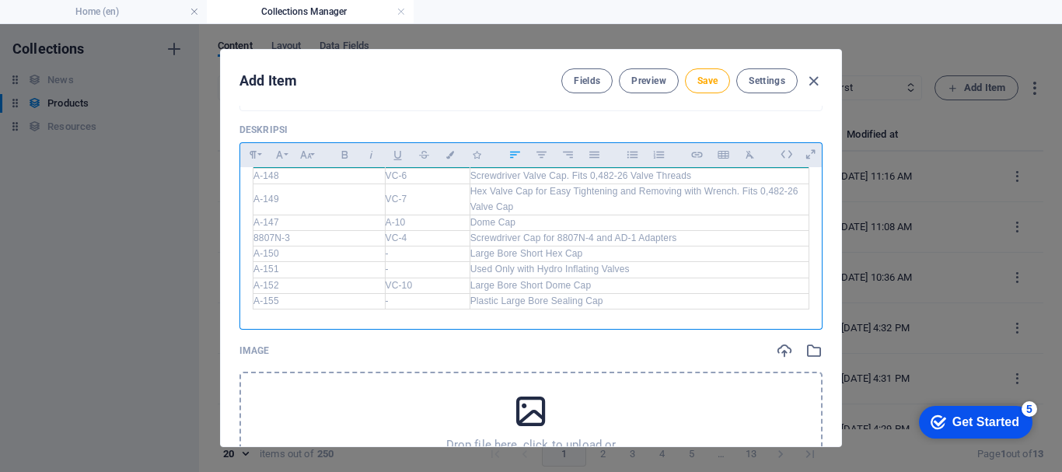
scroll to position [184, 0]
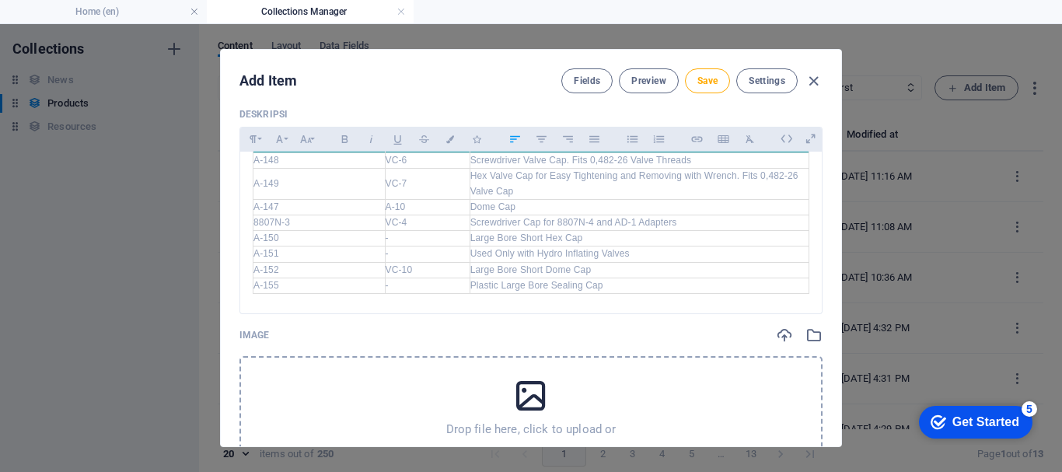
click at [336, 393] on div "Drop file here, click to upload or Select file from Files or our free stock pho…" at bounding box center [530, 422] width 583 height 132
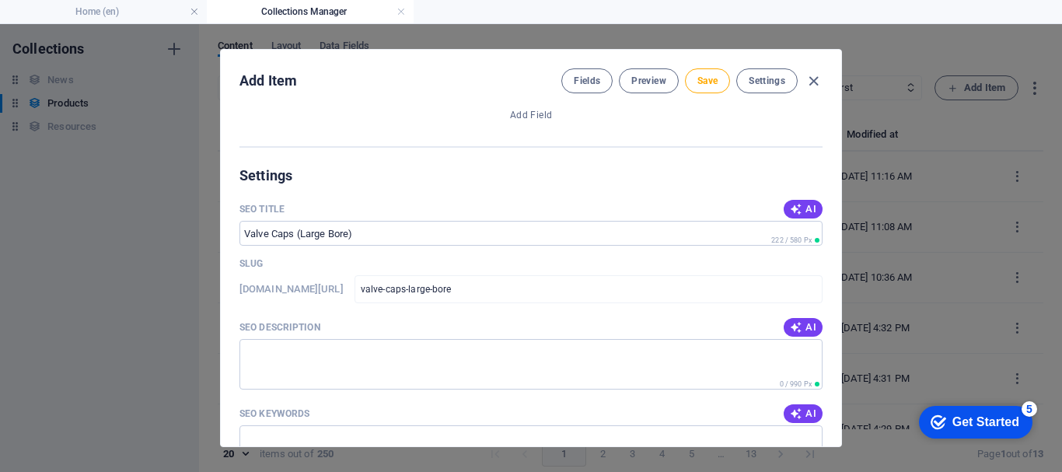
scroll to position [1195, 0]
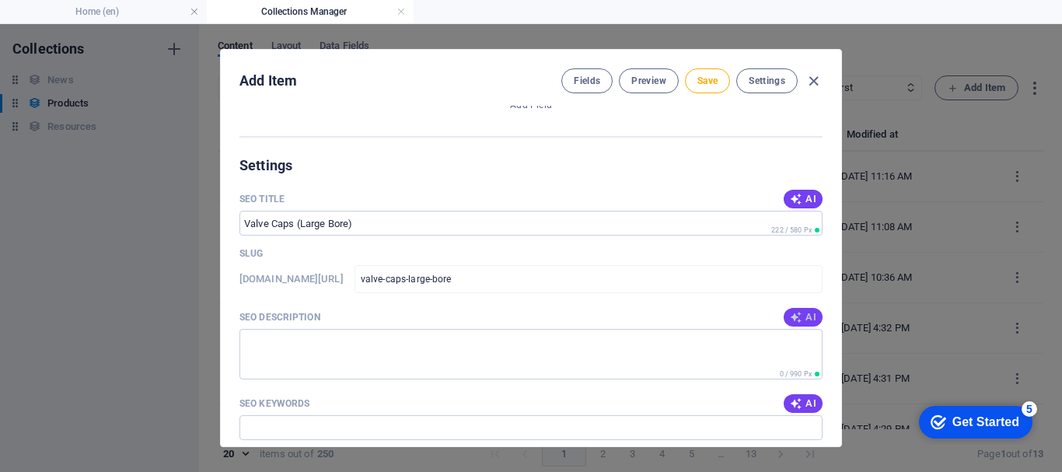
click at [795, 312] on icon "button" at bounding box center [796, 317] width 12 height 12
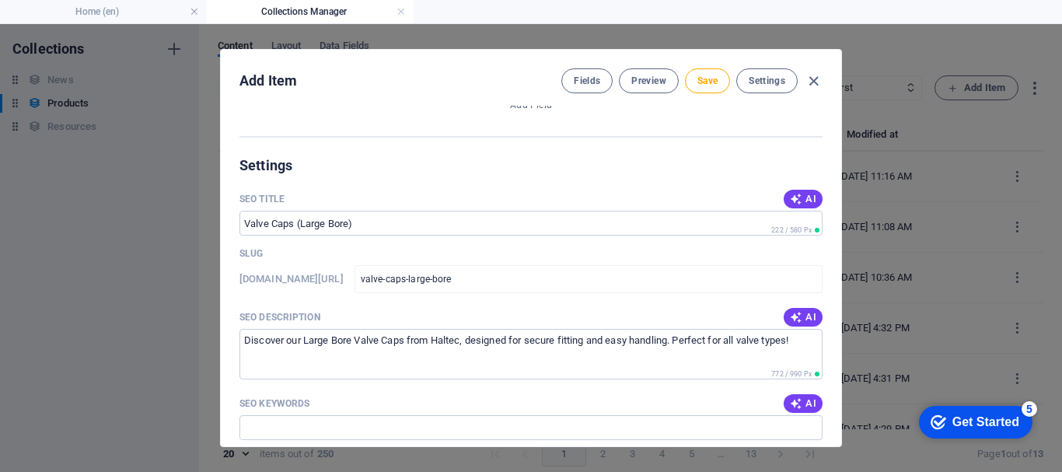
click at [807, 404] on span "AI" at bounding box center [803, 403] width 26 height 12
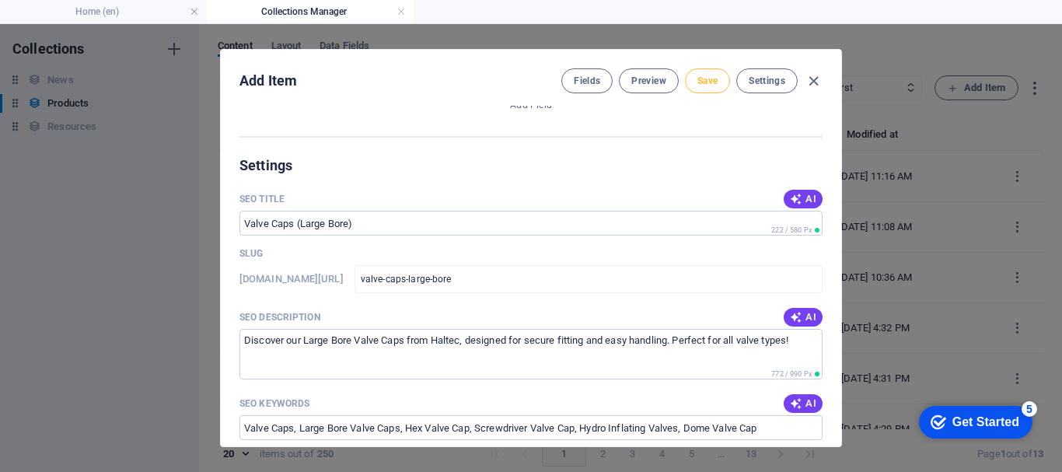
click at [711, 83] on span "Save" at bounding box center [707, 81] width 20 height 12
click at [817, 79] on icon "button" at bounding box center [813, 81] width 18 height 18
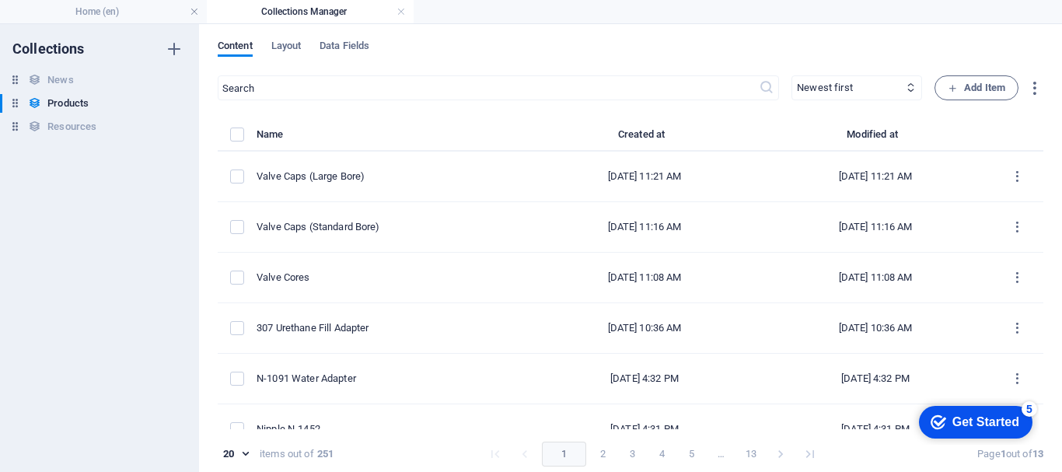
scroll to position [0, 0]
click at [984, 80] on span "Add Item" at bounding box center [976, 88] width 58 height 19
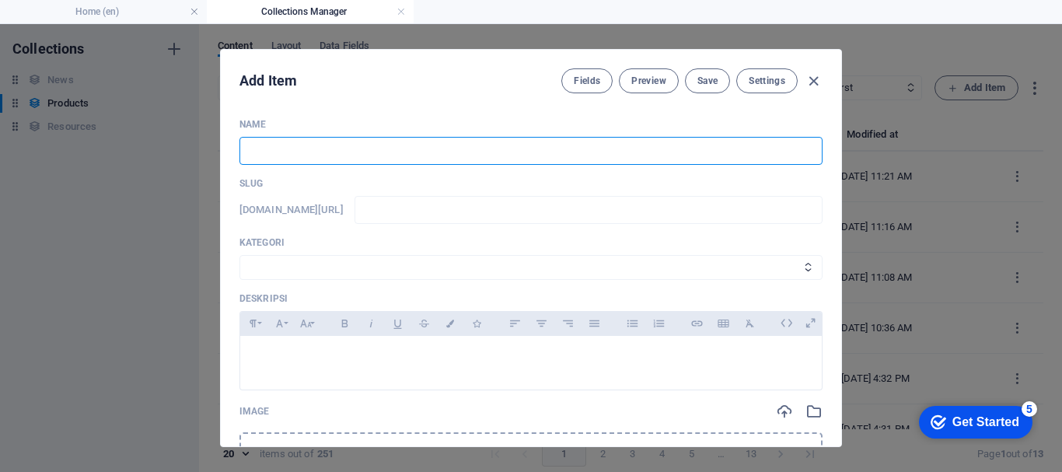
click at [338, 156] on input "text" at bounding box center [530, 151] width 583 height 28
click at [300, 260] on select "Wheels & Rims RIMEX Complementary Products TyreSense Haltec RAD Checkers [PERSO…" at bounding box center [530, 267] width 583 height 25
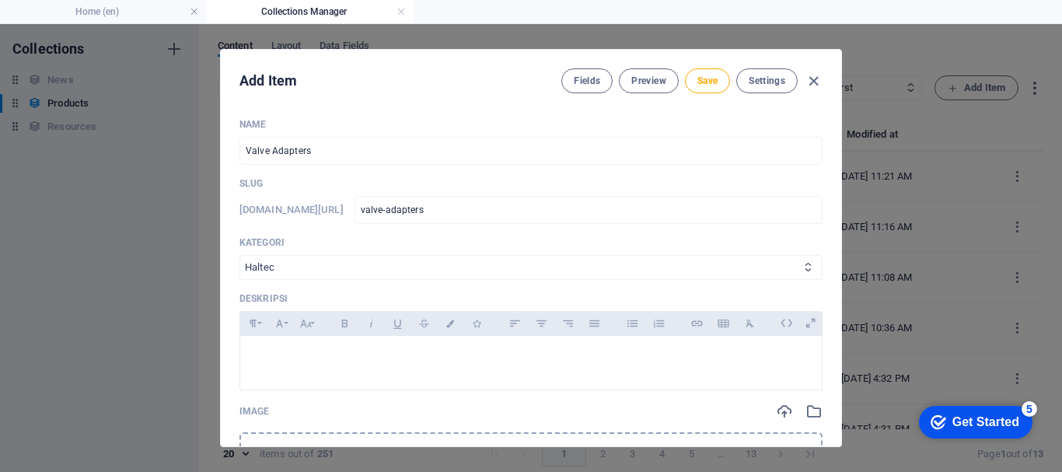
click at [239, 255] on select "Wheels & Rims RIMEX Complementary Products TyreSense Haltec RAD Checkers [PERSO…" at bounding box center [530, 267] width 583 height 25
click at [283, 357] on p at bounding box center [531, 355] width 557 height 15
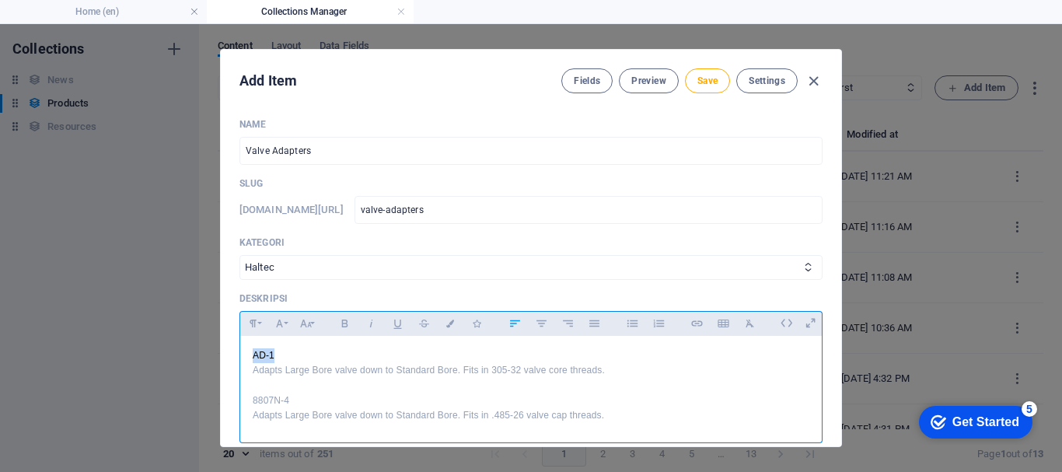
drag, startPoint x: 252, startPoint y: 351, endPoint x: 272, endPoint y: 354, distance: 20.4
click at [272, 354] on p "AD-1" at bounding box center [531, 355] width 557 height 15
click at [345, 327] on icon "button" at bounding box center [344, 323] width 13 height 19
click at [455, 319] on button "Colors" at bounding box center [450, 323] width 25 height 20
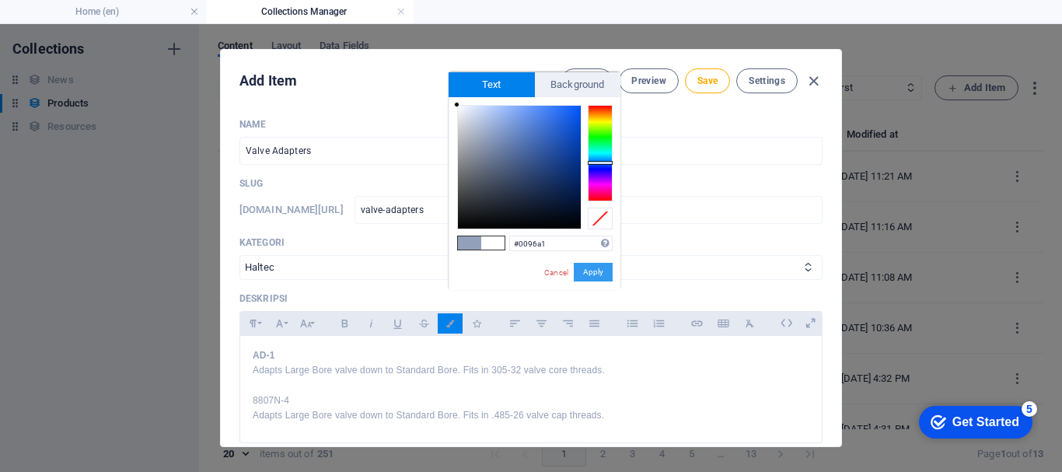
click at [605, 267] on button "Apply" at bounding box center [593, 272] width 39 height 19
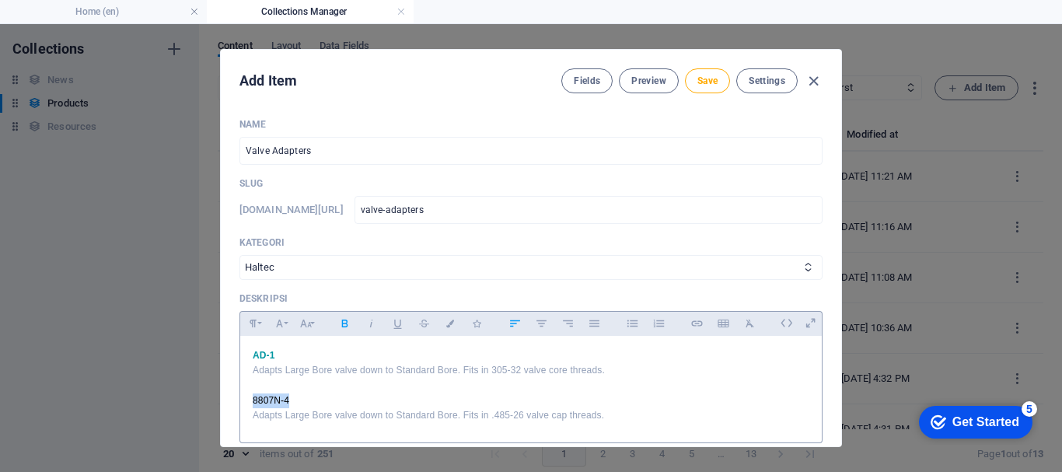
drag, startPoint x: 302, startPoint y: 395, endPoint x: 246, endPoint y: 397, distance: 56.0
click at [246, 397] on div "AD-1 Adapts Large Bore valve down to Standard Bore. Fits in 305-32 valve core t…" at bounding box center [530, 385] width 581 height 99
click at [345, 326] on icon "button" at bounding box center [344, 323] width 6 height 8
click at [447, 320] on icon "button" at bounding box center [450, 323] width 13 height 8
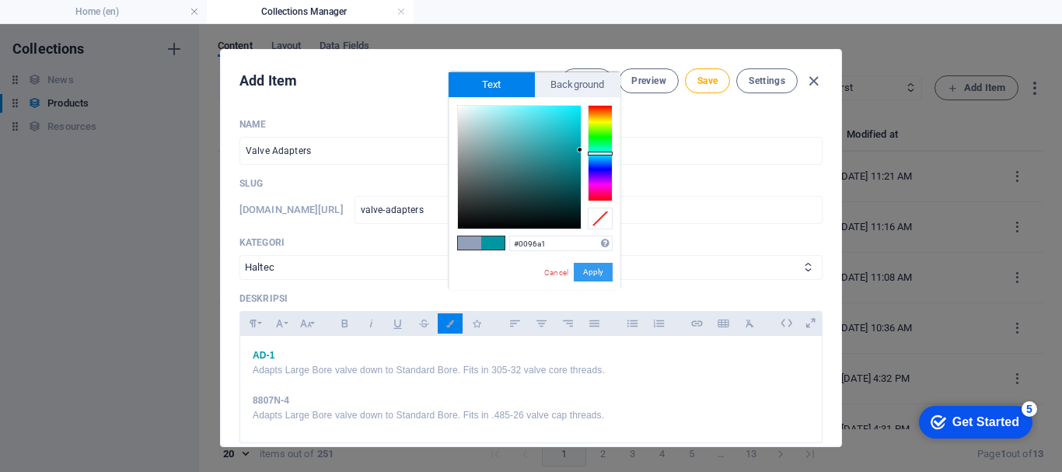
click at [602, 267] on button "Apply" at bounding box center [593, 272] width 39 height 19
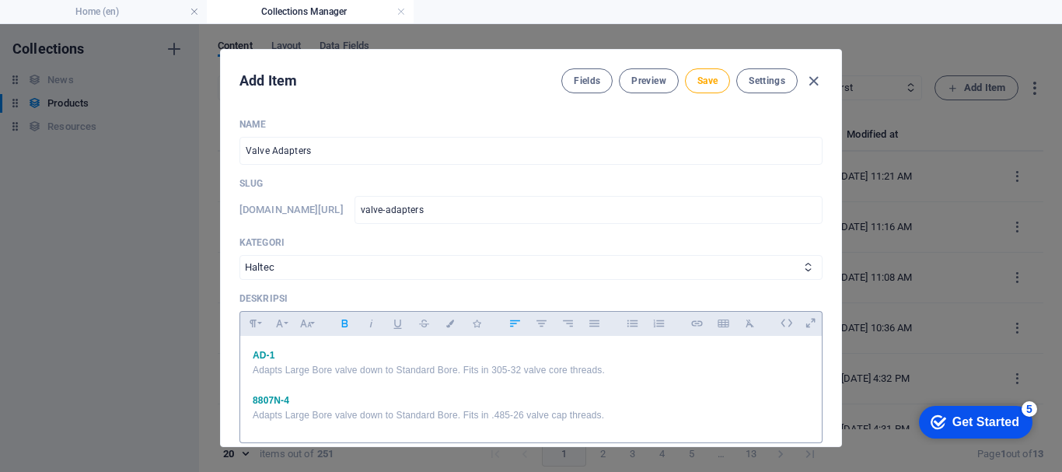
click at [517, 380] on p at bounding box center [531, 385] width 557 height 15
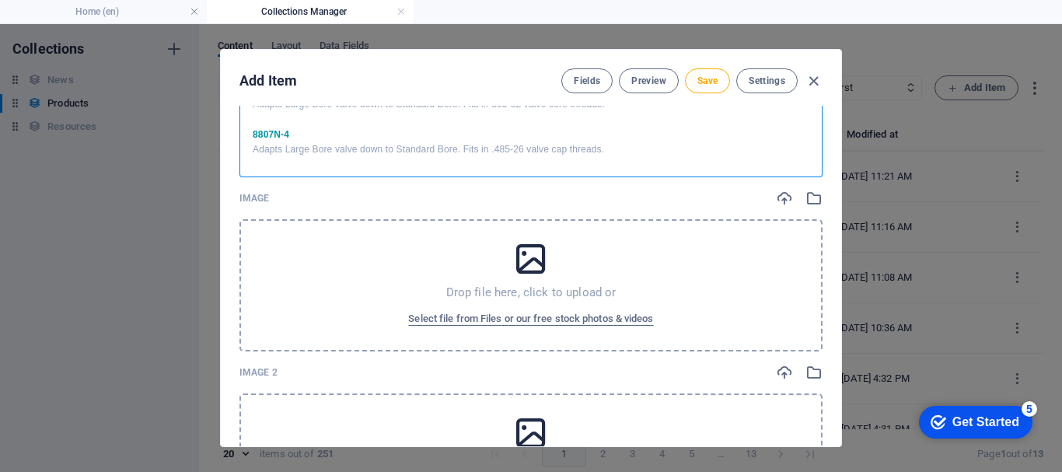
scroll to position [311, 0]
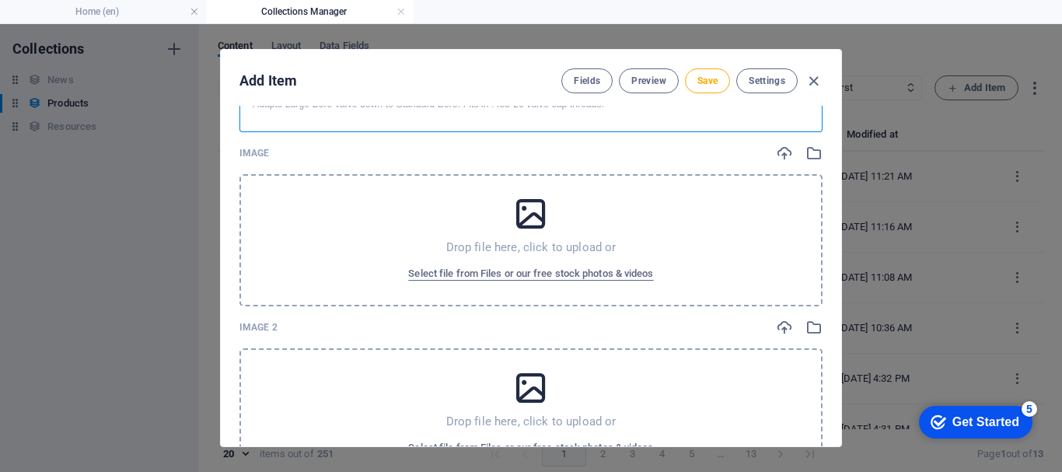
click at [326, 239] on div "Drop file here, click to upload or Select file from Files or our free stock pho…" at bounding box center [530, 240] width 583 height 132
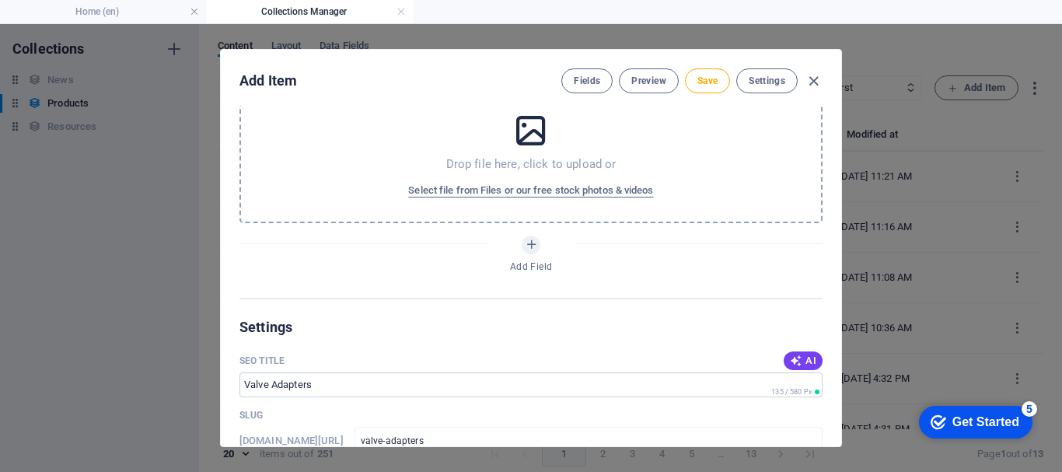
scroll to position [1088, 0]
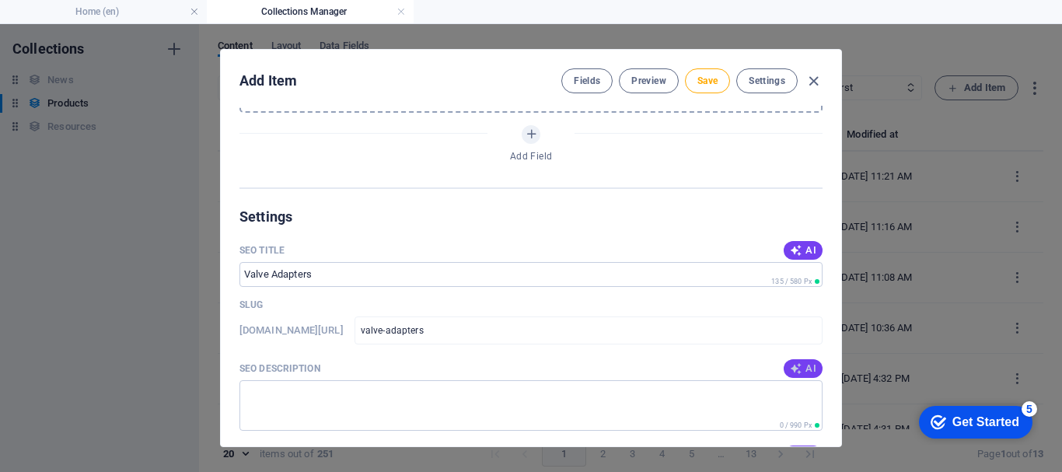
click at [804, 372] on span "AI" at bounding box center [803, 368] width 26 height 12
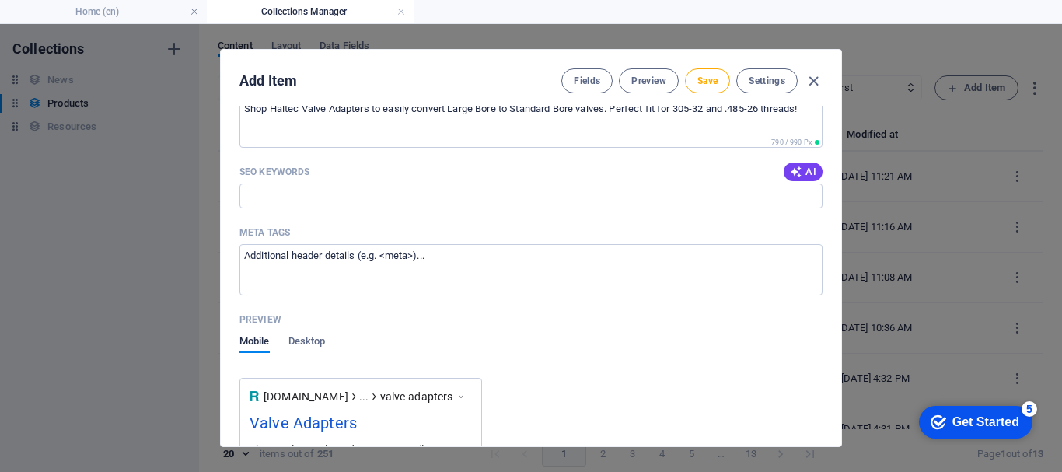
scroll to position [1399, 0]
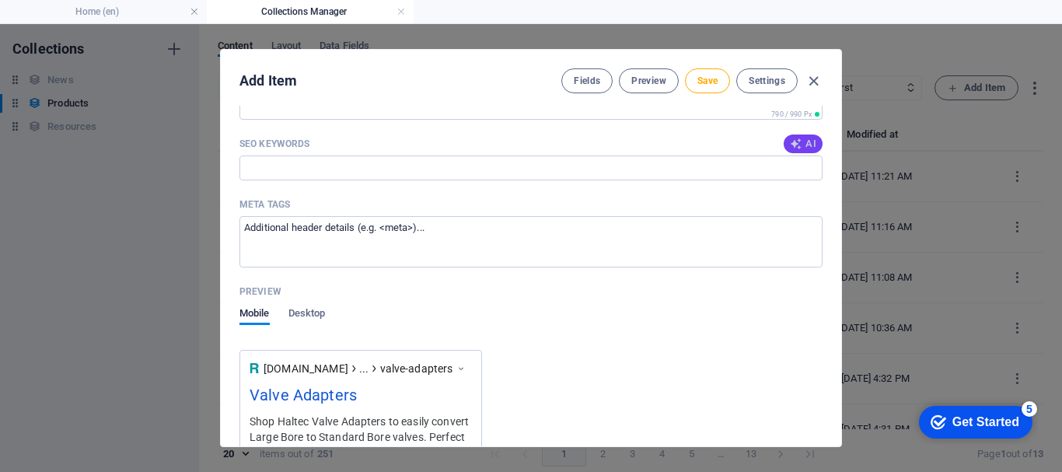
click at [794, 152] on button "AI" at bounding box center [802, 143] width 39 height 19
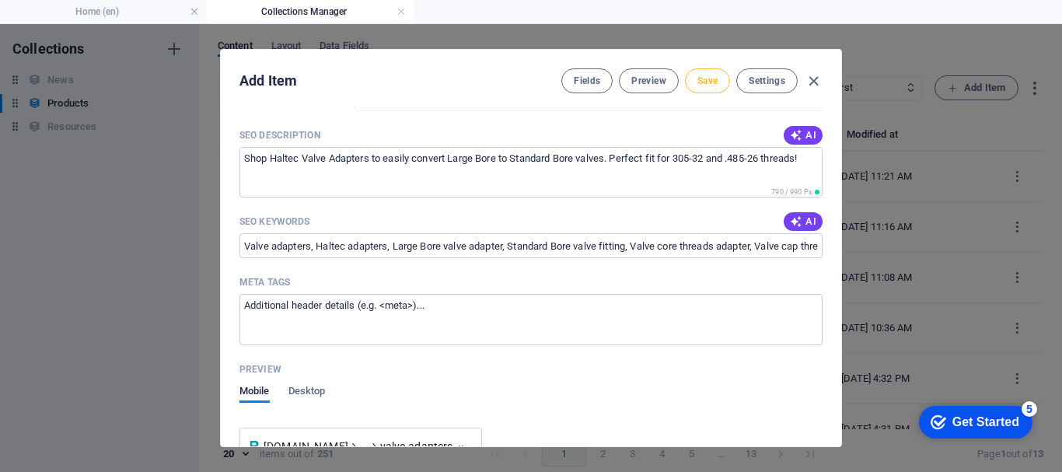
click at [708, 75] on span "Save" at bounding box center [707, 81] width 20 height 12
click at [813, 82] on icon "button" at bounding box center [813, 81] width 18 height 18
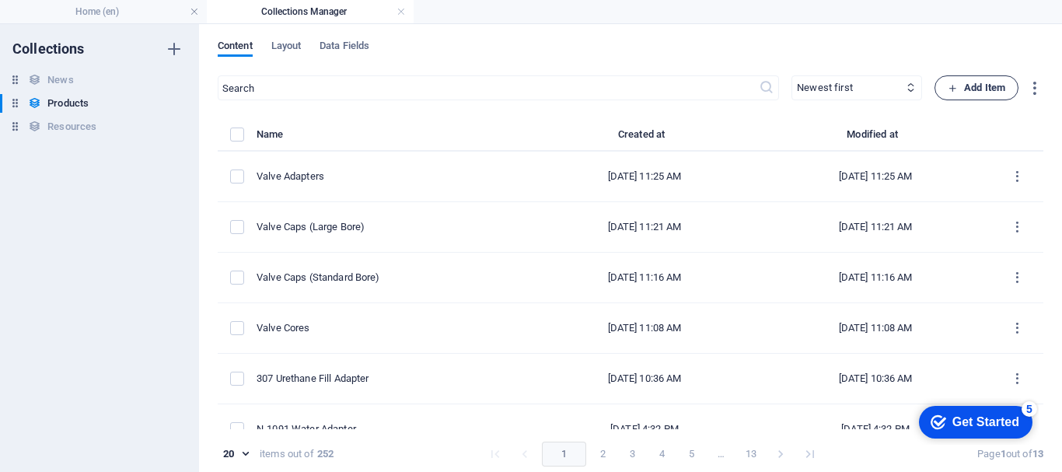
click at [991, 90] on span "Add Item" at bounding box center [976, 88] width 58 height 19
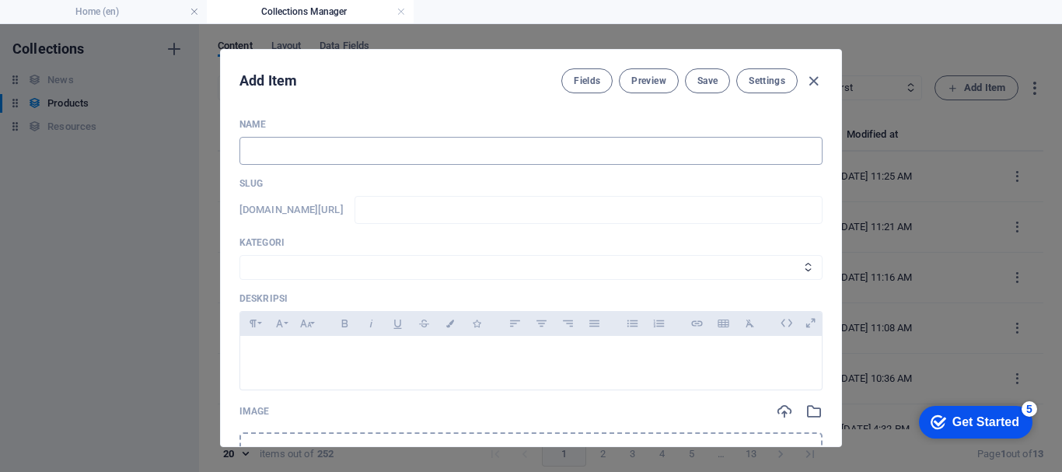
click at [360, 162] on input "text" at bounding box center [530, 151] width 583 height 28
click at [335, 257] on select "Wheels & Rims RIMEX Complementary Products TyreSense Haltec RAD Checkers [PERSO…" at bounding box center [530, 267] width 583 height 25
click at [239, 255] on select "Wheels & Rims RIMEX Complementary Products TyreSense Haltec RAD Checkers [PERSO…" at bounding box center [530, 267] width 583 height 25
click at [283, 356] on p at bounding box center [531, 355] width 557 height 15
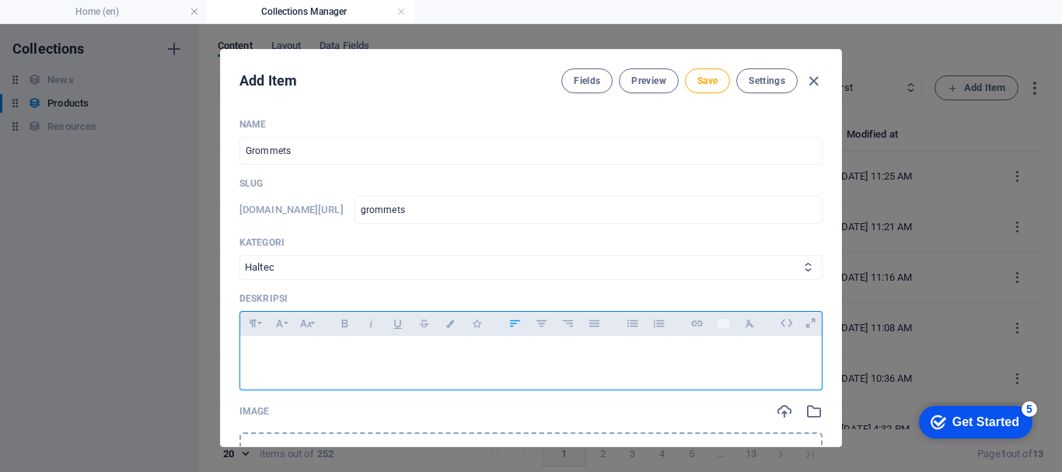
click at [717, 323] on icon "button" at bounding box center [723, 323] width 13 height 19
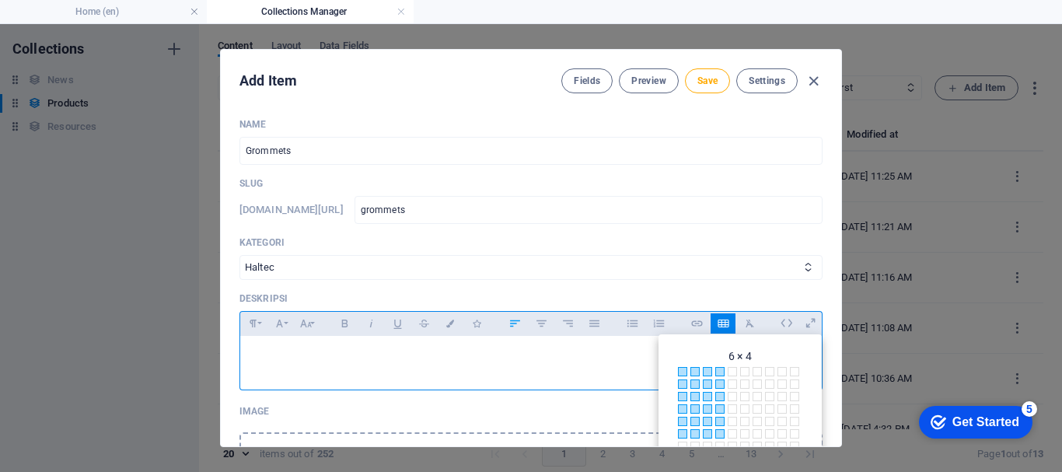
click at [716, 437] on span at bounding box center [719, 433] width 9 height 9
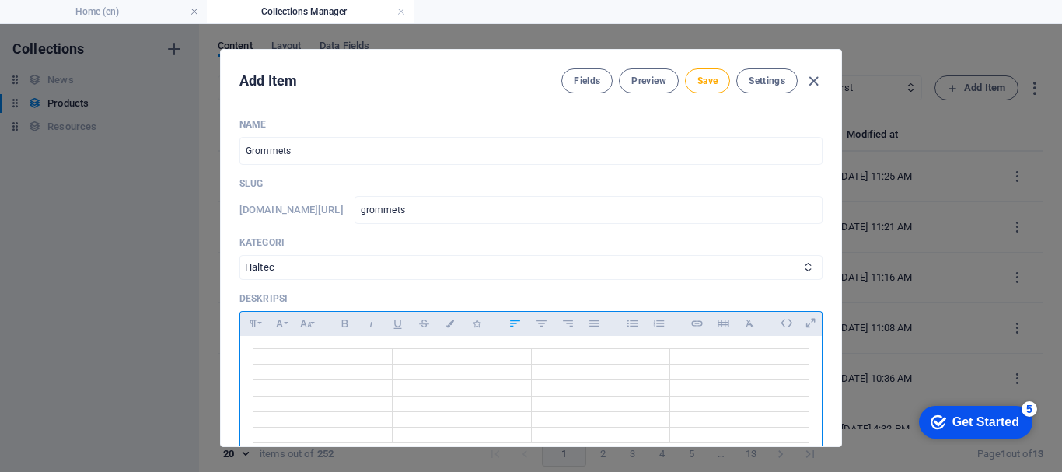
click at [334, 358] on td at bounding box center [322, 357] width 139 height 16
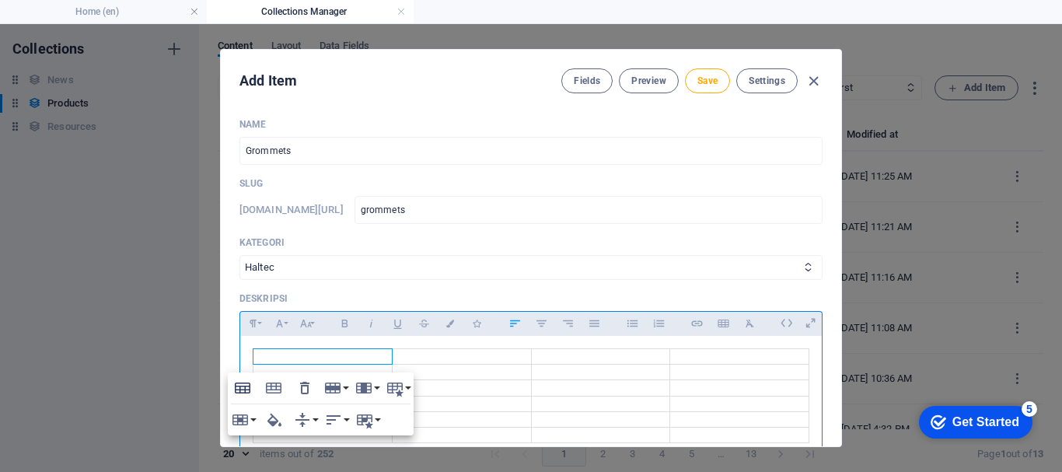
click at [253, 387] on button "Table Header" at bounding box center [243, 387] width 30 height 31
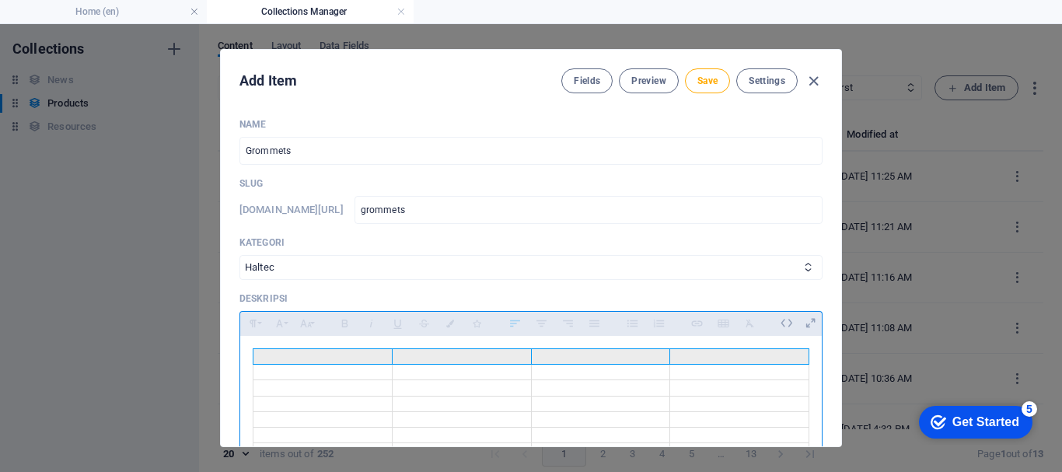
drag, startPoint x: 279, startPoint y: 350, endPoint x: 684, endPoint y: 358, distance: 405.0
click at [681, 360] on tr at bounding box center [531, 357] width 556 height 16
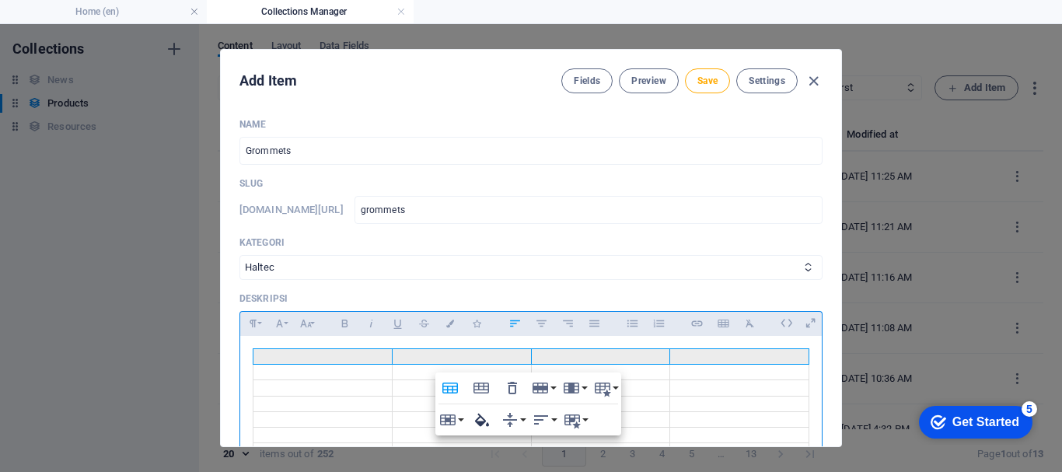
click at [490, 424] on icon "button" at bounding box center [482, 419] width 19 height 19
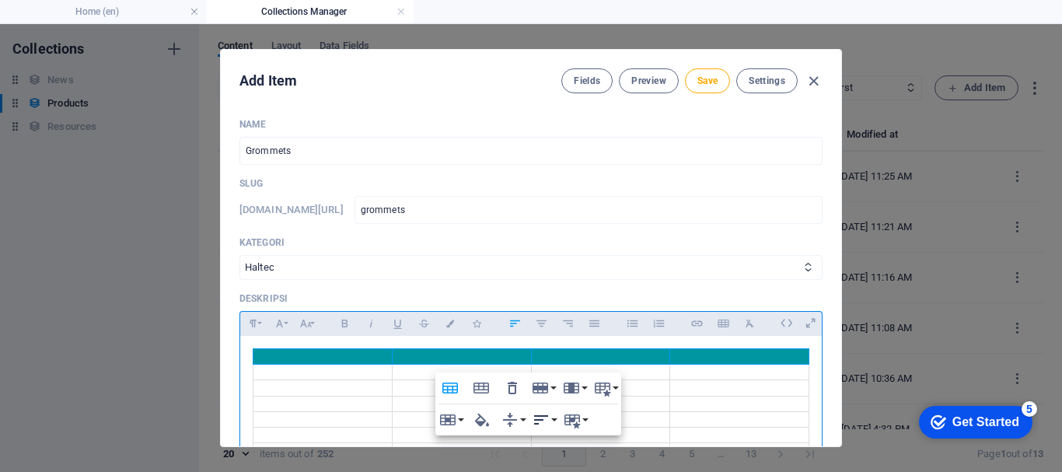
click at [547, 417] on icon "button" at bounding box center [541, 419] width 19 height 19
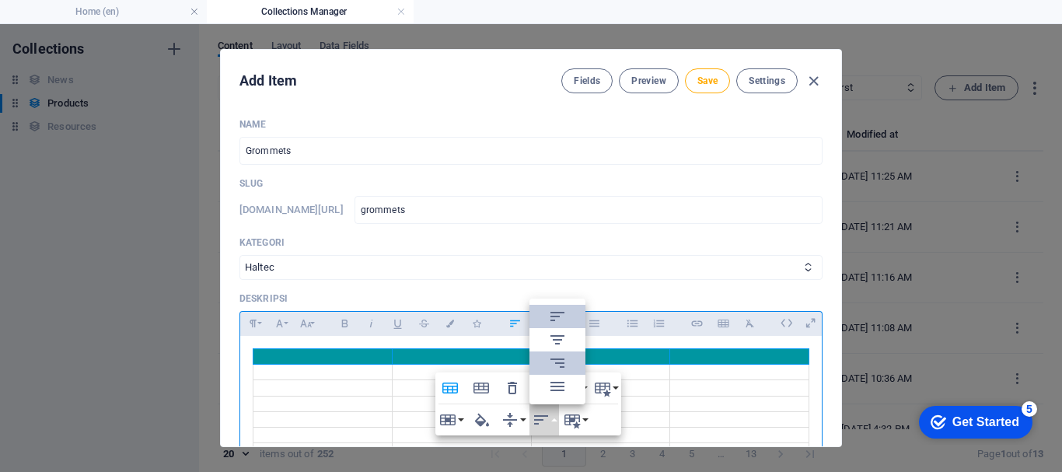
scroll to position [0, 0]
click at [557, 341] on icon at bounding box center [557, 339] width 19 height 19
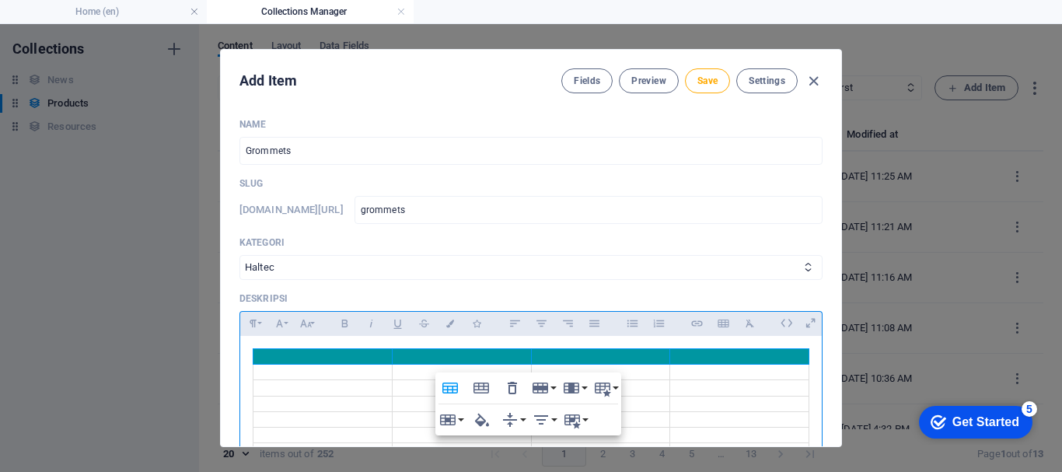
click at [323, 358] on th at bounding box center [322, 357] width 139 height 16
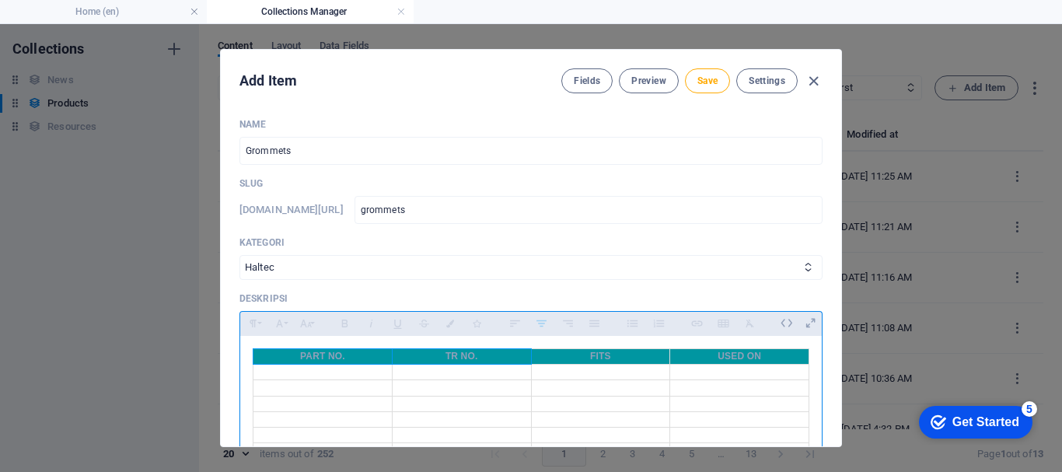
drag, startPoint x: 296, startPoint y: 363, endPoint x: 380, endPoint y: 361, distance: 84.0
click at [384, 361] on th "​PART NO." at bounding box center [322, 357] width 139 height 16
click at [301, 354] on th "​PART NO." at bounding box center [322, 357] width 139 height 16
drag, startPoint x: 297, startPoint y: 354, endPoint x: 344, endPoint y: 353, distance: 47.4
click at [344, 353] on th "​PART NO." at bounding box center [322, 357] width 139 height 16
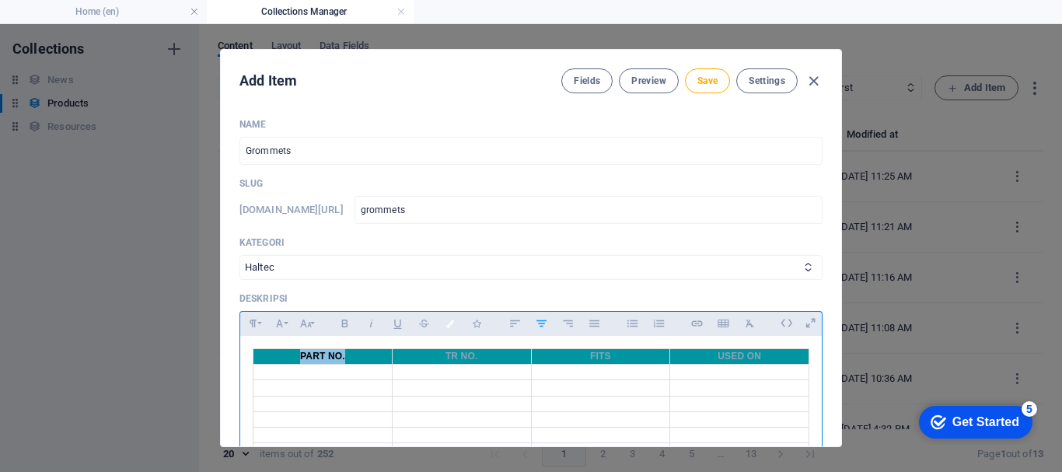
drag, startPoint x: 443, startPoint y: 327, endPoint x: 466, endPoint y: 323, distance: 23.0
click at [444, 327] on button "Colors" at bounding box center [450, 323] width 25 height 20
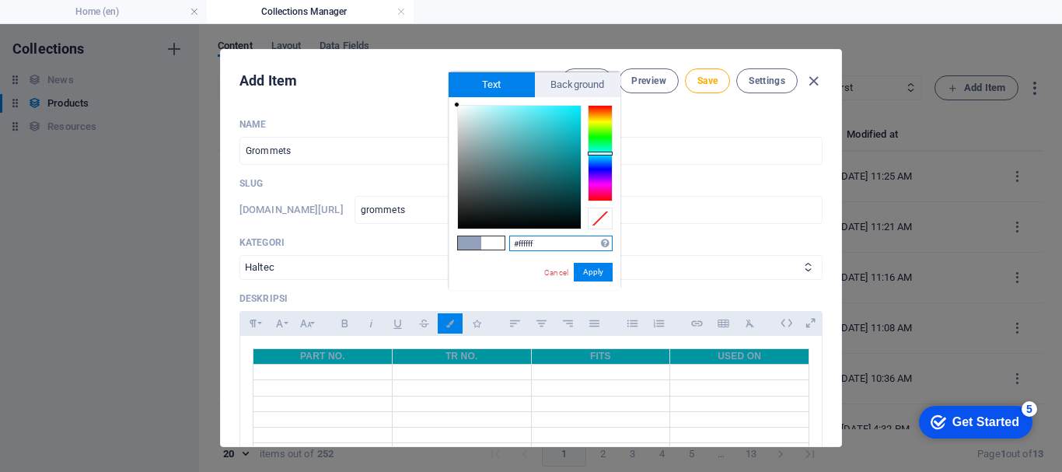
drag, startPoint x: 577, startPoint y: 149, endPoint x: 457, endPoint y: 102, distance: 128.7
click at [457, 102] on div at bounding box center [456, 104] width 5 height 5
click at [597, 268] on button "Apply" at bounding box center [593, 272] width 39 height 19
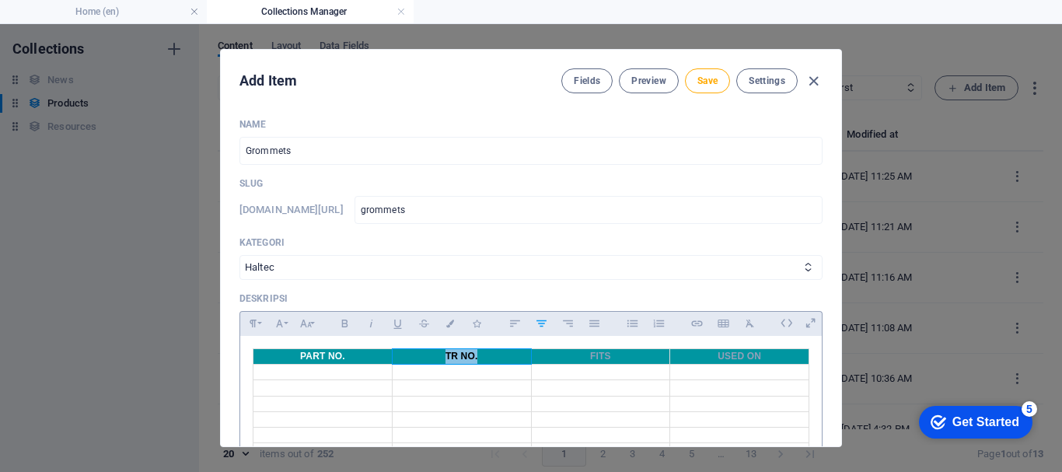
drag, startPoint x: 440, startPoint y: 358, endPoint x: 459, endPoint y: 335, distance: 30.4
click at [480, 358] on th "TR NO." at bounding box center [461, 357] width 139 height 16
click at [452, 327] on button "Colors" at bounding box center [450, 323] width 25 height 20
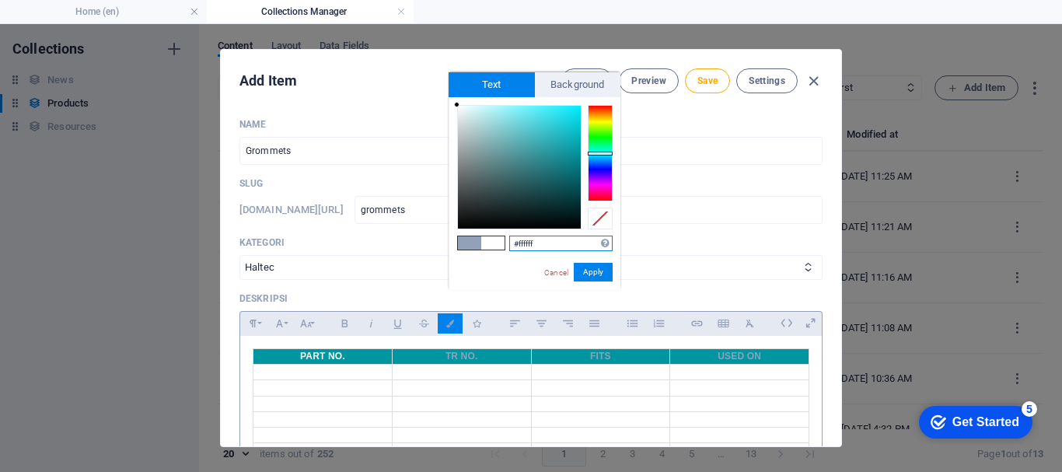
drag, startPoint x: 597, startPoint y: 270, endPoint x: 570, endPoint y: 312, distance: 49.4
click at [596, 270] on button "Apply" at bounding box center [593, 272] width 39 height 19
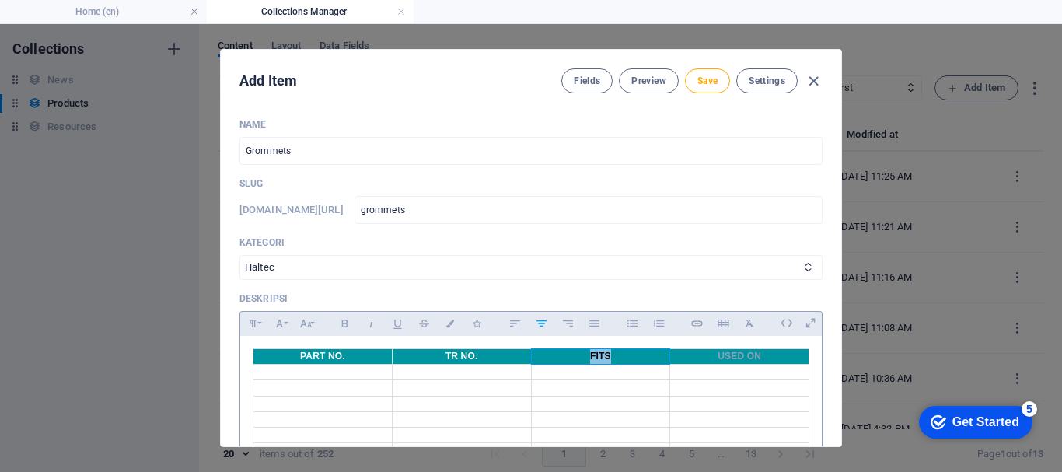
drag, startPoint x: 563, startPoint y: 354, endPoint x: 633, endPoint y: 354, distance: 70.7
click at [633, 354] on th "FITS" at bounding box center [600, 357] width 139 height 16
click at [444, 323] on icon "button" at bounding box center [450, 323] width 13 height 8
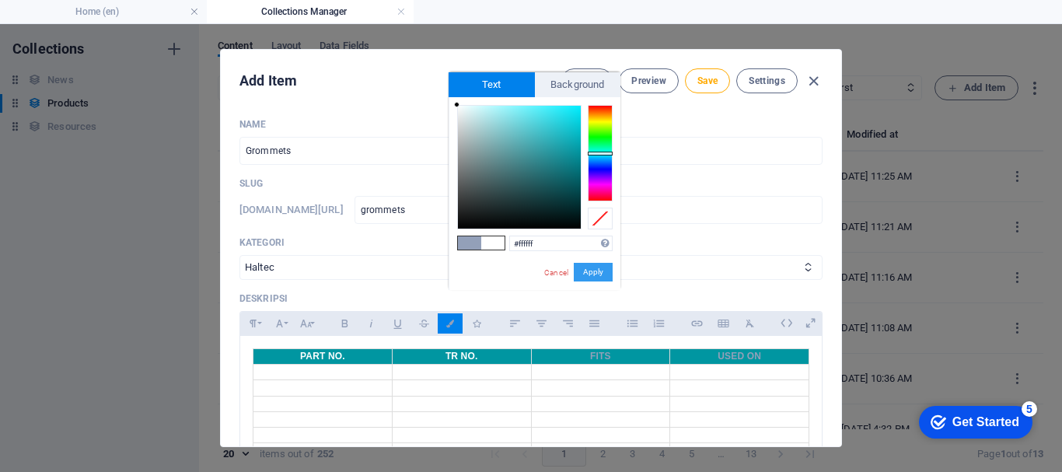
click at [602, 272] on button "Apply" at bounding box center [593, 272] width 39 height 19
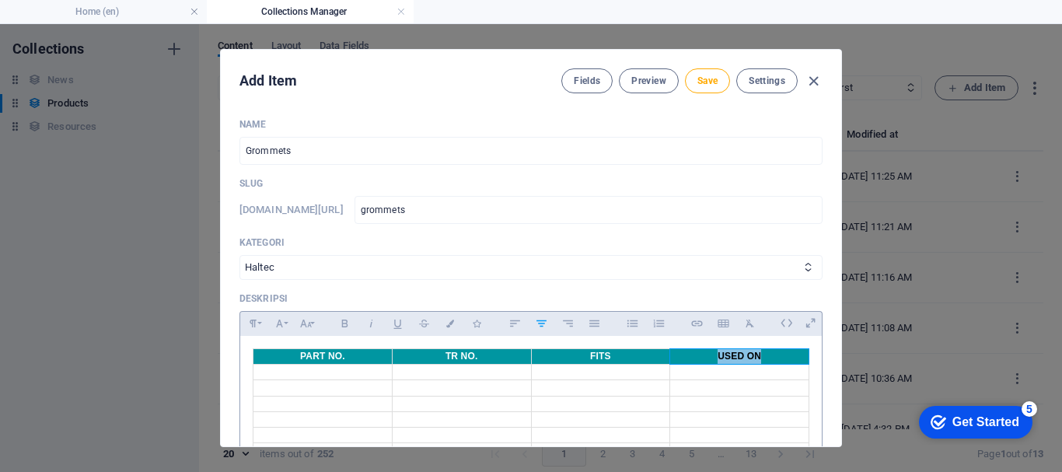
drag, startPoint x: 714, startPoint y: 352, endPoint x: 765, endPoint y: 353, distance: 50.5
click at [765, 353] on th "USED ON" at bounding box center [739, 357] width 139 height 16
click at [445, 324] on icon "button" at bounding box center [450, 323] width 13 height 8
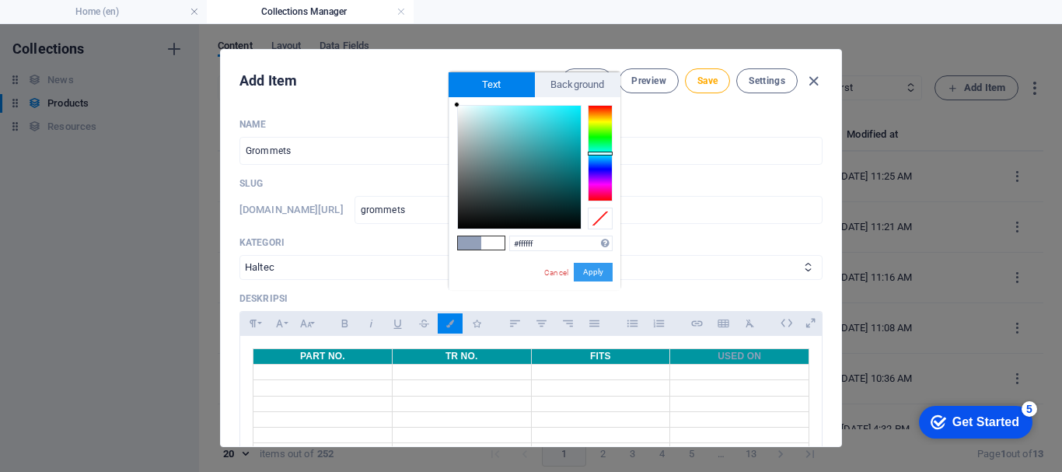
click at [587, 274] on button "Apply" at bounding box center [593, 272] width 39 height 19
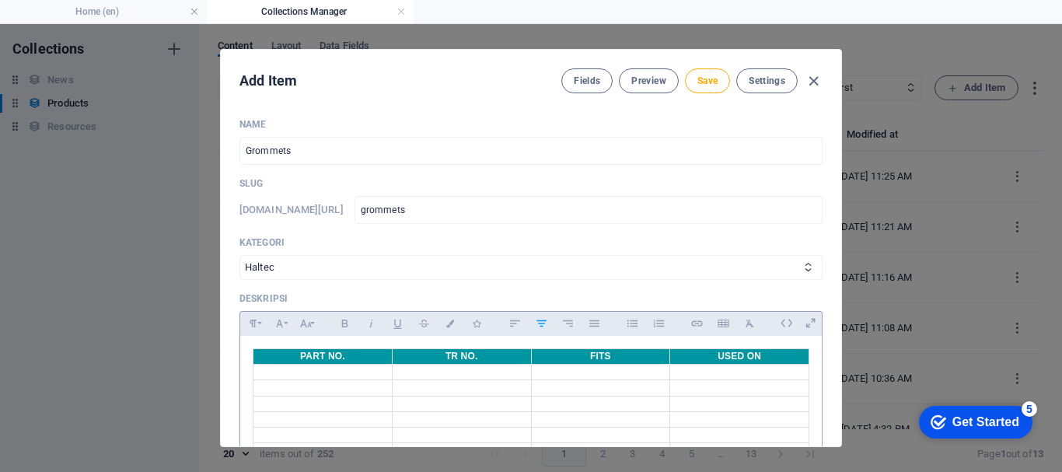
click at [380, 369] on td at bounding box center [322, 373] width 139 height 16
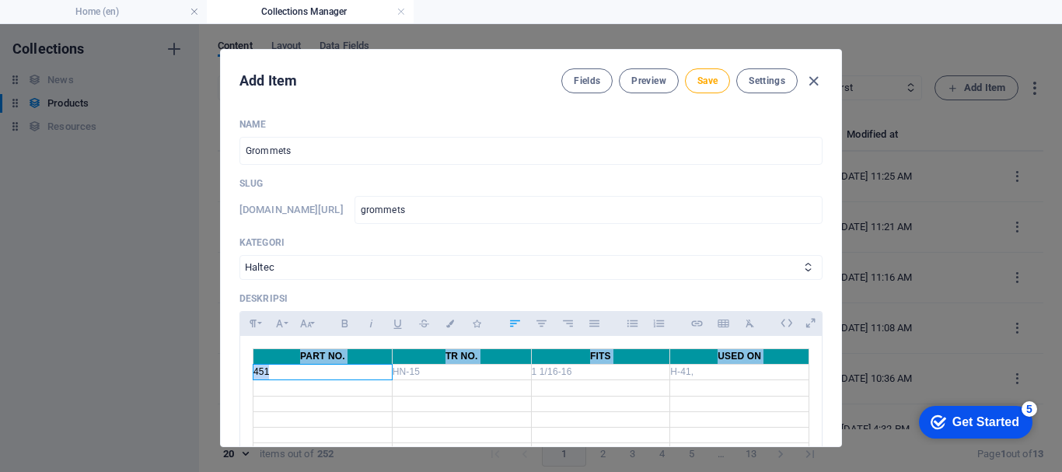
drag, startPoint x: 380, startPoint y: 369, endPoint x: 232, endPoint y: 371, distance: 148.5
click at [232, 371] on div "Name Grommets ​ Slug [DOMAIN_NAME][URL] grommets ​ Kategori Wheels & Rims RIMEX…" at bounding box center [531, 276] width 620 height 340
click at [277, 377] on td "451" at bounding box center [322, 373] width 139 height 16
drag, startPoint x: 277, startPoint y: 377, endPoint x: 249, endPoint y: 375, distance: 27.2
click at [249, 375] on div "​PART NO. TR NO. FITS USED ON 451 HN-15 1 1/16-16 H-41," at bounding box center [530, 403] width 581 height 135
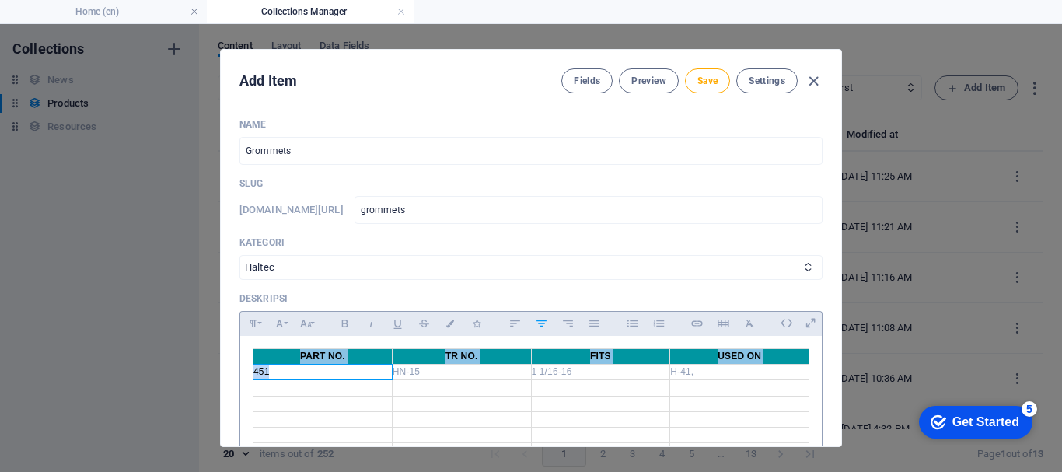
click at [274, 377] on td "451" at bounding box center [322, 373] width 139 height 16
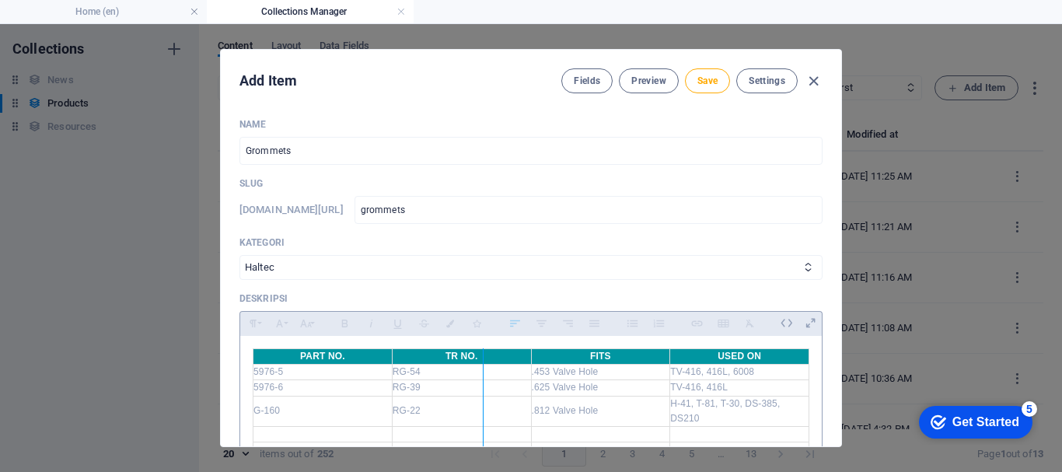
drag, startPoint x: 526, startPoint y: 360, endPoint x: 480, endPoint y: 355, distance: 46.1
click at [480, 355] on div at bounding box center [483, 410] width 9 height 125
drag, startPoint x: 665, startPoint y: 355, endPoint x: 564, endPoint y: 361, distance: 101.2
click at [564, 361] on div at bounding box center [567, 410] width 9 height 125
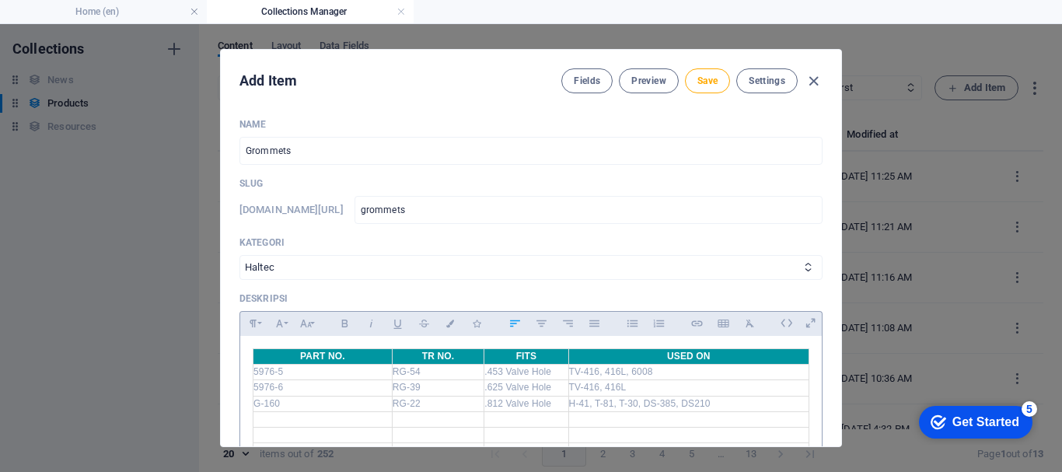
click at [722, 403] on td "H-41, T-81, T-30, DS-385, DS210" at bounding box center [688, 404] width 240 height 16
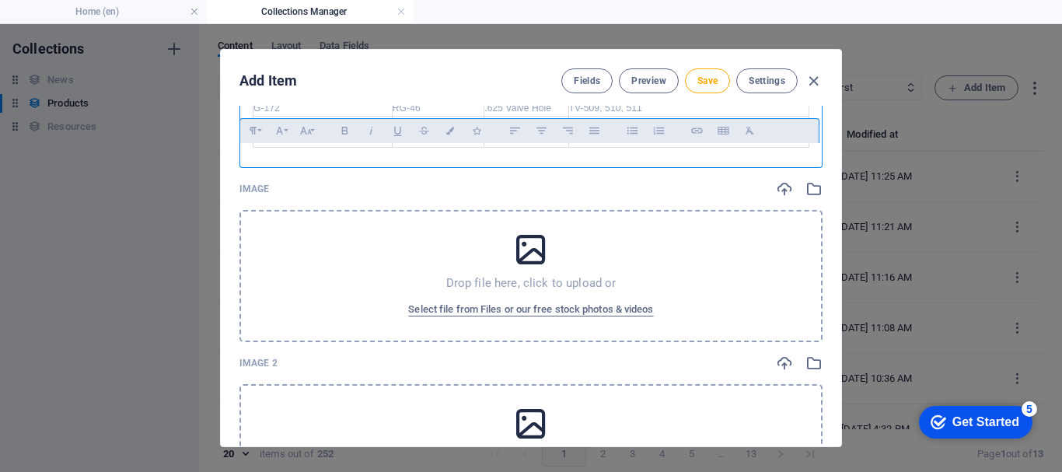
scroll to position [380, 0]
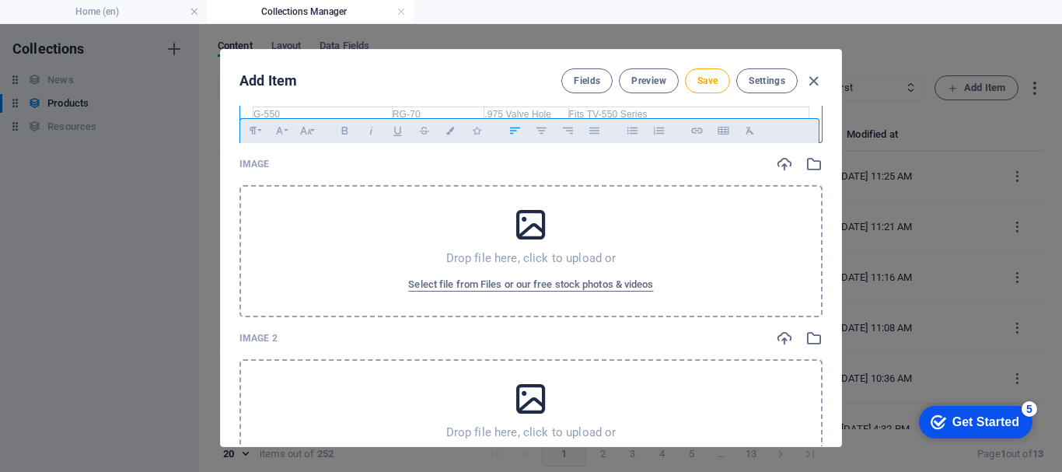
click at [338, 253] on div "Drop file here, click to upload or Select file from Files or our free stock pho…" at bounding box center [530, 251] width 583 height 132
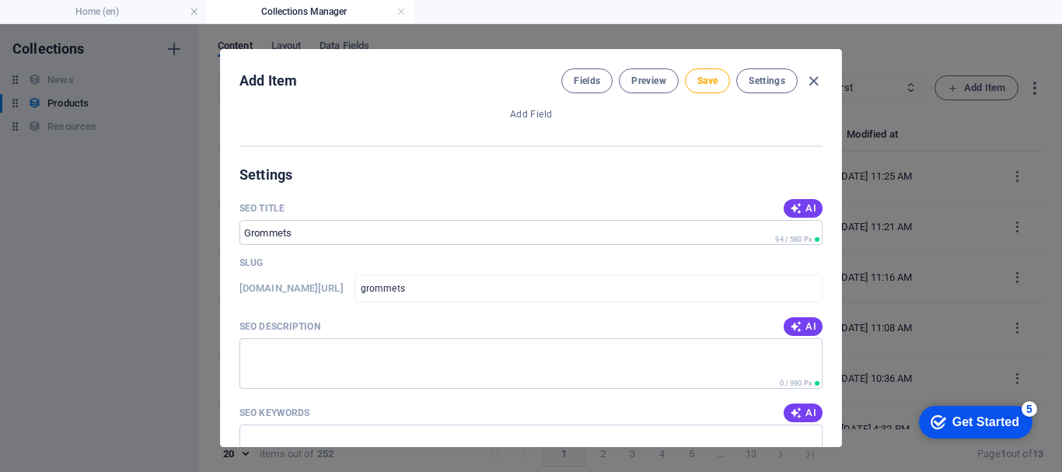
scroll to position [1235, 0]
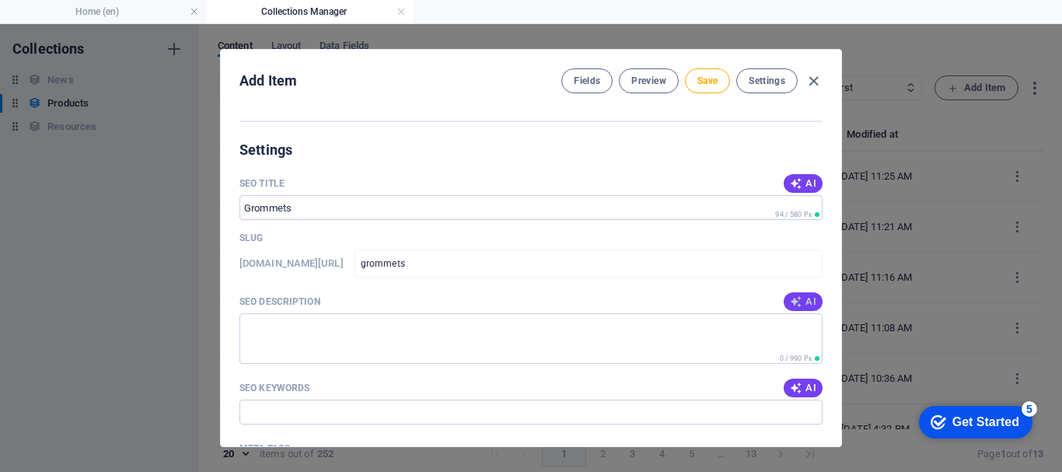
click at [805, 307] on span "AI" at bounding box center [803, 301] width 26 height 12
click at [801, 387] on span "AI" at bounding box center [803, 388] width 26 height 12
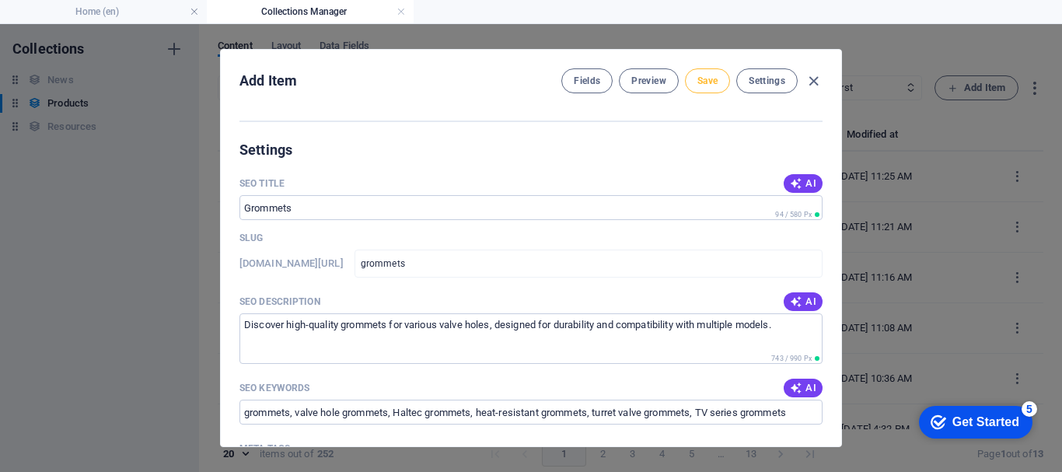
click at [700, 85] on span "Save" at bounding box center [707, 81] width 20 height 12
click at [811, 76] on icon "button" at bounding box center [813, 81] width 18 height 18
